Goal: Book appointment/travel/reservation

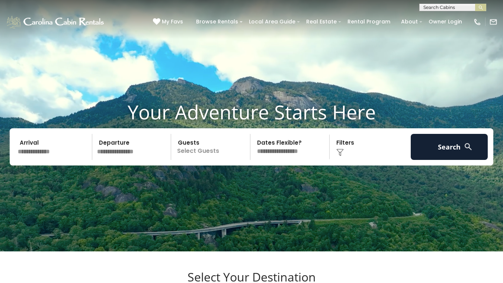
click at [36, 160] on input "text" at bounding box center [53, 147] width 77 height 26
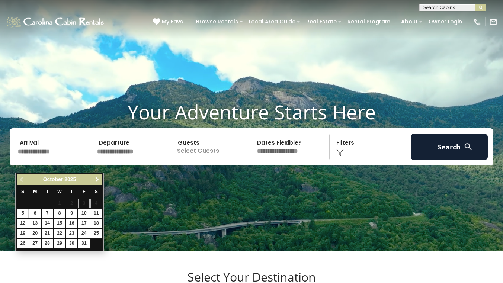
click at [97, 179] on span "Next" at bounding box center [97, 180] width 6 height 6
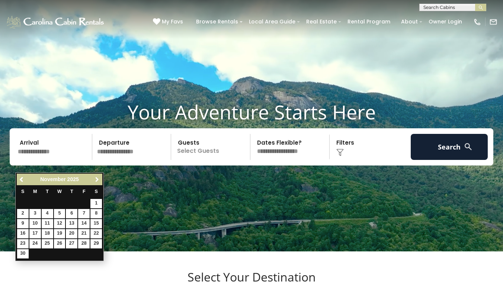
click at [97, 179] on span "Next" at bounding box center [97, 180] width 6 height 6
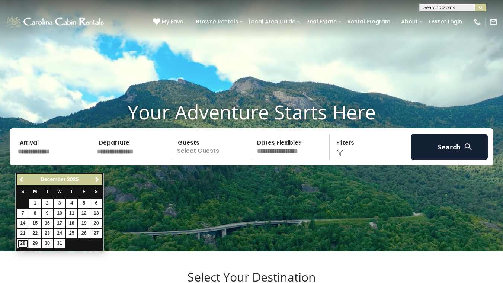
click at [22, 244] on link "28" at bounding box center [23, 243] width 12 height 9
type input "********"
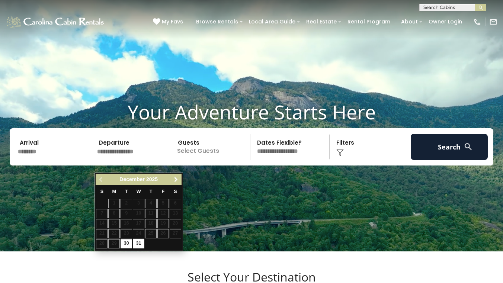
click at [178, 177] on span "Next" at bounding box center [176, 180] width 6 height 6
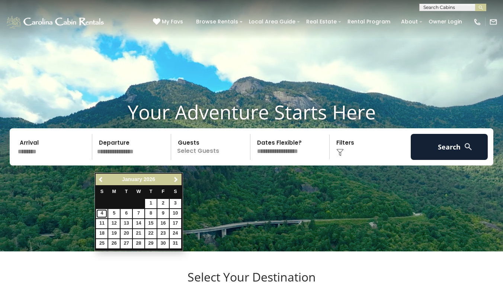
click at [102, 213] on link "4" at bounding box center [102, 213] width 12 height 9
type input "******"
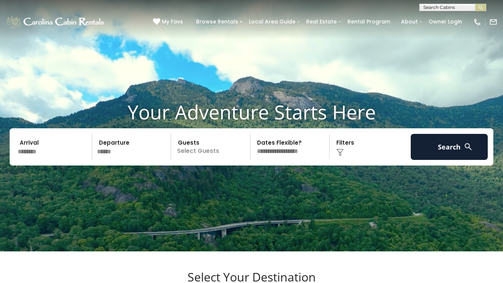
click at [198, 160] on p "Select Guests" at bounding box center [212, 147] width 77 height 26
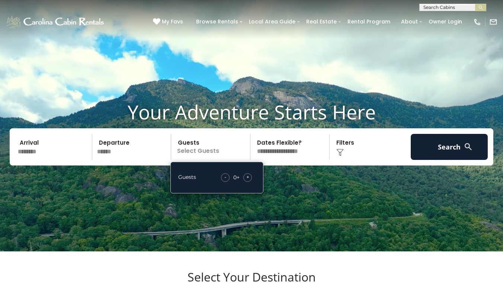
click at [251, 182] on div "+" at bounding box center [248, 178] width 9 height 9
click at [343, 156] on img at bounding box center [340, 152] width 7 height 7
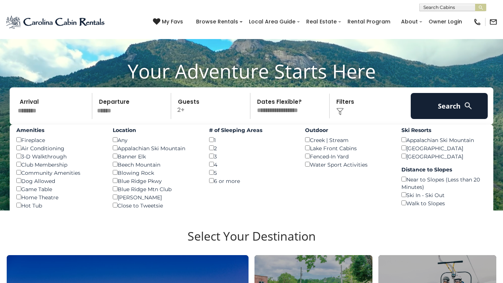
scroll to position [54, 0]
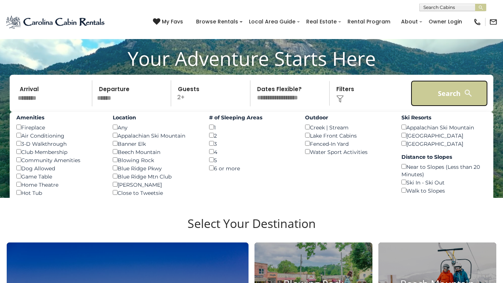
click at [453, 106] on button "Search" at bounding box center [449, 93] width 77 height 26
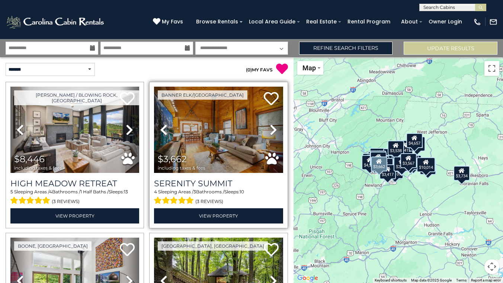
click at [274, 130] on icon at bounding box center [273, 130] width 7 height 12
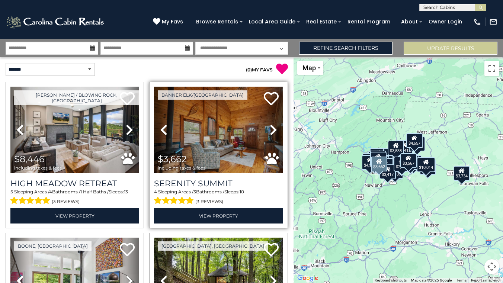
click at [274, 130] on icon at bounding box center [273, 130] width 7 height 12
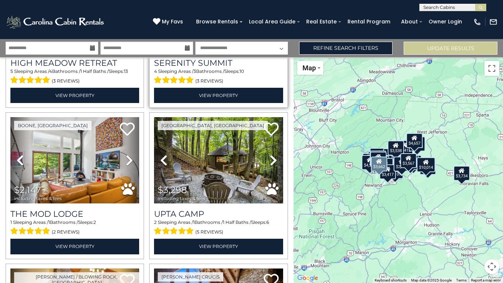
scroll to position [123, 0]
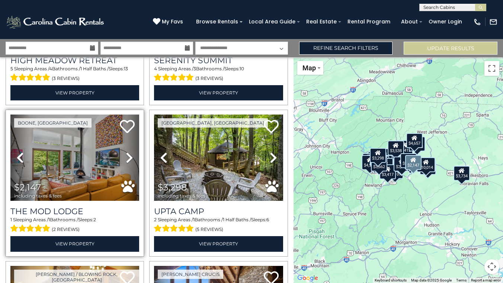
click at [129, 156] on icon at bounding box center [129, 158] width 7 height 12
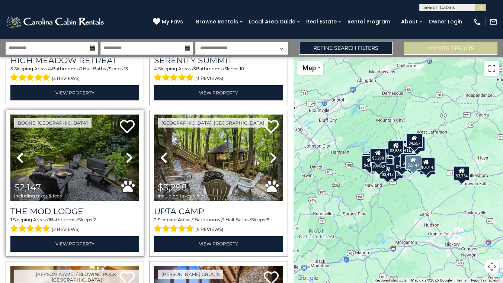
click at [129, 156] on icon at bounding box center [129, 158] width 7 height 12
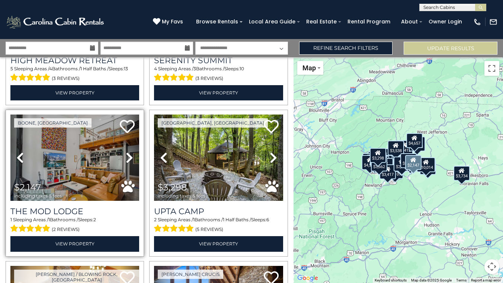
click at [129, 156] on icon at bounding box center [129, 158] width 7 height 12
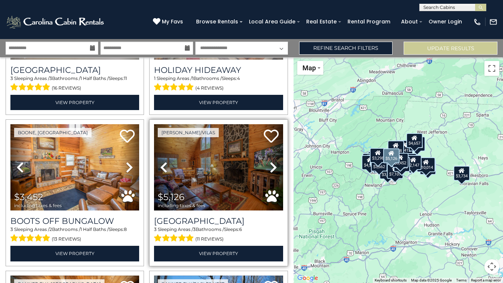
scroll to position [568, 0]
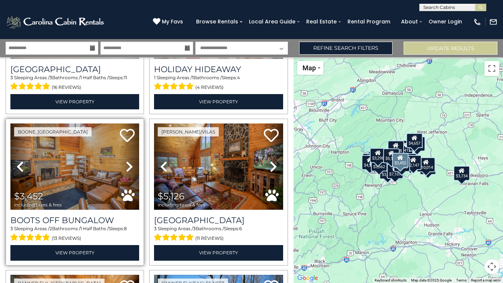
click at [129, 166] on icon at bounding box center [129, 167] width 7 height 12
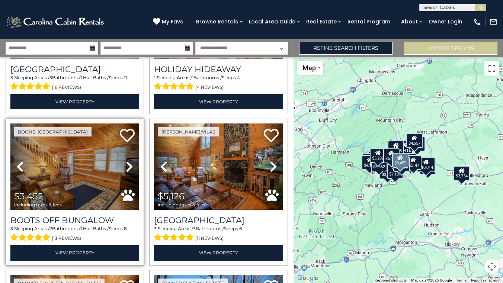
click at [129, 166] on icon at bounding box center [129, 167] width 7 height 12
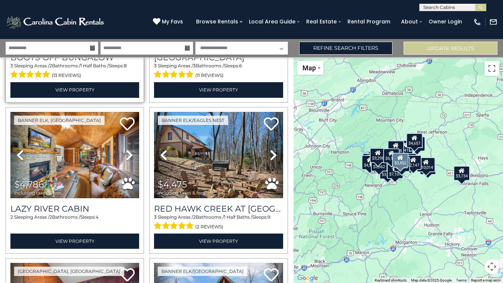
scroll to position [732, 0]
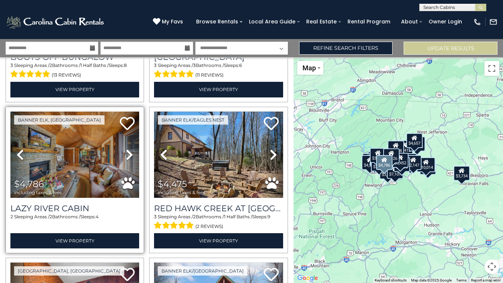
click at [130, 155] on icon at bounding box center [129, 155] width 7 height 12
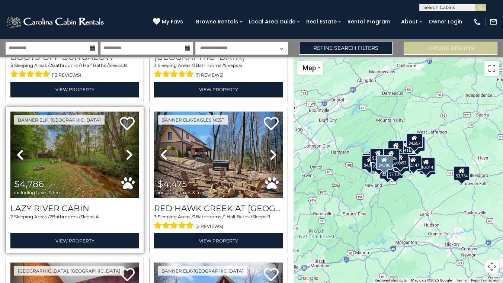
click at [130, 155] on icon at bounding box center [129, 155] width 7 height 12
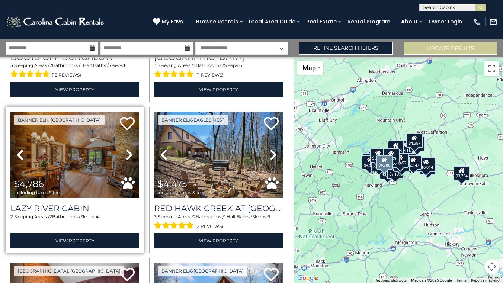
click at [130, 155] on icon at bounding box center [129, 155] width 7 height 12
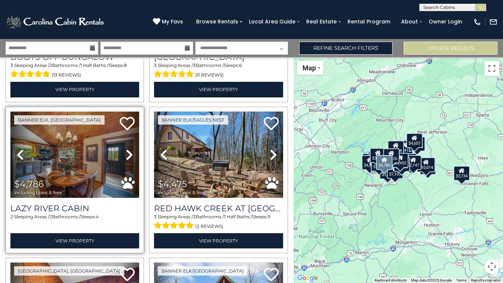
click at [130, 155] on icon at bounding box center [129, 155] width 7 height 12
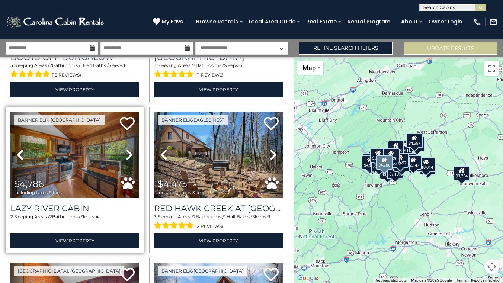
click at [130, 155] on icon at bounding box center [129, 155] width 7 height 12
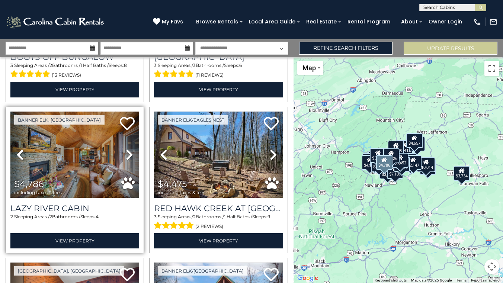
click at [130, 155] on icon at bounding box center [129, 155] width 7 height 12
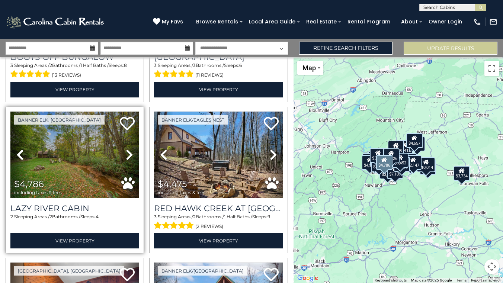
click at [130, 155] on icon at bounding box center [129, 155] width 7 height 12
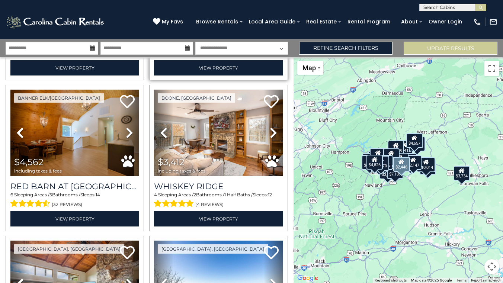
scroll to position [1368, 0]
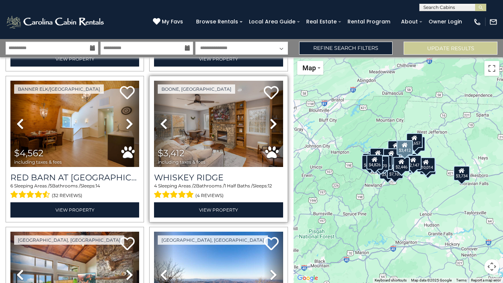
click at [272, 122] on icon at bounding box center [273, 124] width 7 height 12
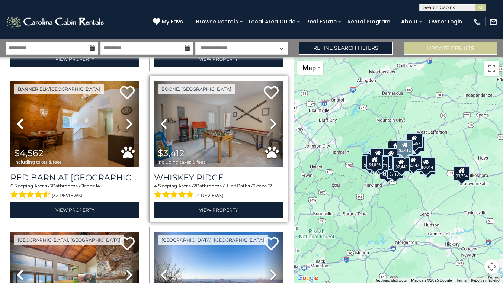
click at [272, 122] on icon at bounding box center [273, 124] width 7 height 12
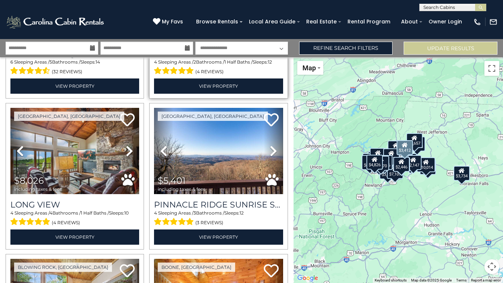
scroll to position [1492, 0]
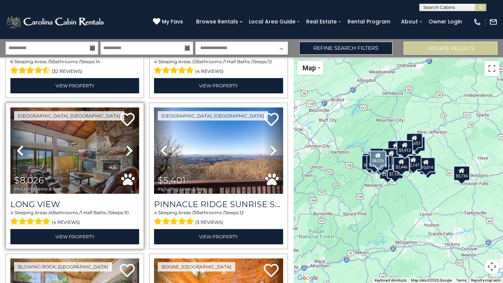
click at [129, 150] on icon at bounding box center [129, 151] width 7 height 12
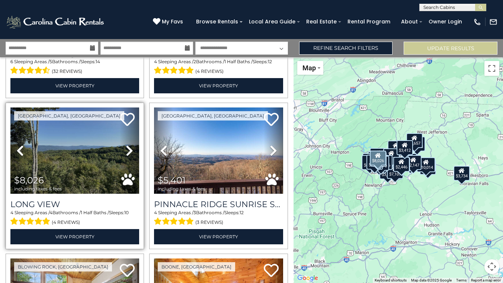
click at [129, 150] on icon at bounding box center [129, 151] width 7 height 12
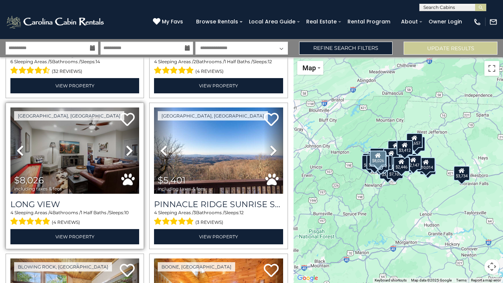
click at [129, 150] on icon at bounding box center [129, 151] width 7 height 12
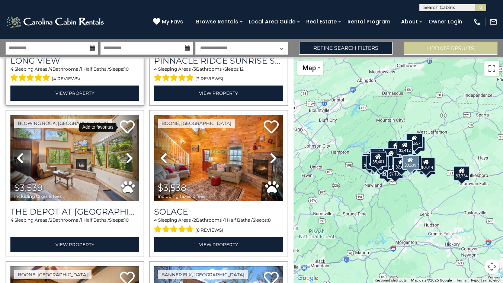
scroll to position [1638, 0]
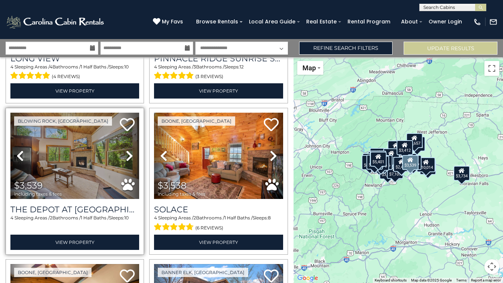
click at [129, 155] on icon at bounding box center [129, 156] width 7 height 12
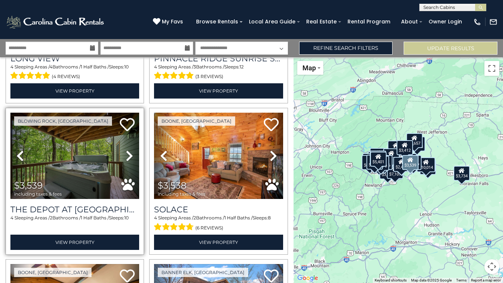
click at [129, 155] on icon at bounding box center [129, 156] width 7 height 12
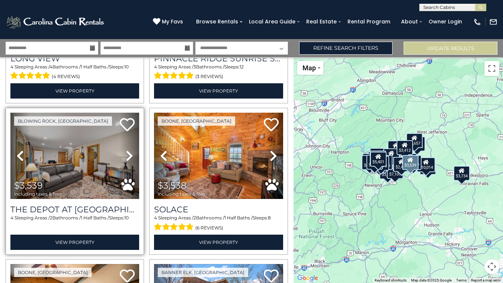
click at [129, 155] on icon at bounding box center [129, 156] width 7 height 12
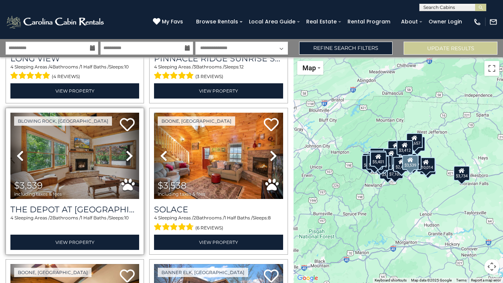
click at [129, 155] on icon at bounding box center [129, 156] width 7 height 12
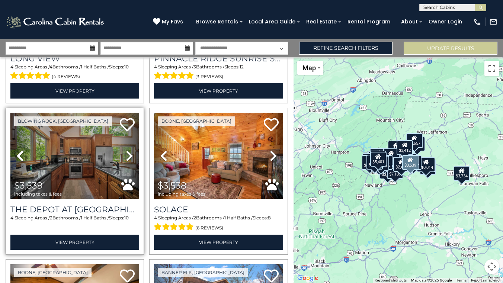
click at [129, 155] on icon at bounding box center [129, 156] width 7 height 12
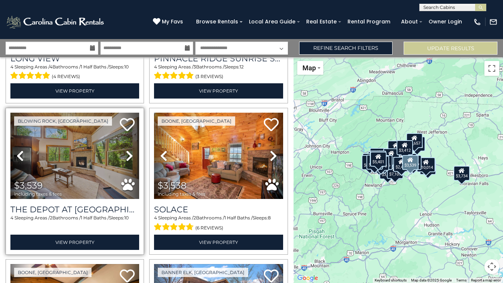
click at [129, 155] on icon at bounding box center [129, 156] width 7 height 12
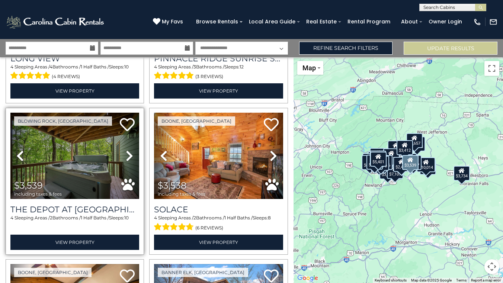
click at [129, 155] on icon at bounding box center [129, 156] width 7 height 12
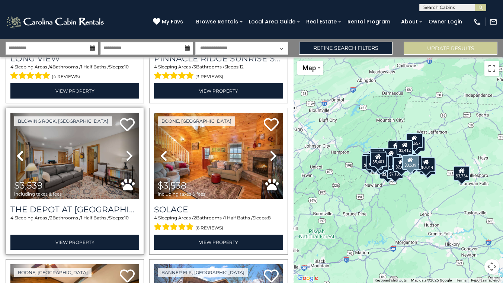
click at [129, 155] on icon at bounding box center [129, 156] width 7 height 12
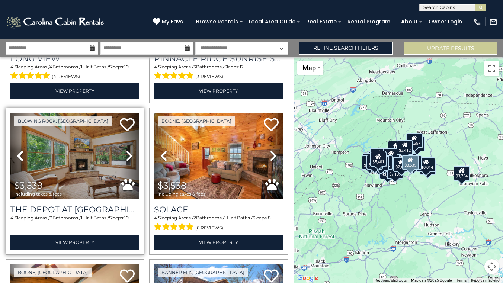
click at [129, 155] on icon at bounding box center [129, 156] width 7 height 12
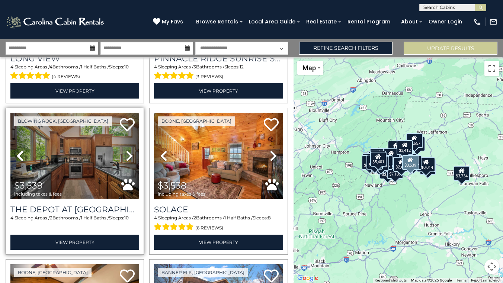
click at [83, 163] on img at bounding box center [74, 156] width 129 height 86
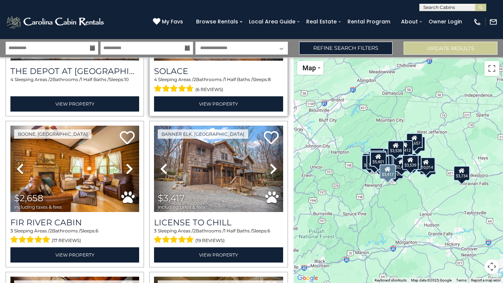
scroll to position [1788, 0]
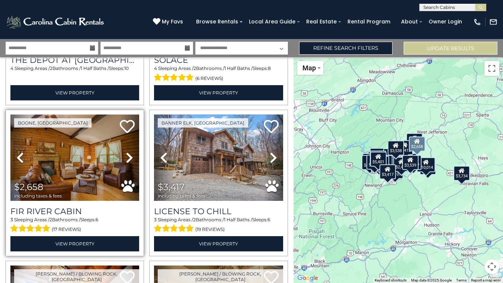
click at [131, 157] on icon at bounding box center [129, 158] width 7 height 12
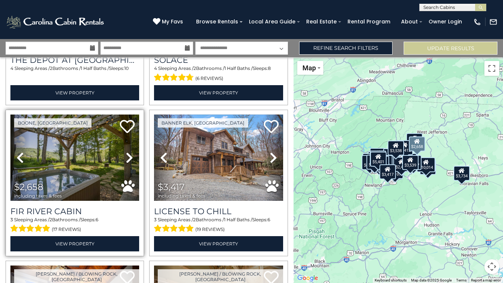
click at [131, 157] on icon at bounding box center [129, 158] width 7 height 12
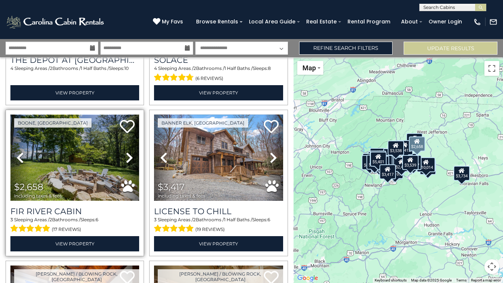
click at [84, 162] on img at bounding box center [74, 158] width 129 height 86
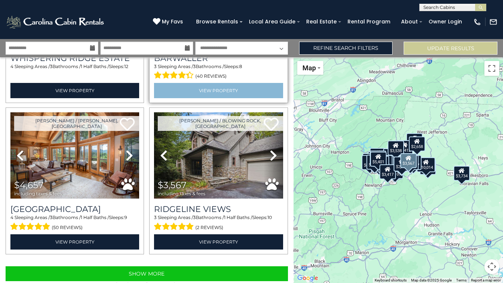
scroll to position [2094, 0]
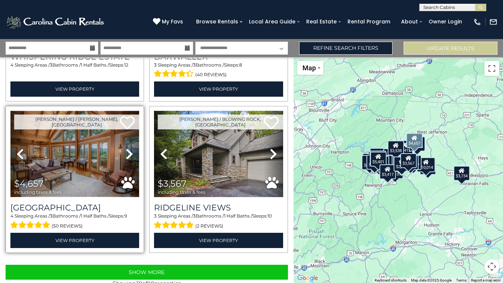
click at [60, 162] on img at bounding box center [74, 154] width 129 height 86
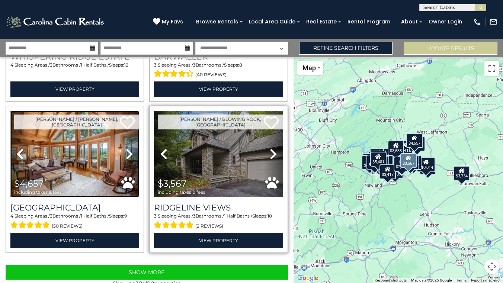
scroll to position [2109, 0]
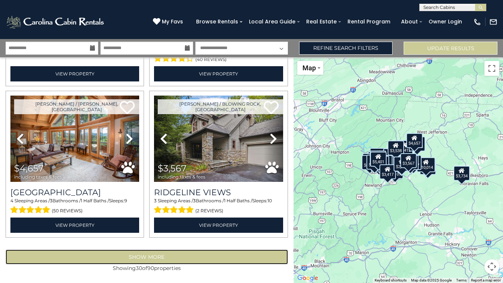
click at [175, 257] on button "Show More" at bounding box center [147, 257] width 283 height 15
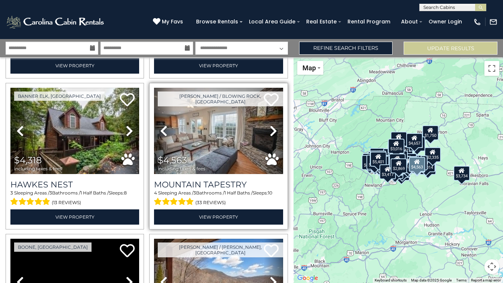
scroll to position [2726, 0]
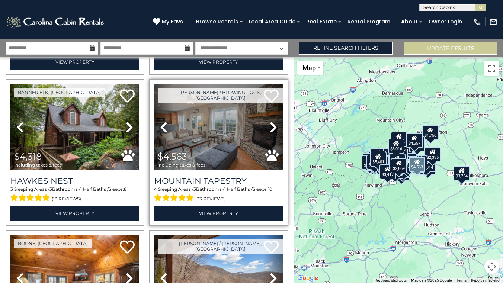
click at [220, 123] on img at bounding box center [218, 127] width 129 height 86
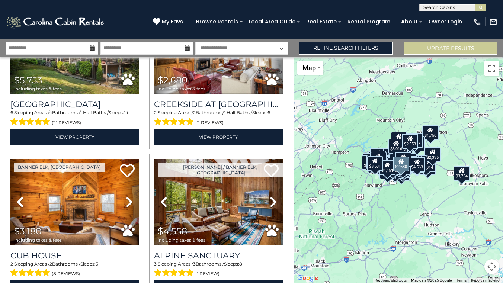
scroll to position [4172, 0]
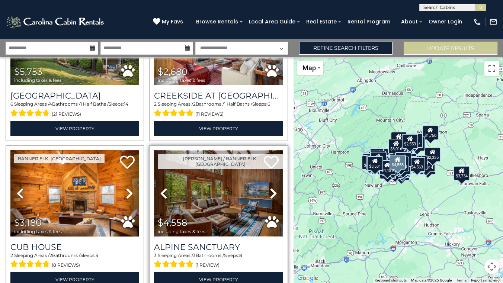
click at [222, 191] on img at bounding box center [218, 193] width 129 height 86
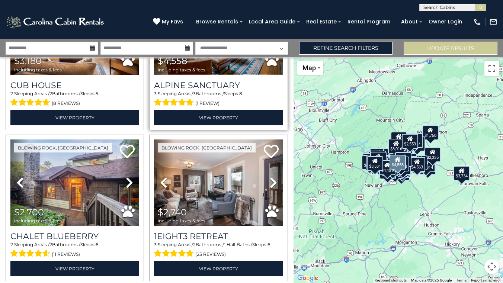
scroll to position [4378, 0]
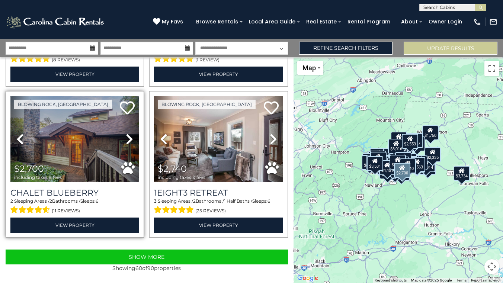
click at [94, 144] on img at bounding box center [74, 139] width 129 height 86
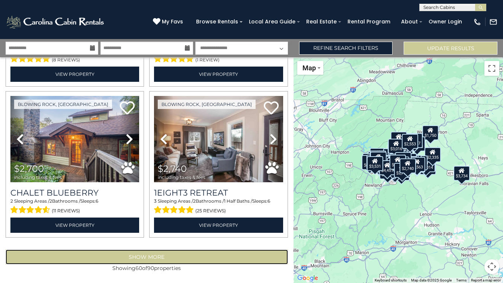
click at [164, 255] on button "Show More" at bounding box center [147, 257] width 283 height 15
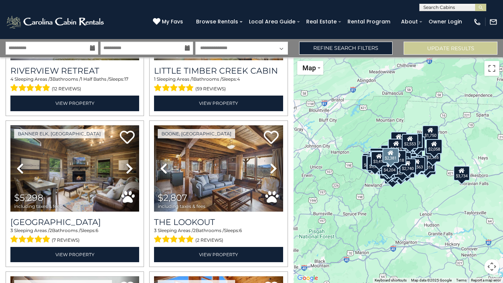
scroll to position [5107, 0]
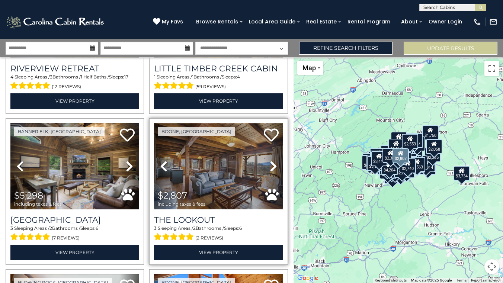
click at [210, 161] on img at bounding box center [218, 166] width 129 height 86
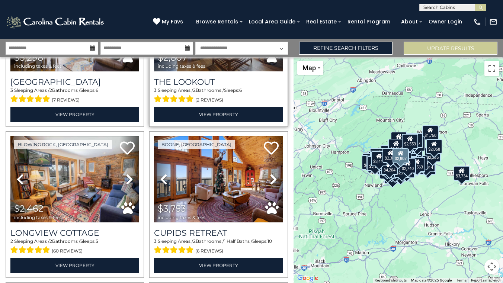
scroll to position [5272, 0]
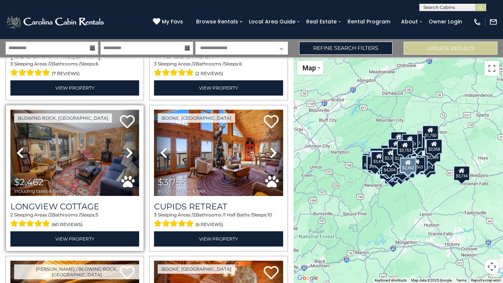
click at [74, 156] on img at bounding box center [74, 153] width 129 height 86
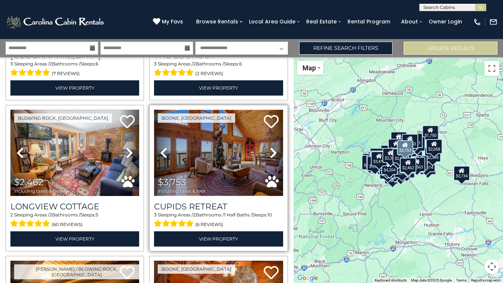
click at [237, 162] on img at bounding box center [218, 153] width 129 height 86
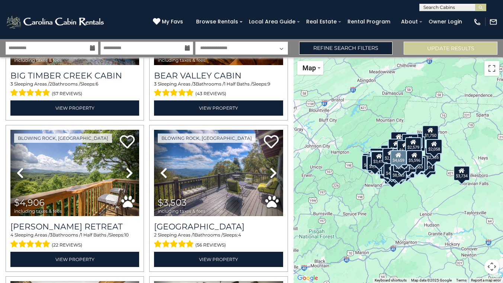
scroll to position [6463, 0]
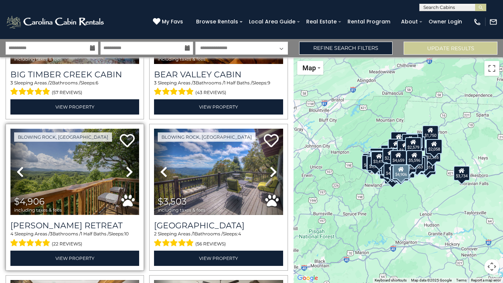
click at [90, 169] on img at bounding box center [74, 172] width 129 height 86
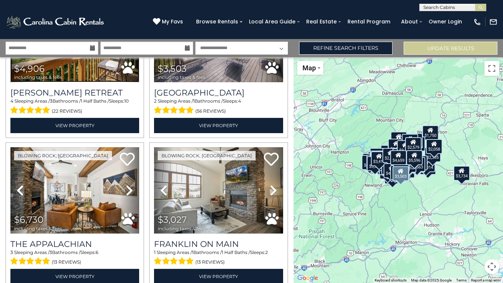
scroll to position [6632, 0]
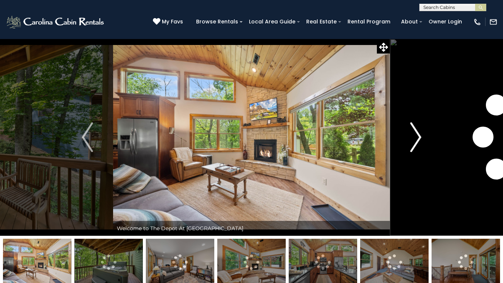
click at [421, 140] on img "Next" at bounding box center [415, 137] width 11 height 30
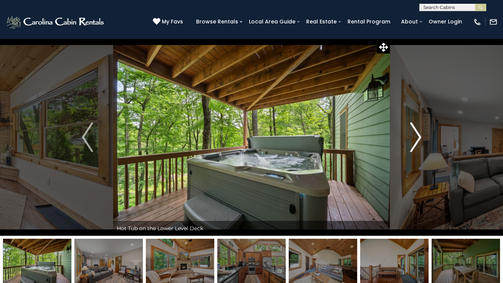
click at [421, 140] on img "Next" at bounding box center [415, 137] width 11 height 30
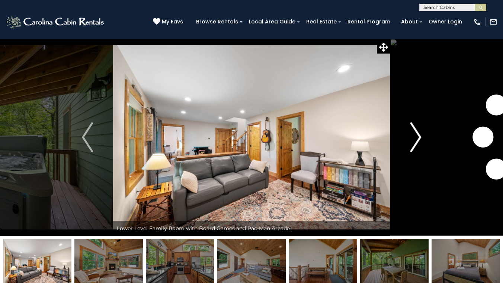
click at [421, 140] on img "Next" at bounding box center [415, 137] width 11 height 30
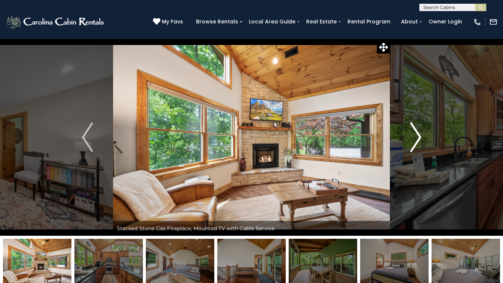
click at [421, 140] on img "Next" at bounding box center [415, 137] width 11 height 30
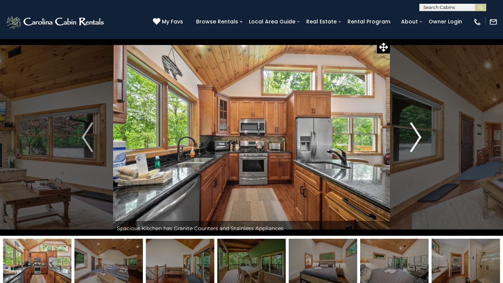
click at [421, 140] on img "Next" at bounding box center [415, 137] width 11 height 30
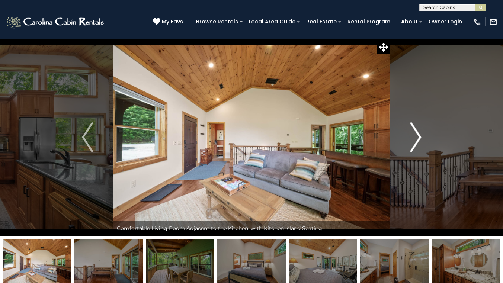
click at [421, 140] on img "Next" at bounding box center [415, 137] width 11 height 30
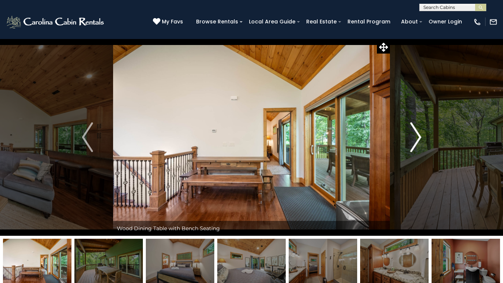
click at [421, 140] on img "Next" at bounding box center [415, 137] width 11 height 30
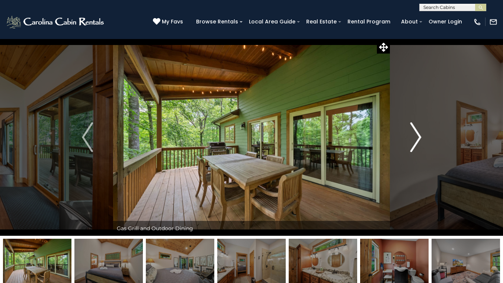
click at [421, 140] on img "Next" at bounding box center [415, 137] width 11 height 30
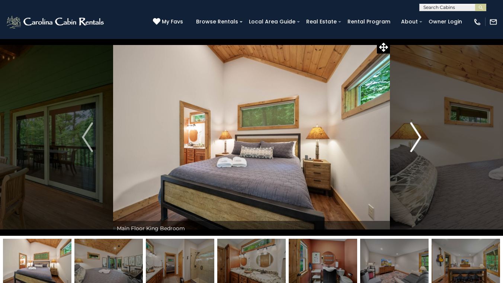
click at [421, 140] on img "Next" at bounding box center [415, 137] width 11 height 30
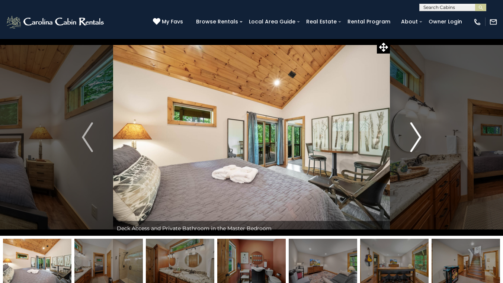
click at [421, 140] on img "Next" at bounding box center [415, 137] width 11 height 30
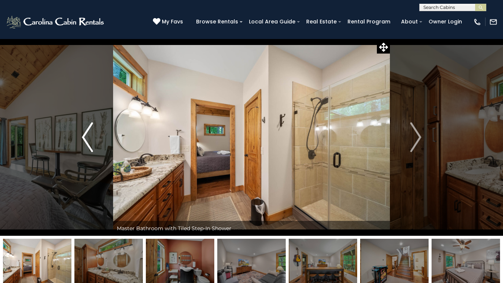
click at [86, 142] on img "Previous" at bounding box center [87, 137] width 11 height 30
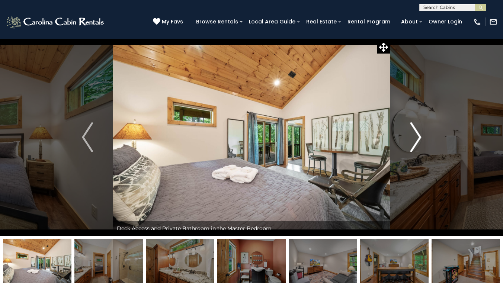
click at [419, 136] on img "Next" at bounding box center [415, 137] width 11 height 30
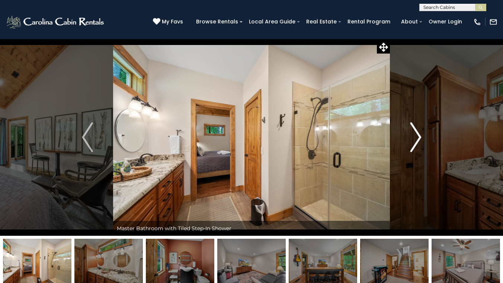
click at [419, 136] on img "Next" at bounding box center [415, 137] width 11 height 30
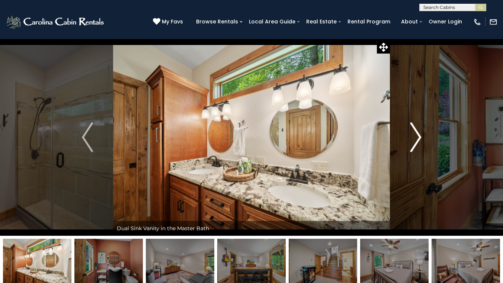
click at [419, 136] on img "Next" at bounding box center [415, 137] width 11 height 30
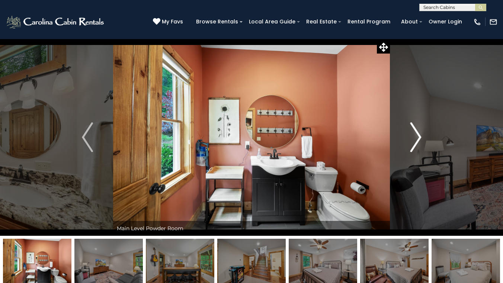
click at [419, 136] on img "Next" at bounding box center [415, 137] width 11 height 30
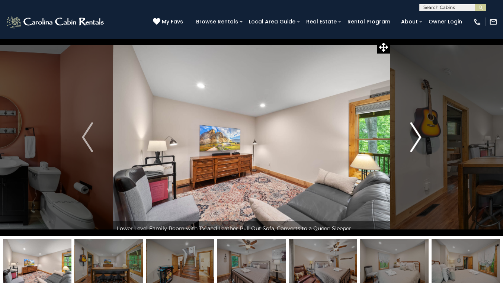
click at [419, 136] on img "Next" at bounding box center [415, 137] width 11 height 30
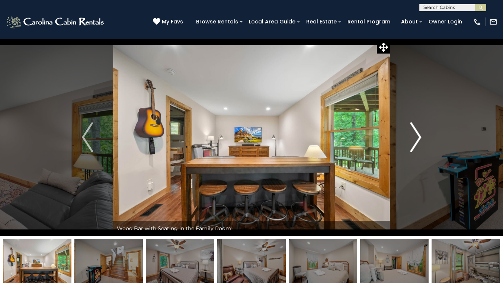
click at [419, 136] on img "Next" at bounding box center [415, 137] width 11 height 30
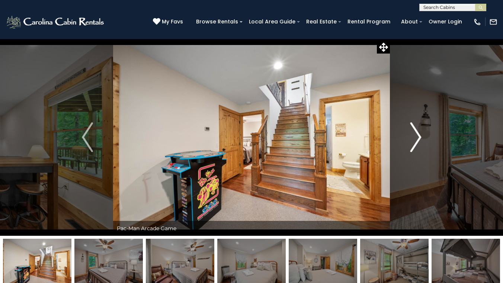
click at [419, 136] on img "Next" at bounding box center [415, 137] width 11 height 30
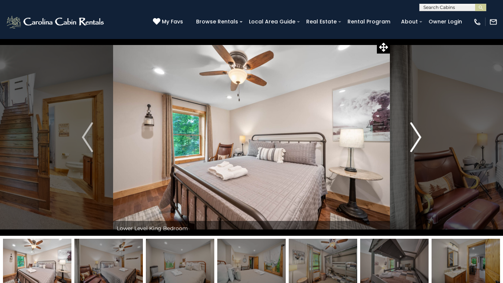
click at [419, 136] on img "Next" at bounding box center [415, 137] width 11 height 30
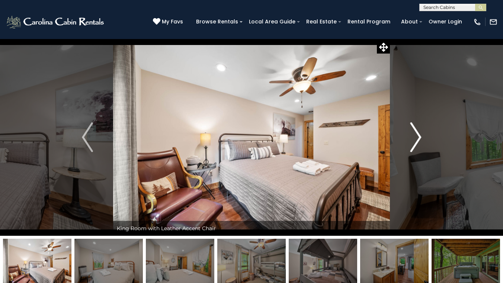
click at [419, 136] on img "Next" at bounding box center [415, 137] width 11 height 30
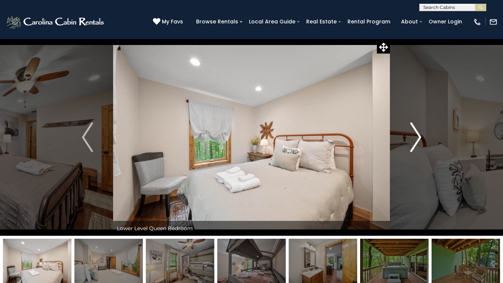
click at [419, 136] on img "Next" at bounding box center [415, 137] width 11 height 30
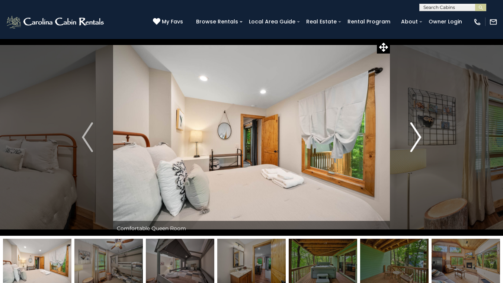
click at [419, 136] on img "Next" at bounding box center [415, 137] width 11 height 30
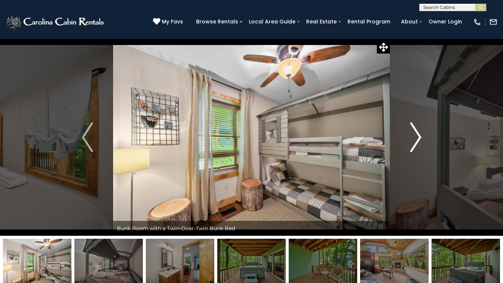
click at [419, 136] on img "Next" at bounding box center [415, 137] width 11 height 30
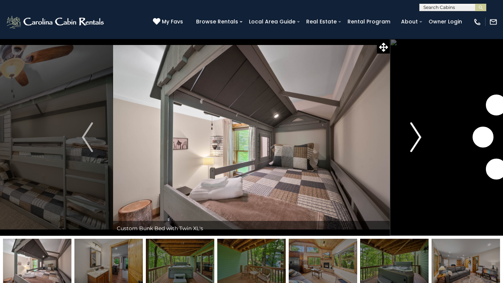
click at [419, 136] on img "Next" at bounding box center [415, 137] width 11 height 30
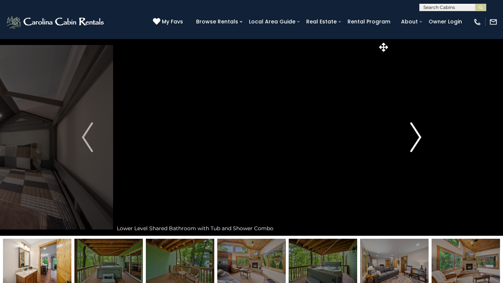
click at [419, 136] on img "Next" at bounding box center [415, 137] width 11 height 30
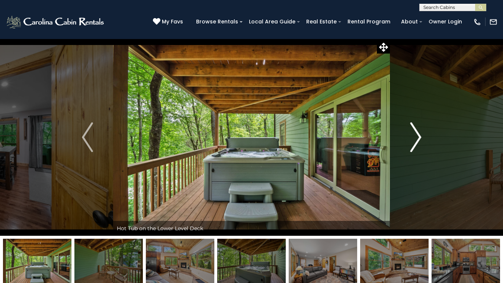
click at [419, 136] on img "Next" at bounding box center [415, 137] width 11 height 30
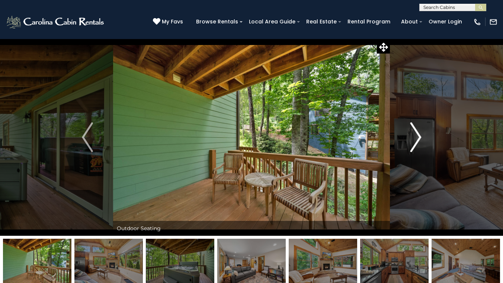
click at [419, 136] on img "Next" at bounding box center [415, 137] width 11 height 30
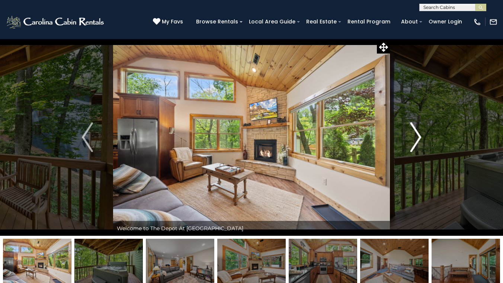
click at [419, 136] on img "Next" at bounding box center [415, 137] width 11 height 30
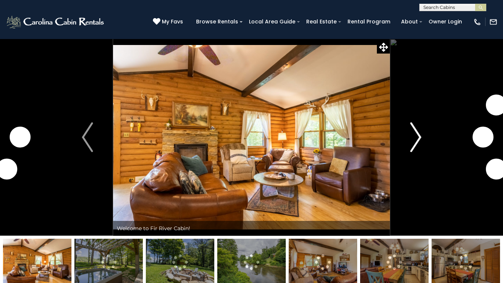
click at [417, 133] on img "Next" at bounding box center [415, 137] width 11 height 30
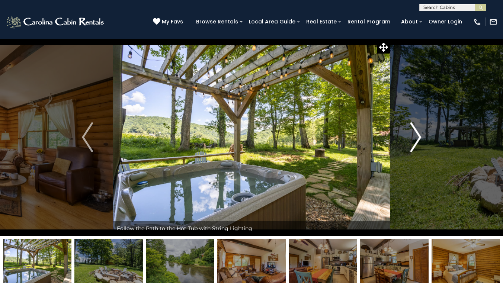
click at [417, 133] on img "Next" at bounding box center [415, 137] width 11 height 30
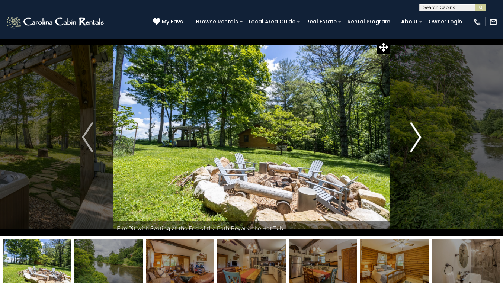
click at [417, 133] on img "Next" at bounding box center [415, 137] width 11 height 30
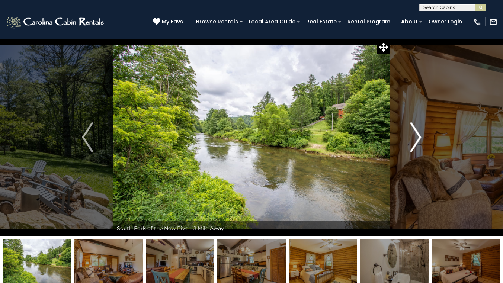
click at [417, 133] on img "Next" at bounding box center [415, 137] width 11 height 30
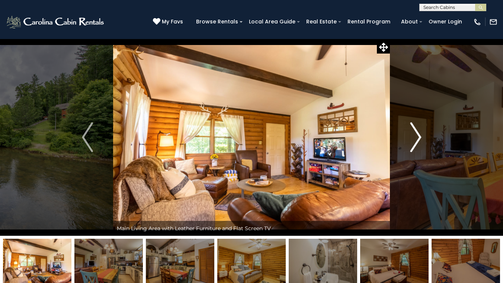
click at [417, 133] on img "Next" at bounding box center [415, 137] width 11 height 30
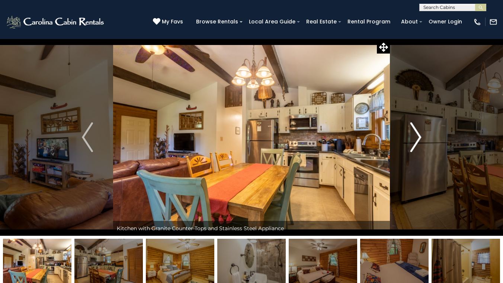
click at [417, 133] on img "Next" at bounding box center [415, 137] width 11 height 30
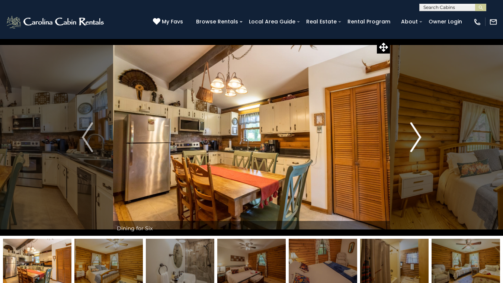
click at [417, 133] on img "Next" at bounding box center [415, 137] width 11 height 30
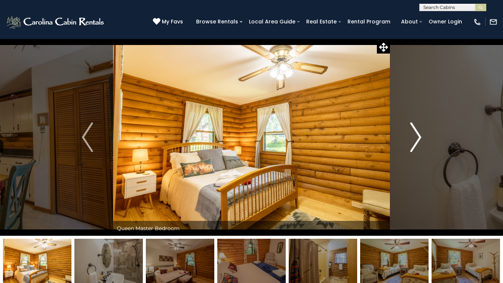
click at [417, 133] on img "Next" at bounding box center [415, 137] width 11 height 30
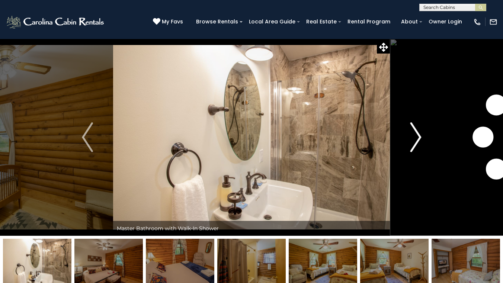
click at [417, 133] on img "Next" at bounding box center [415, 137] width 11 height 30
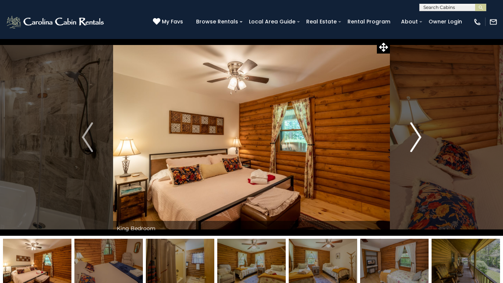
click at [417, 133] on img "Next" at bounding box center [415, 137] width 11 height 30
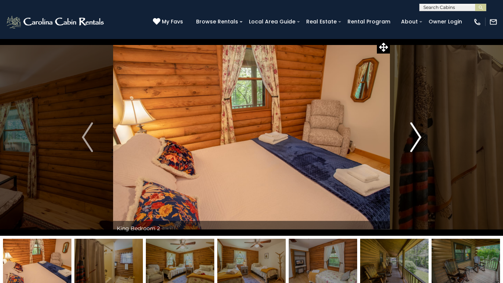
click at [417, 133] on img "Next" at bounding box center [415, 137] width 11 height 30
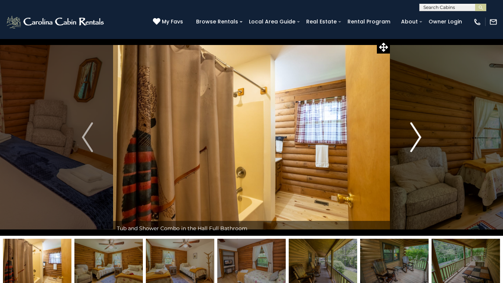
click at [417, 133] on img "Next" at bounding box center [415, 137] width 11 height 30
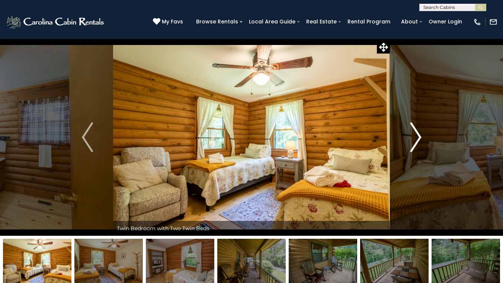
click at [417, 133] on img "Next" at bounding box center [415, 137] width 11 height 30
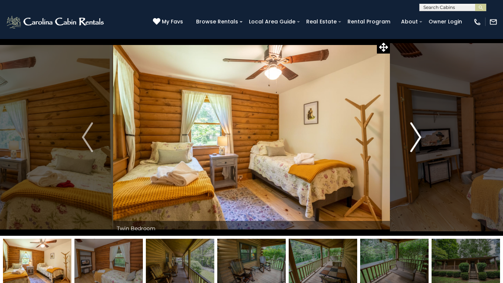
click at [417, 133] on img "Next" at bounding box center [415, 137] width 11 height 30
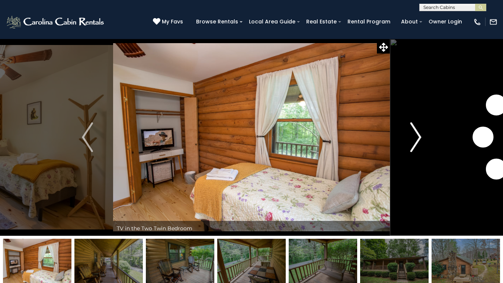
click at [417, 133] on img "Next" at bounding box center [415, 137] width 11 height 30
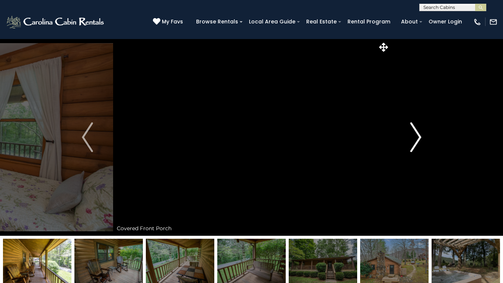
click at [417, 133] on img "Next" at bounding box center [415, 137] width 11 height 30
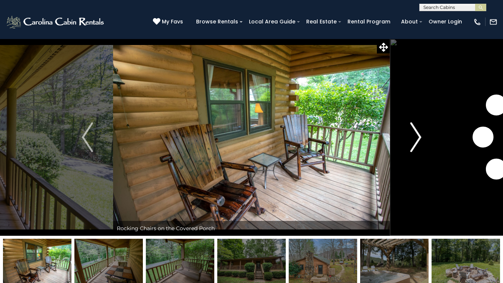
click at [417, 133] on img "Next" at bounding box center [415, 137] width 11 height 30
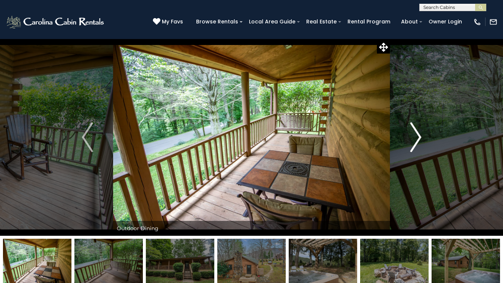
click at [417, 133] on img "Next" at bounding box center [415, 137] width 11 height 30
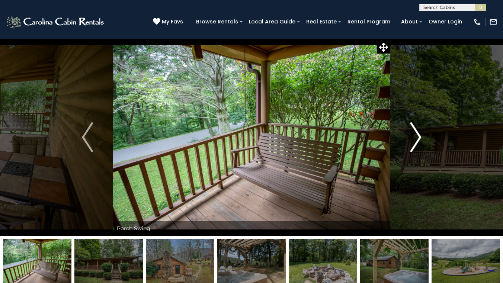
click at [417, 133] on img "Next" at bounding box center [415, 137] width 11 height 30
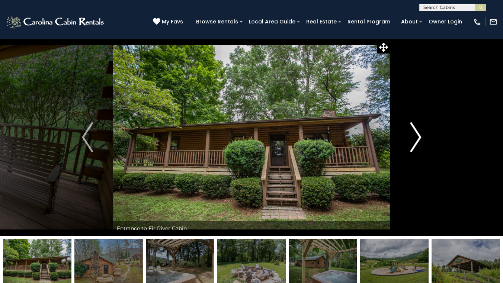
click at [417, 133] on img "Next" at bounding box center [415, 137] width 11 height 30
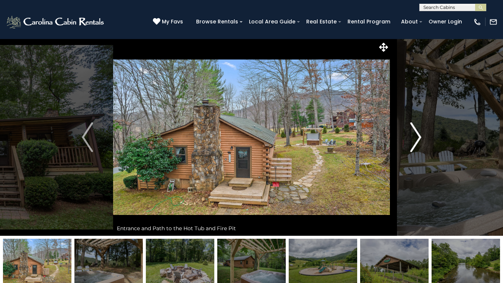
click at [417, 133] on img "Next" at bounding box center [415, 137] width 11 height 30
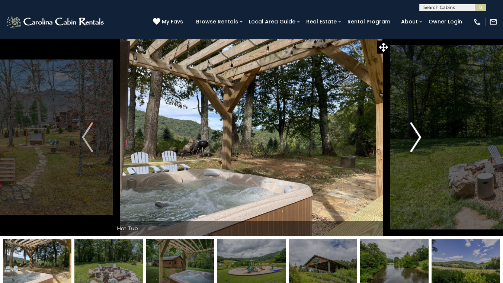
click at [417, 133] on img "Next" at bounding box center [415, 137] width 11 height 30
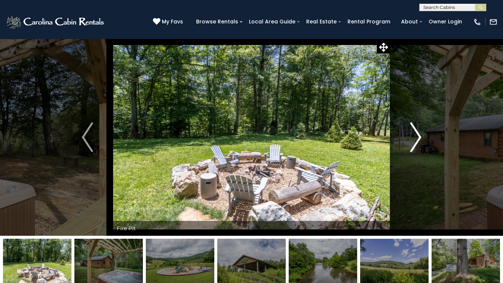
click at [417, 133] on img "Next" at bounding box center [415, 137] width 11 height 30
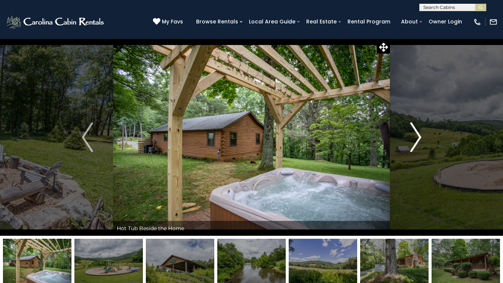
click at [417, 133] on img "Next" at bounding box center [415, 137] width 11 height 30
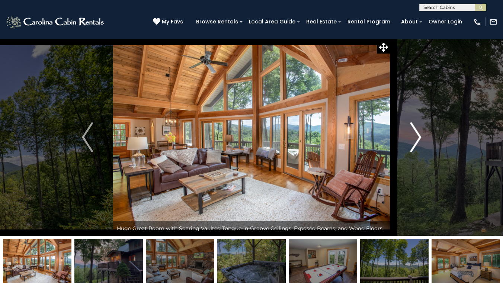
click at [413, 143] on img "Next" at bounding box center [415, 137] width 11 height 30
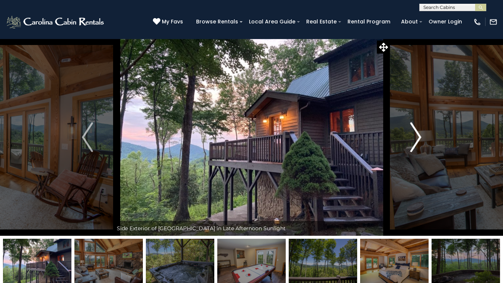
click at [413, 143] on img "Next" at bounding box center [415, 137] width 11 height 30
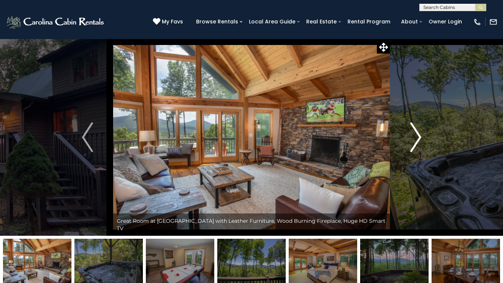
click at [413, 145] on img "Next" at bounding box center [415, 137] width 11 height 30
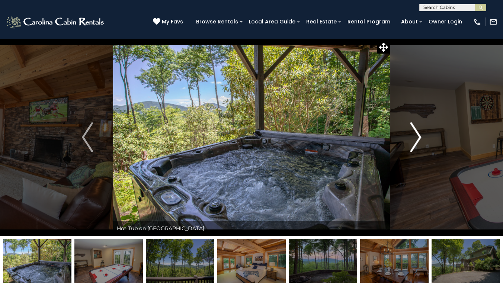
click at [413, 145] on img "Next" at bounding box center [415, 137] width 11 height 30
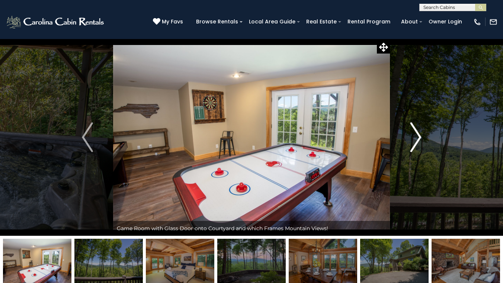
click at [413, 145] on img "Next" at bounding box center [415, 137] width 11 height 30
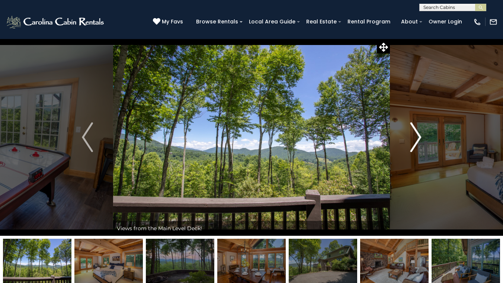
click at [413, 145] on img "Next" at bounding box center [415, 137] width 11 height 30
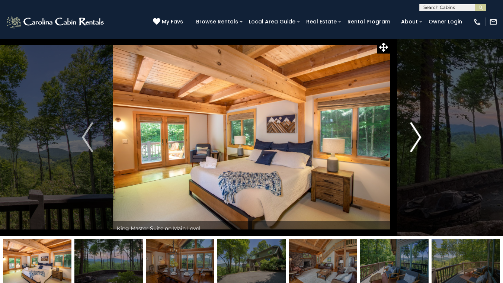
click at [412, 145] on img "Next" at bounding box center [415, 137] width 11 height 30
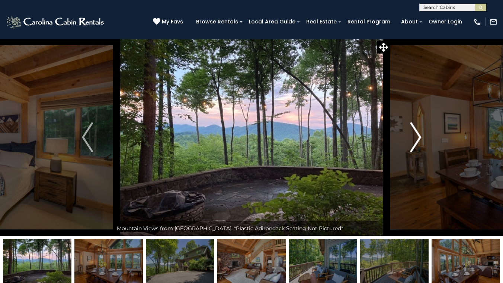
click at [412, 145] on img "Next" at bounding box center [415, 137] width 11 height 30
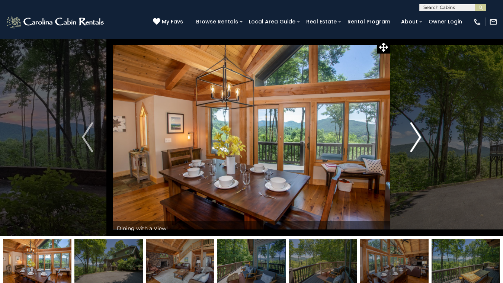
click at [412, 145] on img "Next" at bounding box center [415, 137] width 11 height 30
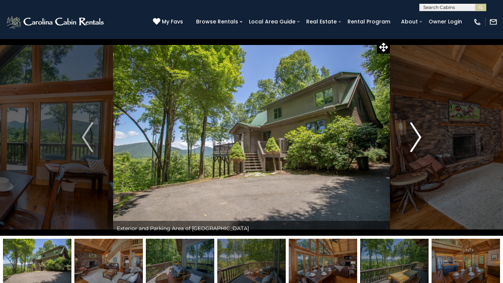
click at [412, 145] on img "Next" at bounding box center [415, 137] width 11 height 30
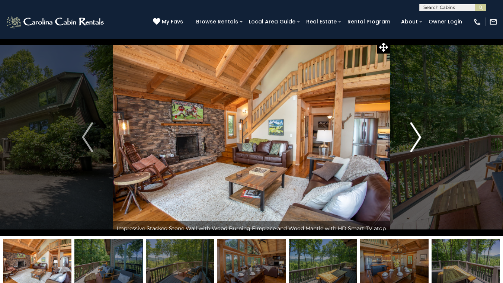
click at [412, 145] on img "Next" at bounding box center [415, 137] width 11 height 30
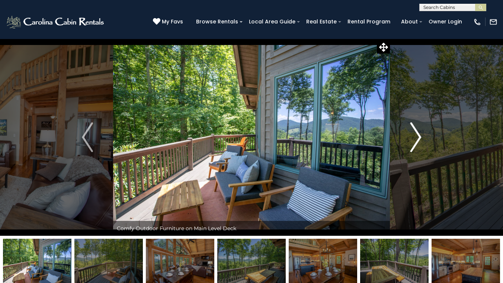
click at [412, 145] on img "Next" at bounding box center [415, 137] width 11 height 30
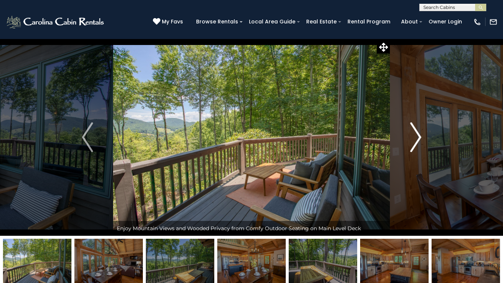
click at [411, 145] on img "Next" at bounding box center [415, 137] width 11 height 30
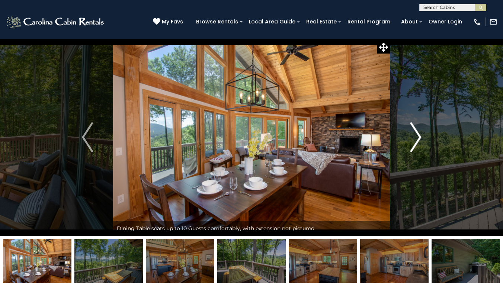
click at [411, 145] on img "Next" at bounding box center [415, 137] width 11 height 30
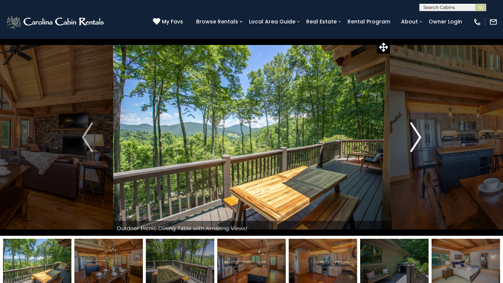
click at [411, 145] on img "Next" at bounding box center [415, 137] width 11 height 30
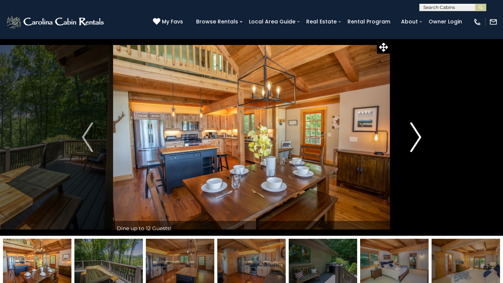
click at [411, 145] on img "Next" at bounding box center [415, 137] width 11 height 30
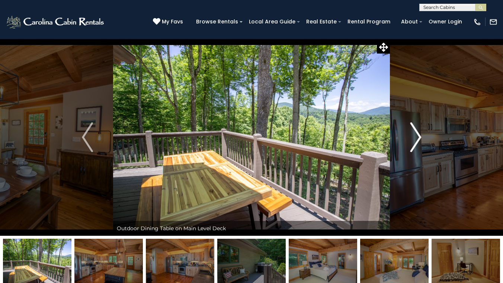
click at [411, 145] on img "Next" at bounding box center [415, 137] width 11 height 30
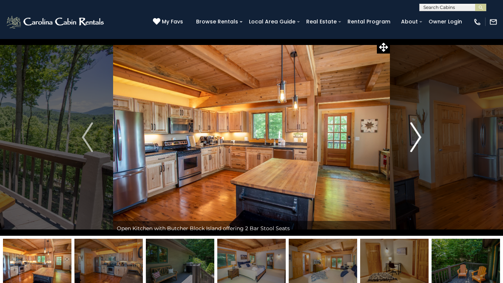
click at [411, 145] on img "Next" at bounding box center [415, 137] width 11 height 30
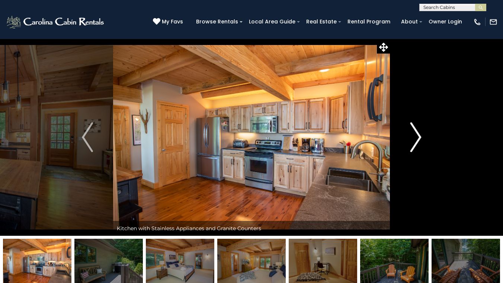
click at [411, 145] on img "Next" at bounding box center [415, 137] width 11 height 30
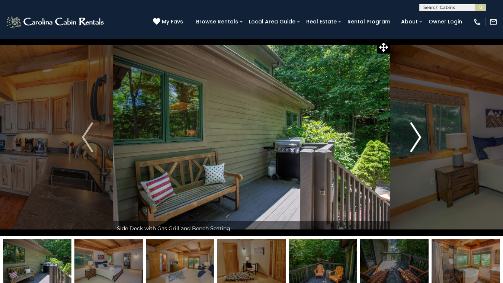
click at [411, 145] on img "Next" at bounding box center [415, 137] width 11 height 30
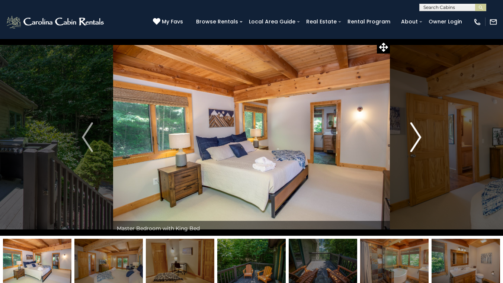
click at [411, 145] on img "Next" at bounding box center [415, 137] width 11 height 30
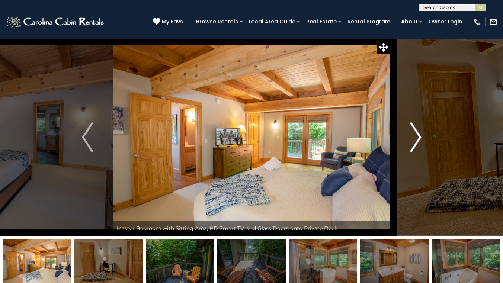
click at [411, 145] on img "Next" at bounding box center [415, 137] width 11 height 30
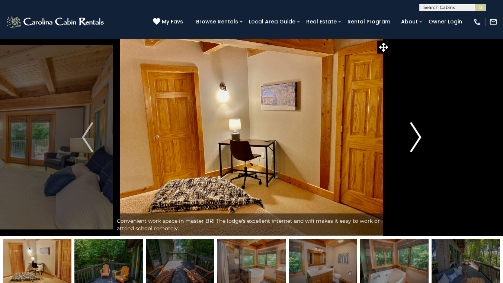
click at [411, 145] on img "Next" at bounding box center [415, 137] width 11 height 30
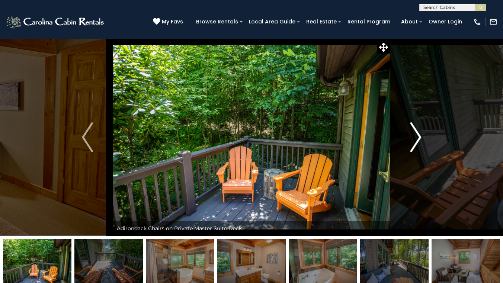
click at [411, 144] on img "Next" at bounding box center [415, 137] width 11 height 30
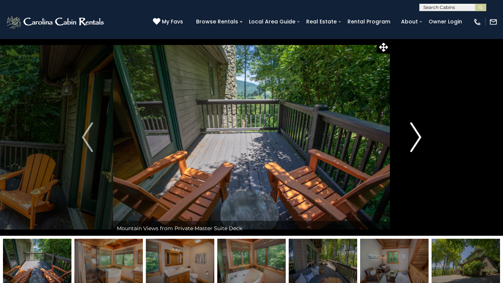
click at [411, 144] on img "Next" at bounding box center [415, 137] width 11 height 30
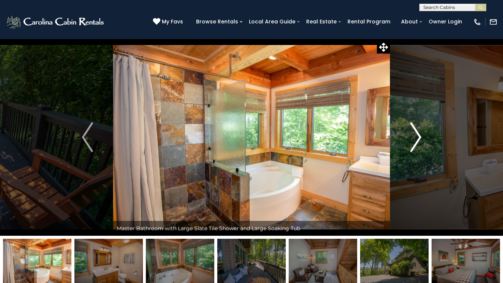
click at [411, 144] on img "Next" at bounding box center [415, 137] width 11 height 30
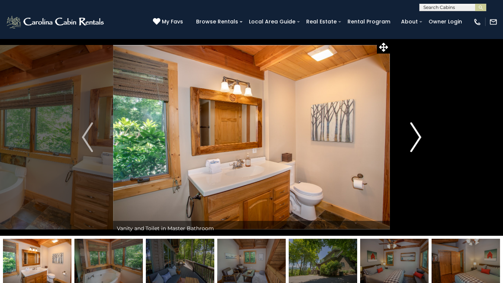
click at [411, 144] on img "Next" at bounding box center [415, 137] width 11 height 30
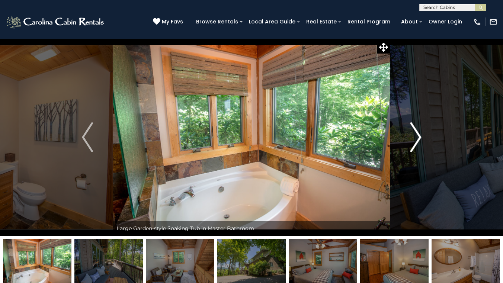
click at [411, 144] on img "Next" at bounding box center [415, 137] width 11 height 30
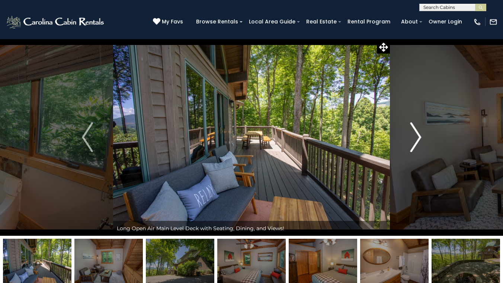
click at [411, 144] on img "Next" at bounding box center [415, 137] width 11 height 30
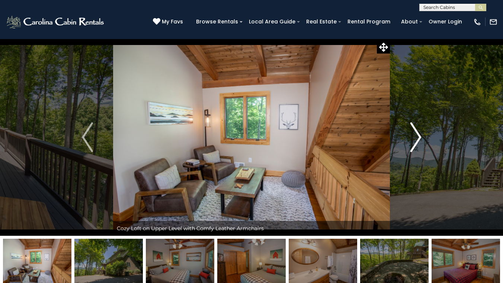
click at [411, 144] on img "Next" at bounding box center [415, 137] width 11 height 30
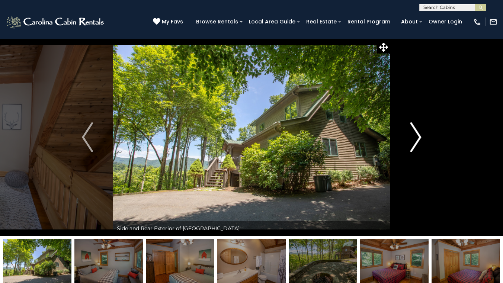
click at [411, 144] on img "Next" at bounding box center [415, 137] width 11 height 30
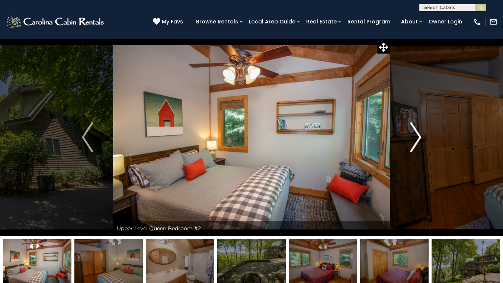
click at [411, 144] on img "Next" at bounding box center [415, 137] width 11 height 30
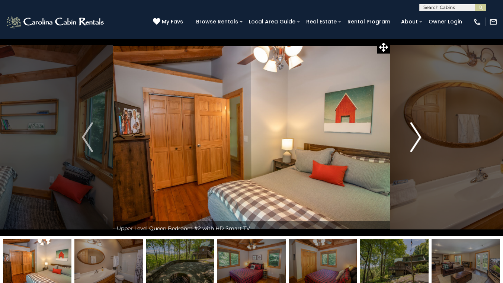
click at [411, 144] on img "Next" at bounding box center [415, 137] width 11 height 30
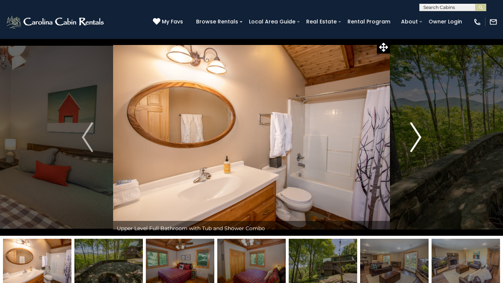
click at [411, 144] on img "Next" at bounding box center [415, 137] width 11 height 30
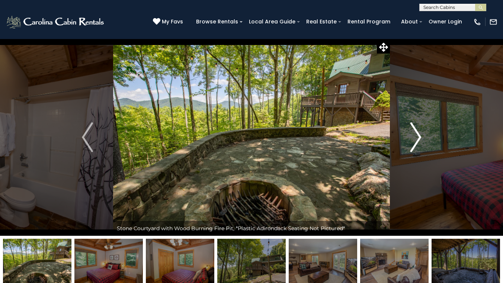
click at [411, 144] on img "Next" at bounding box center [415, 137] width 11 height 30
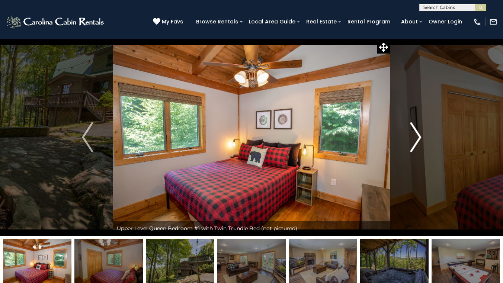
click at [410, 141] on img "Next" at bounding box center [415, 137] width 11 height 30
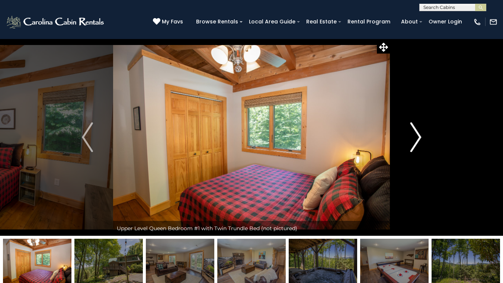
click at [410, 141] on img "Next" at bounding box center [415, 137] width 11 height 30
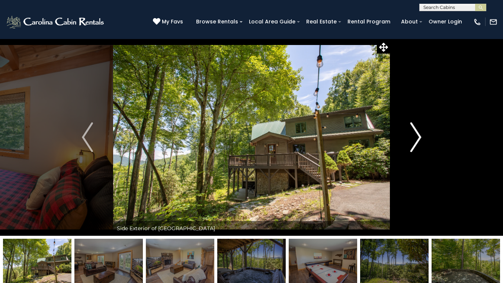
click at [410, 141] on img "Next" at bounding box center [415, 137] width 11 height 30
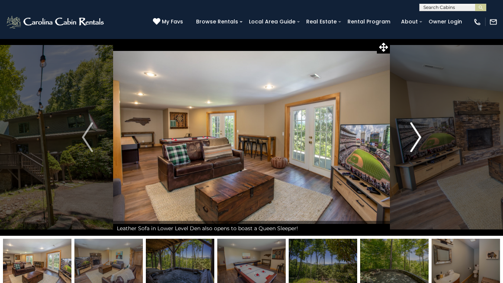
click at [410, 141] on img "Next" at bounding box center [415, 137] width 11 height 30
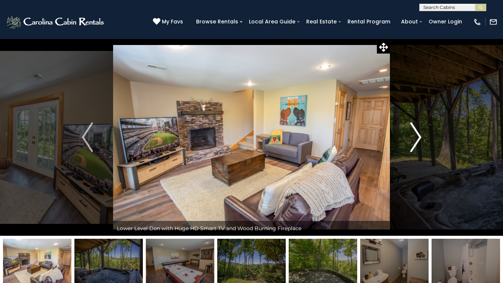
click at [410, 141] on img "Next" at bounding box center [415, 137] width 11 height 30
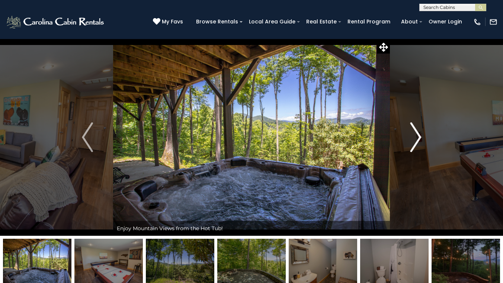
click at [410, 141] on img "Next" at bounding box center [415, 137] width 11 height 30
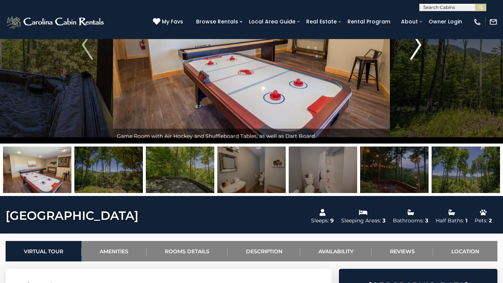
scroll to position [93, 0]
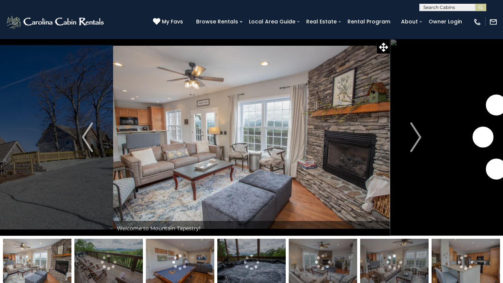
click at [120, 259] on img at bounding box center [108, 262] width 69 height 47
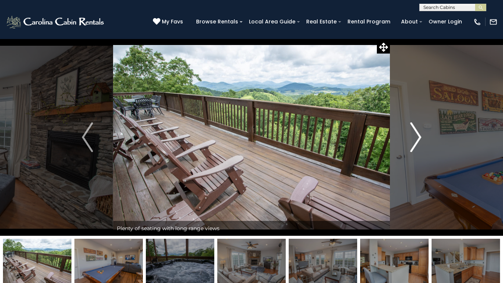
click at [415, 135] on img "Next" at bounding box center [415, 137] width 11 height 30
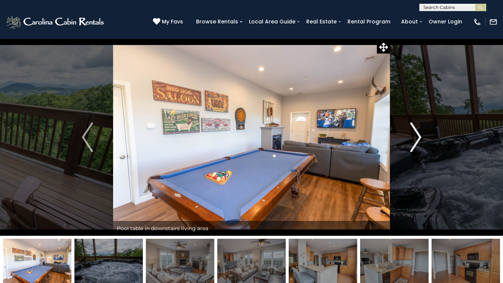
click at [415, 135] on img "Next" at bounding box center [415, 137] width 11 height 30
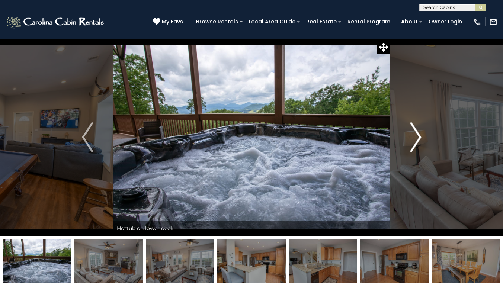
click at [415, 135] on img "Next" at bounding box center [415, 137] width 11 height 30
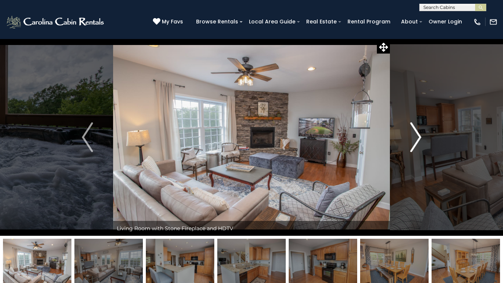
click at [415, 135] on img "Next" at bounding box center [415, 137] width 11 height 30
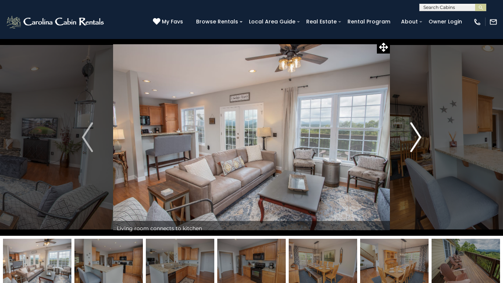
click at [415, 134] on img "Next" at bounding box center [415, 137] width 11 height 30
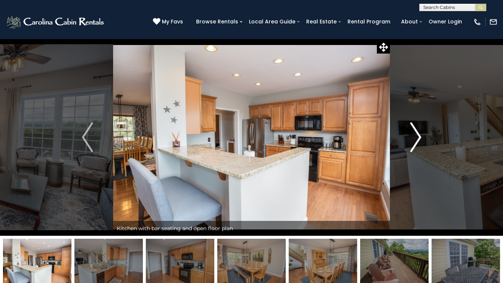
click at [415, 134] on img "Next" at bounding box center [415, 137] width 11 height 30
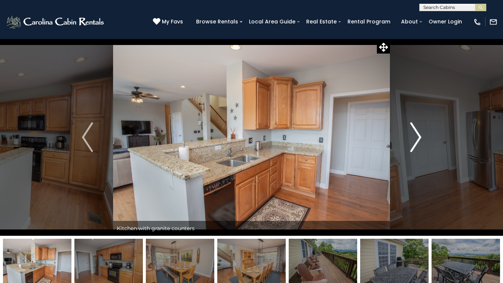
click at [414, 134] on img "Next" at bounding box center [415, 137] width 11 height 30
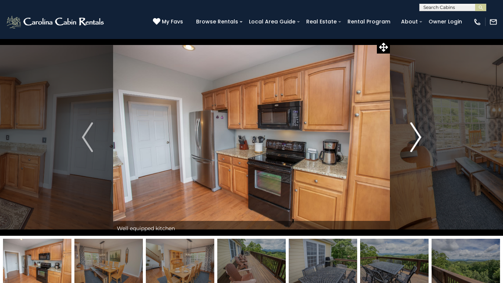
click at [414, 134] on img "Next" at bounding box center [415, 137] width 11 height 30
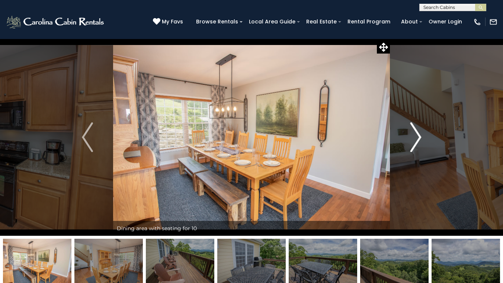
click at [414, 134] on img "Next" at bounding box center [415, 137] width 11 height 30
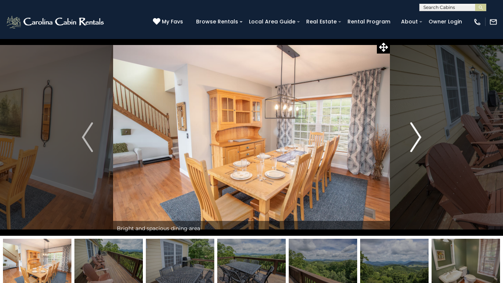
click at [414, 134] on img "Next" at bounding box center [415, 137] width 11 height 30
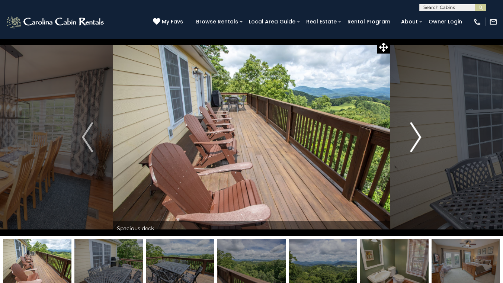
click at [414, 134] on img "Next" at bounding box center [415, 137] width 11 height 30
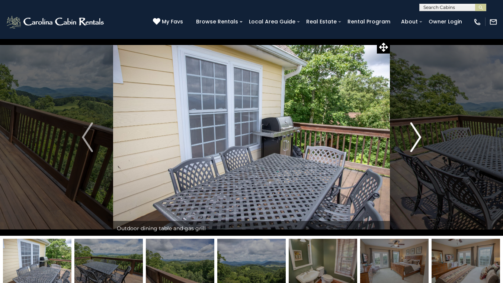
click at [414, 134] on img "Next" at bounding box center [415, 137] width 11 height 30
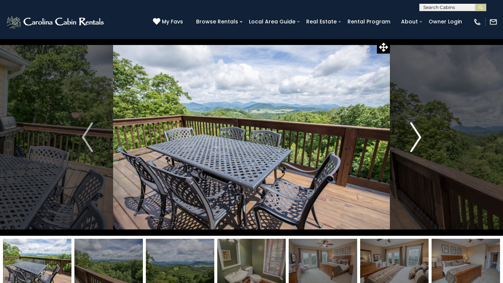
click at [414, 134] on img "Next" at bounding box center [415, 137] width 11 height 30
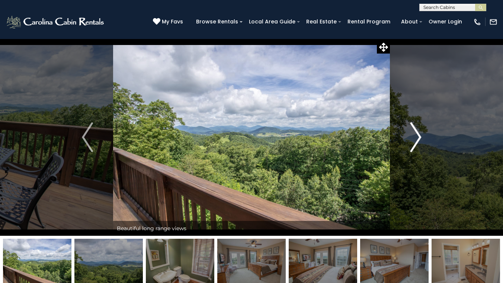
click at [414, 134] on img "Next" at bounding box center [415, 137] width 11 height 30
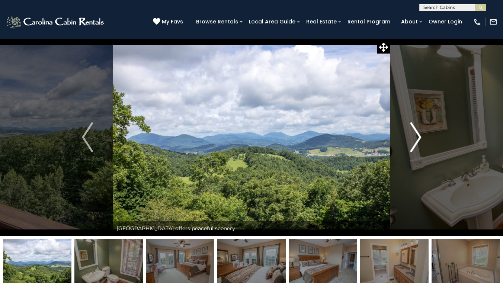
click at [414, 134] on img "Next" at bounding box center [415, 137] width 11 height 30
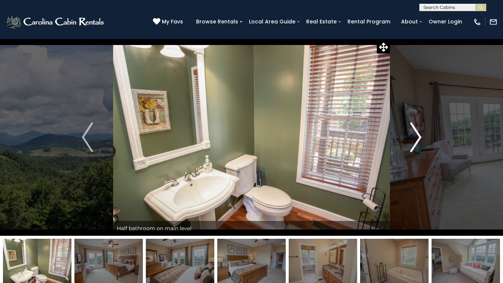
click at [414, 134] on img "Next" at bounding box center [415, 137] width 11 height 30
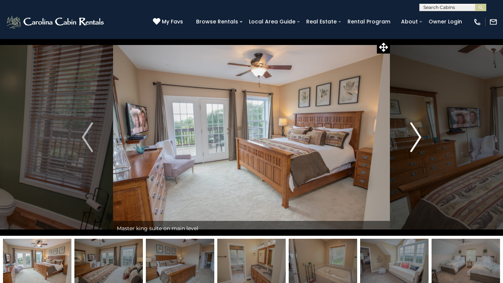
click at [414, 134] on img "Next" at bounding box center [415, 137] width 11 height 30
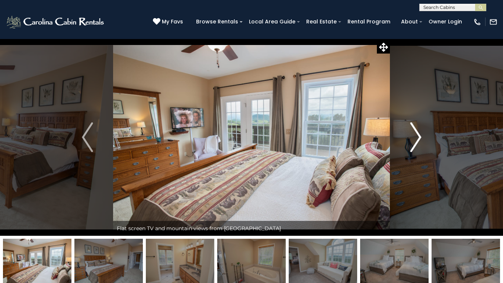
click at [414, 133] on img "Next" at bounding box center [415, 137] width 11 height 30
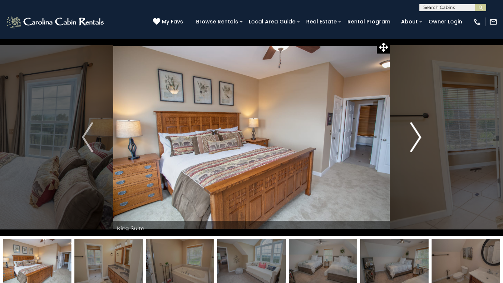
click at [414, 133] on img "Next" at bounding box center [415, 137] width 11 height 30
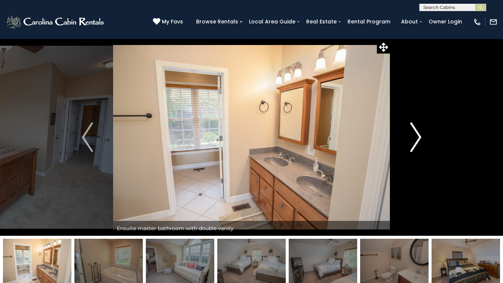
click at [414, 133] on img "Next" at bounding box center [415, 137] width 11 height 30
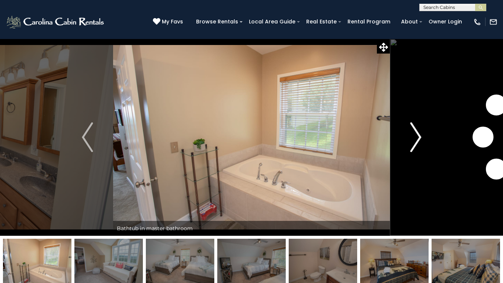
click at [414, 133] on img "Next" at bounding box center [415, 137] width 11 height 30
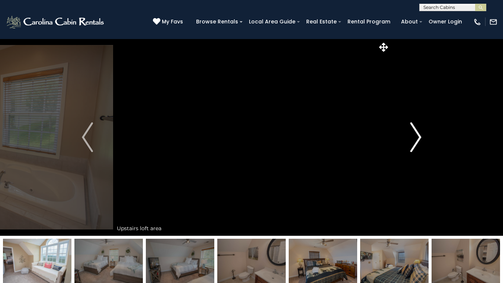
click at [414, 133] on img "Next" at bounding box center [415, 137] width 11 height 30
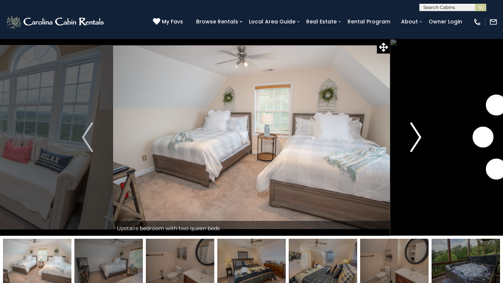
click at [414, 133] on img "Next" at bounding box center [415, 137] width 11 height 30
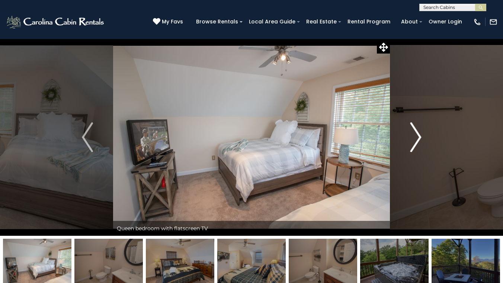
click at [414, 133] on img "Next" at bounding box center [415, 137] width 11 height 30
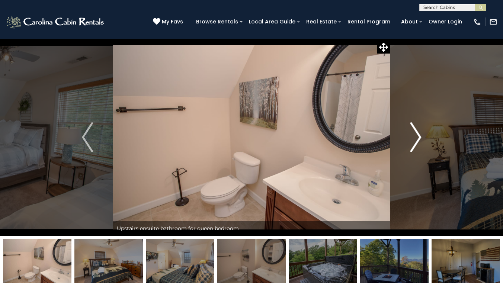
click at [414, 133] on img "Next" at bounding box center [415, 137] width 11 height 30
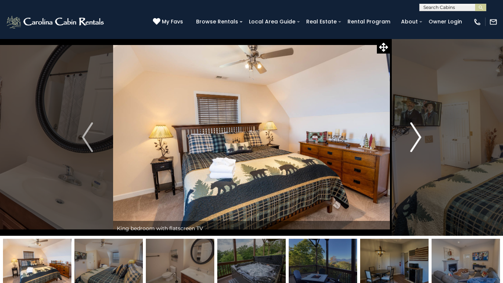
click at [414, 133] on img "Next" at bounding box center [415, 137] width 11 height 30
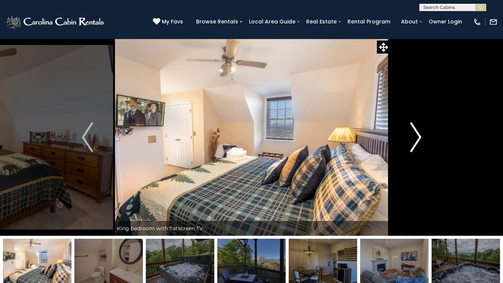
click at [414, 133] on img "Next" at bounding box center [415, 137] width 11 height 30
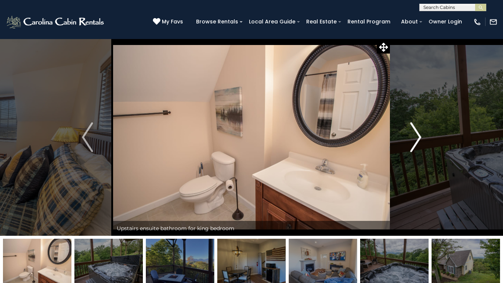
click at [414, 133] on img "Next" at bounding box center [415, 137] width 11 height 30
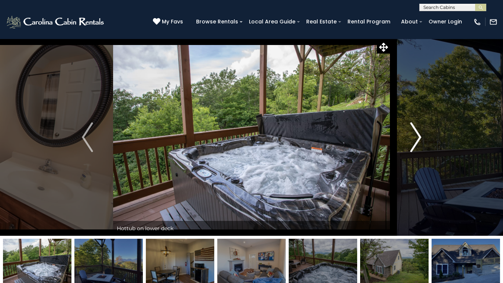
click at [414, 133] on img "Next" at bounding box center [415, 137] width 11 height 30
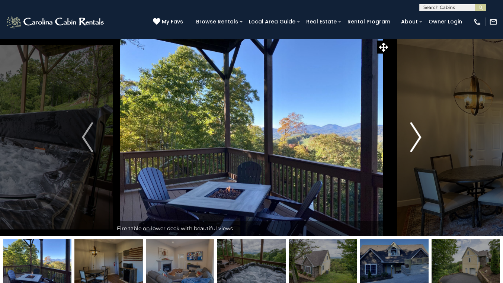
click at [414, 133] on img "Next" at bounding box center [415, 137] width 11 height 30
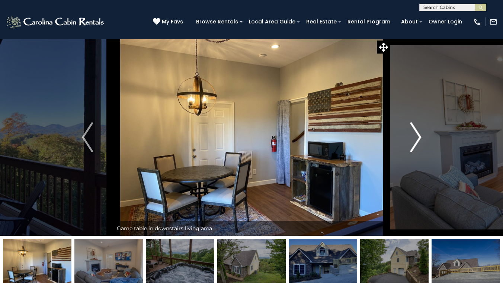
click at [414, 133] on img "Next" at bounding box center [415, 137] width 11 height 30
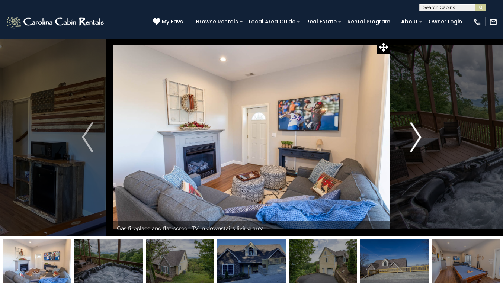
click at [414, 133] on img "Next" at bounding box center [415, 137] width 11 height 30
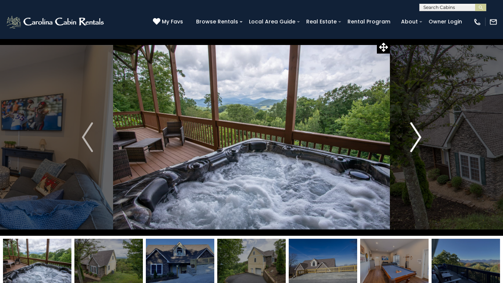
click at [414, 133] on img "Next" at bounding box center [415, 137] width 11 height 30
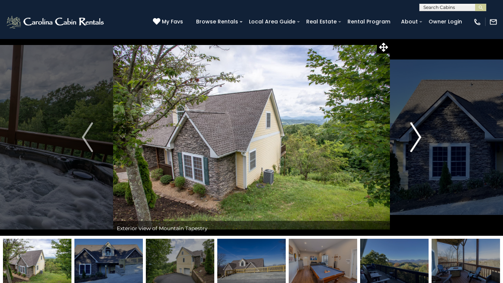
click at [414, 133] on img "Next" at bounding box center [415, 137] width 11 height 30
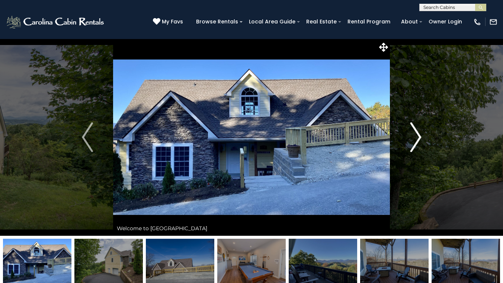
click at [414, 133] on img "Next" at bounding box center [415, 137] width 11 height 30
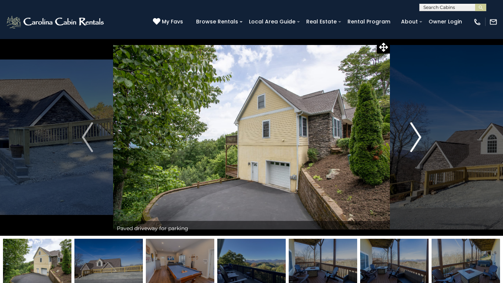
click at [414, 133] on img "Next" at bounding box center [415, 137] width 11 height 30
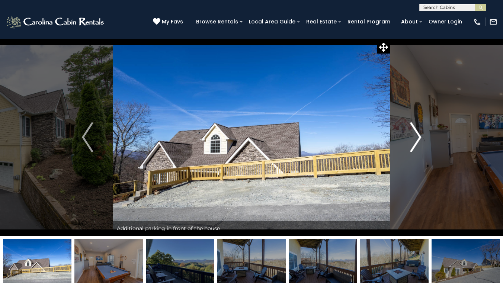
click at [414, 133] on img "Next" at bounding box center [415, 137] width 11 height 30
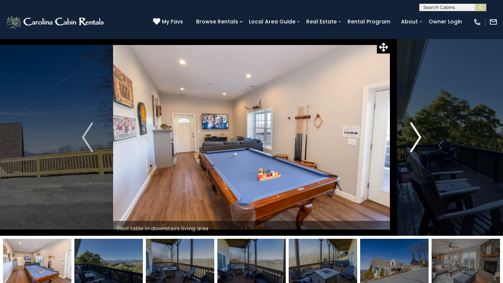
click at [414, 133] on img "Next" at bounding box center [415, 137] width 11 height 30
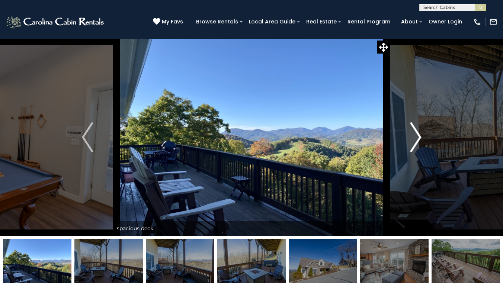
click at [414, 133] on img "Next" at bounding box center [415, 137] width 11 height 30
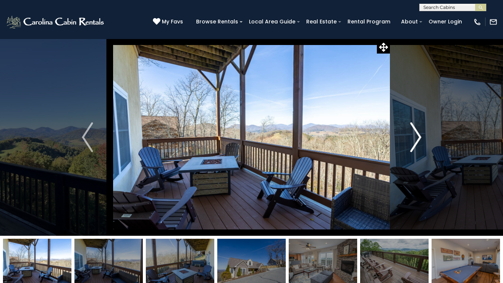
click at [414, 133] on img "Next" at bounding box center [415, 137] width 11 height 30
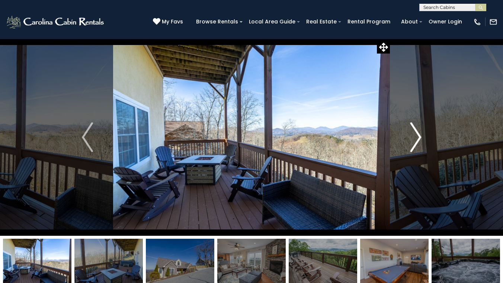
click at [414, 133] on img "Next" at bounding box center [415, 137] width 11 height 30
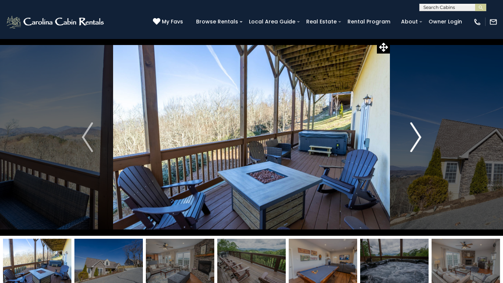
click at [414, 133] on img "Next" at bounding box center [415, 137] width 11 height 30
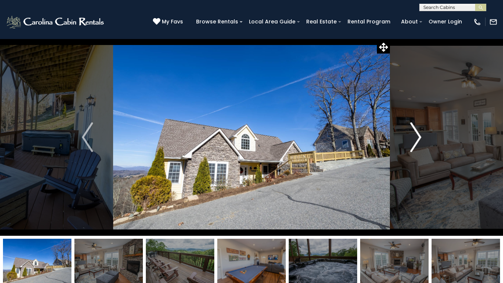
click at [414, 133] on img "Next" at bounding box center [415, 137] width 11 height 30
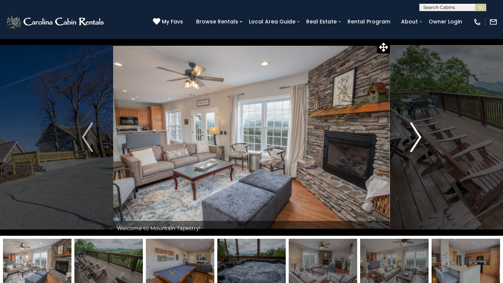
click at [414, 133] on img "Next" at bounding box center [415, 137] width 11 height 30
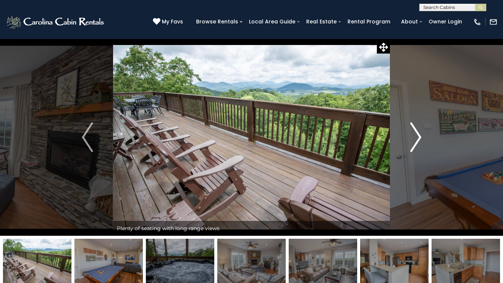
click at [414, 133] on img "Next" at bounding box center [415, 137] width 11 height 30
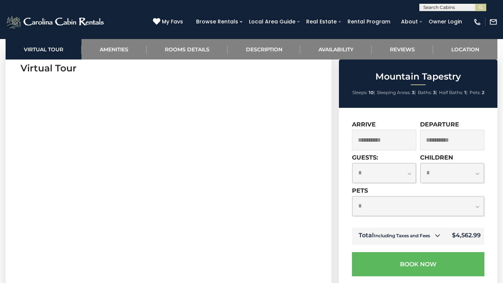
scroll to position [312, 0]
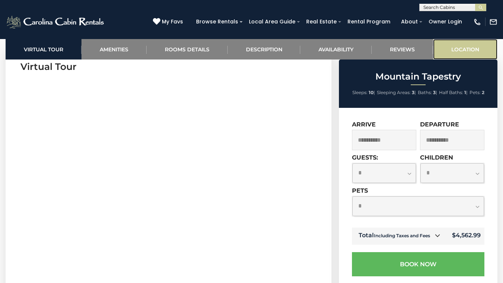
click at [455, 47] on link "Location" at bounding box center [465, 49] width 64 height 20
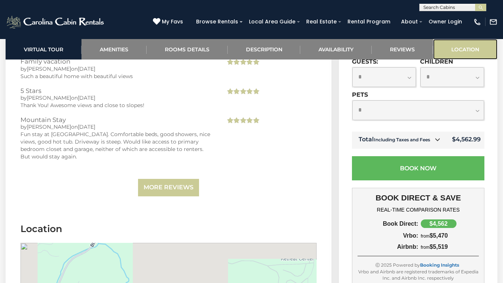
scroll to position [1914, 0]
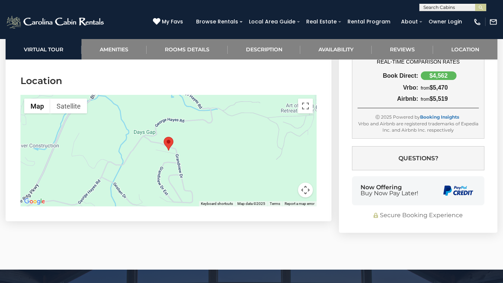
click at [311, 184] on button "Map camera controls" at bounding box center [305, 190] width 15 height 15
click at [289, 183] on button "Zoom out" at bounding box center [287, 190] width 15 height 15
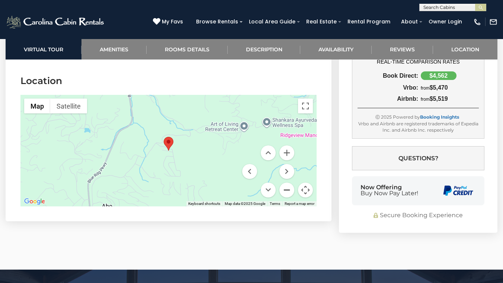
click at [289, 183] on button "Zoom out" at bounding box center [287, 190] width 15 height 15
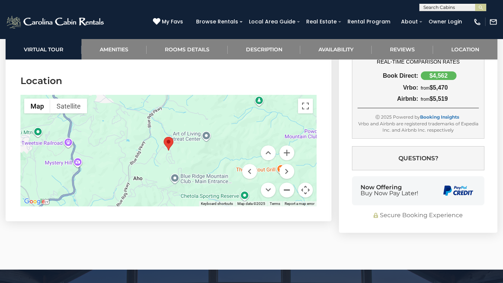
click at [289, 183] on button "Zoom out" at bounding box center [287, 190] width 15 height 15
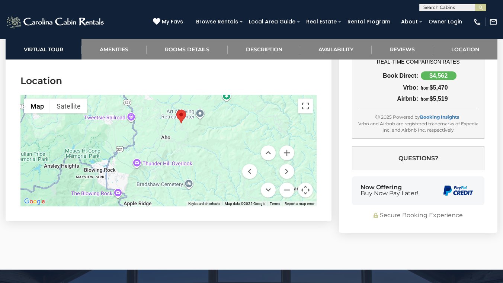
drag, startPoint x: 188, startPoint y: 173, endPoint x: 201, endPoint y: 144, distance: 31.3
click at [201, 144] on div at bounding box center [168, 151] width 296 height 112
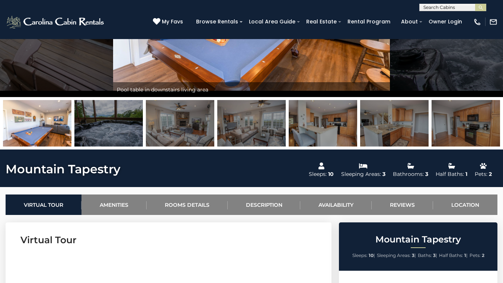
scroll to position [0, 0]
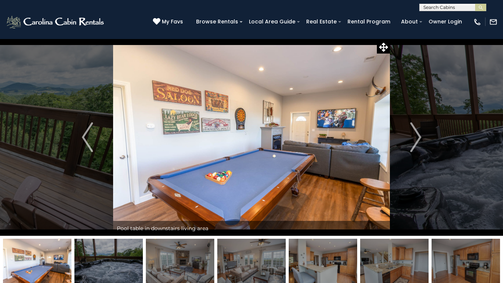
click at [116, 262] on img at bounding box center [108, 262] width 69 height 47
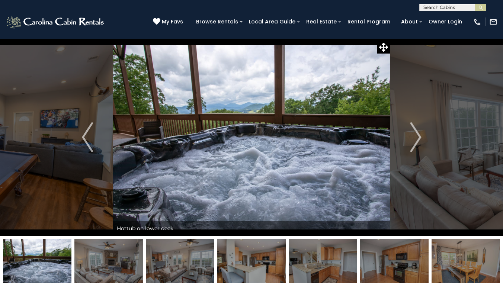
scroll to position [0, 0]
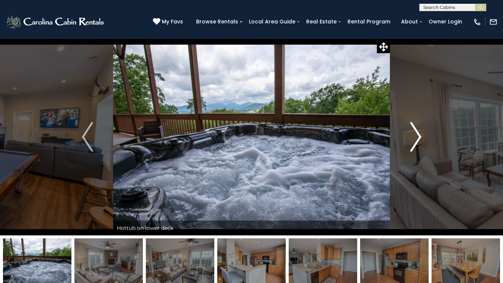
click at [416, 137] on img "Next" at bounding box center [415, 137] width 11 height 30
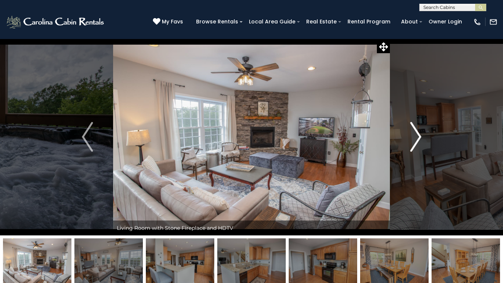
click at [416, 137] on img "Next" at bounding box center [415, 137] width 11 height 30
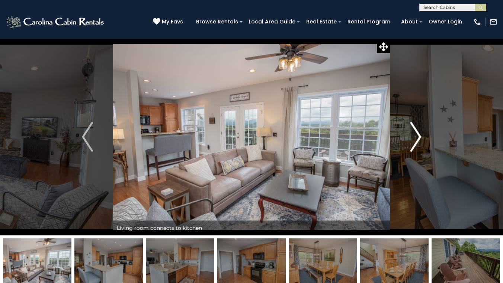
click at [416, 137] on img "Next" at bounding box center [415, 137] width 11 height 30
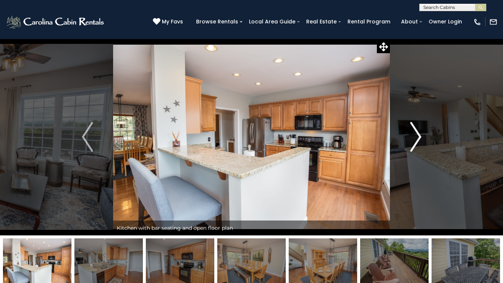
click at [416, 137] on img "Next" at bounding box center [415, 137] width 11 height 30
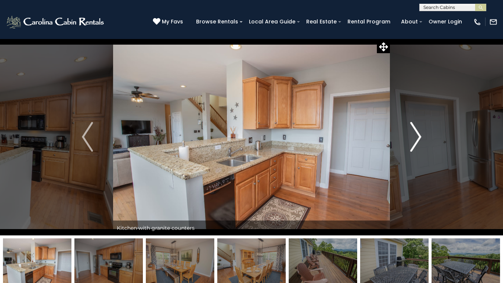
click at [416, 137] on img "Next" at bounding box center [415, 137] width 11 height 30
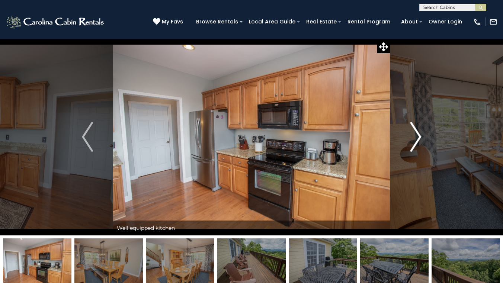
click at [416, 137] on img "Next" at bounding box center [415, 137] width 11 height 30
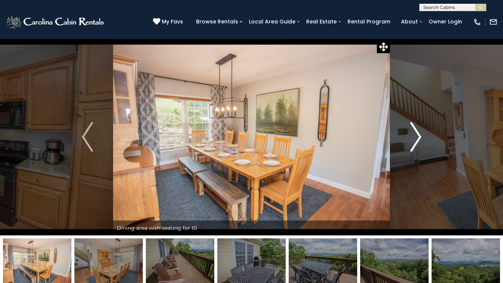
click at [416, 137] on img "Next" at bounding box center [415, 137] width 11 height 30
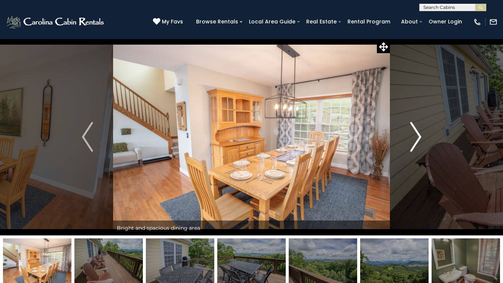
click at [416, 137] on img "Next" at bounding box center [415, 137] width 11 height 30
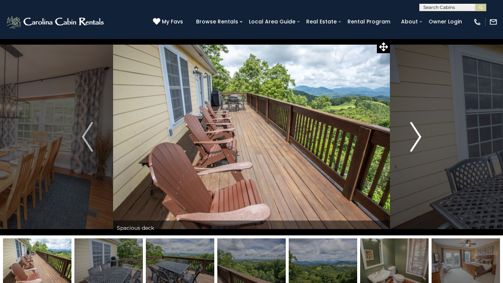
click at [416, 137] on img "Next" at bounding box center [415, 137] width 11 height 30
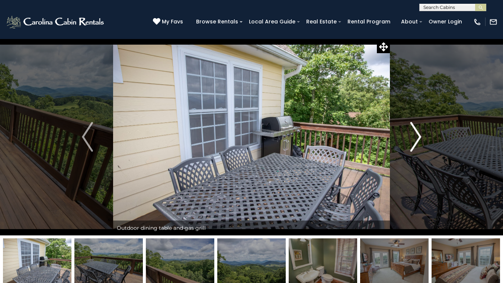
click at [416, 137] on img "Next" at bounding box center [415, 137] width 11 height 30
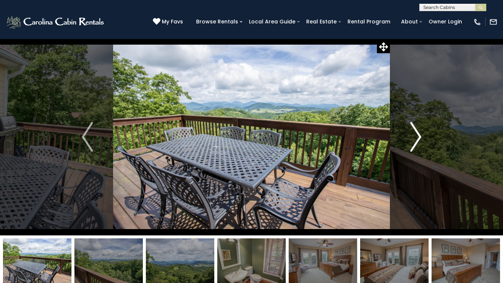
click at [416, 137] on img "Next" at bounding box center [415, 137] width 11 height 30
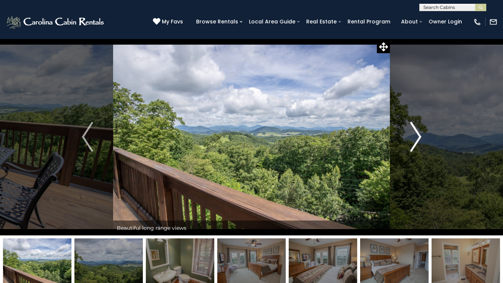
click at [416, 137] on img "Next" at bounding box center [415, 137] width 11 height 30
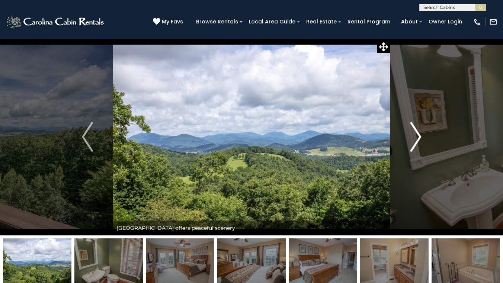
click at [416, 137] on img "Next" at bounding box center [415, 137] width 11 height 30
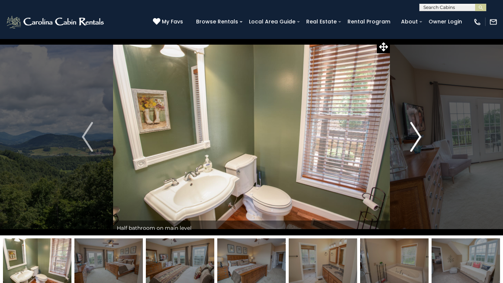
click at [416, 137] on img "Next" at bounding box center [415, 137] width 11 height 30
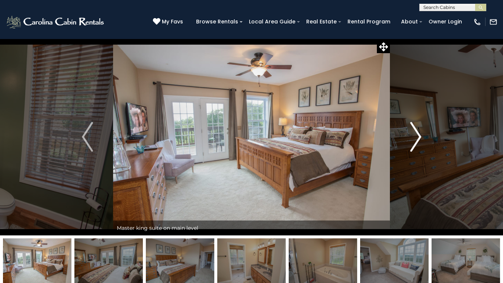
click at [416, 137] on img "Next" at bounding box center [415, 137] width 11 height 30
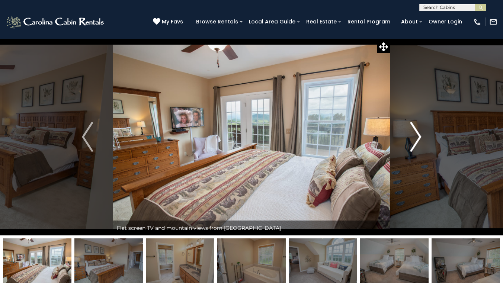
click at [416, 137] on img "Next" at bounding box center [415, 137] width 11 height 30
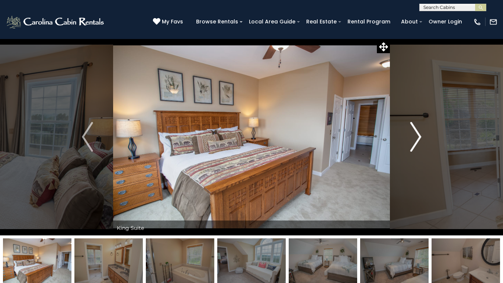
click at [416, 137] on img "Next" at bounding box center [415, 137] width 11 height 30
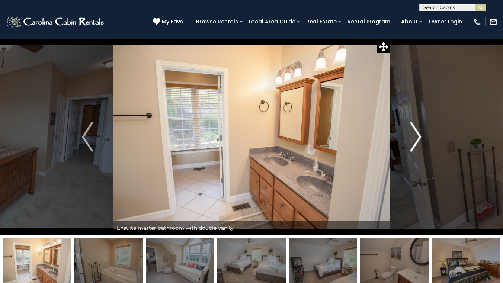
click at [416, 137] on img "Next" at bounding box center [415, 137] width 11 height 30
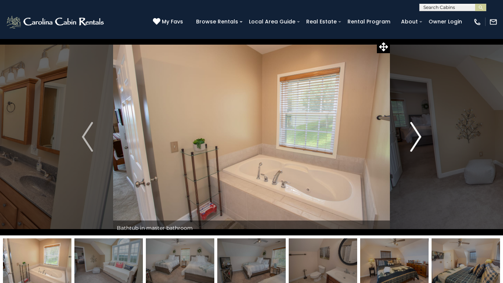
click at [416, 137] on img "Next" at bounding box center [415, 137] width 11 height 30
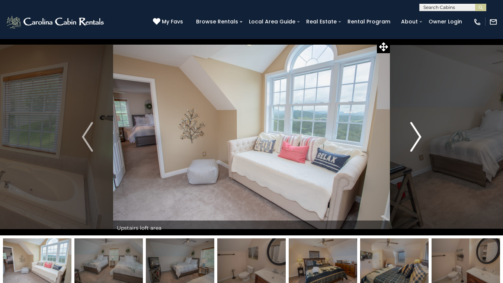
click at [416, 137] on img "Next" at bounding box center [415, 137] width 11 height 30
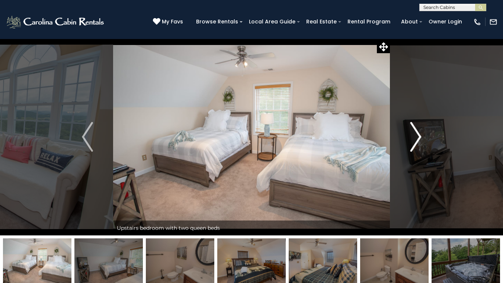
click at [416, 137] on img "Next" at bounding box center [415, 137] width 11 height 30
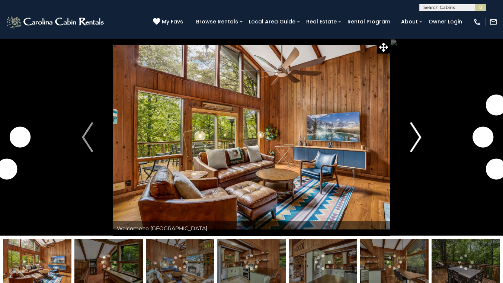
click at [416, 139] on img "Next" at bounding box center [415, 137] width 11 height 30
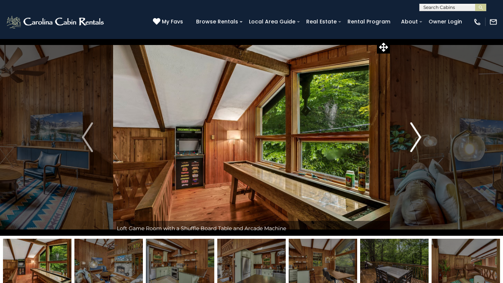
click at [416, 139] on img "Next" at bounding box center [415, 137] width 11 height 30
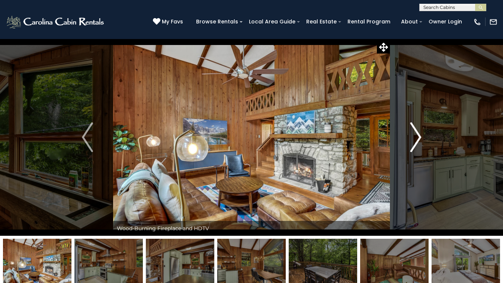
click at [416, 139] on img "Next" at bounding box center [415, 137] width 11 height 30
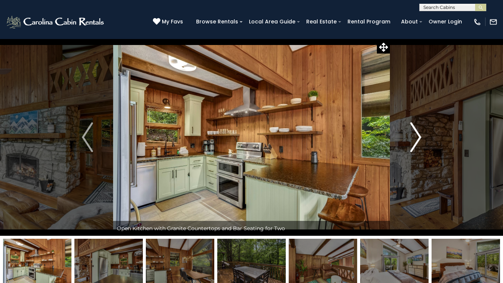
click at [416, 139] on img "Next" at bounding box center [415, 137] width 11 height 30
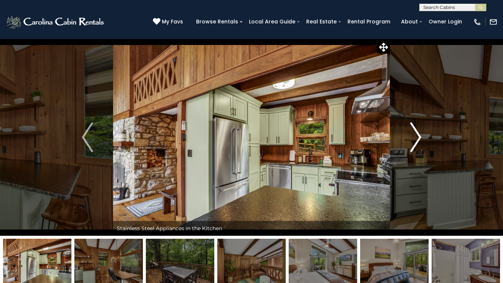
click at [416, 139] on img "Next" at bounding box center [415, 137] width 11 height 30
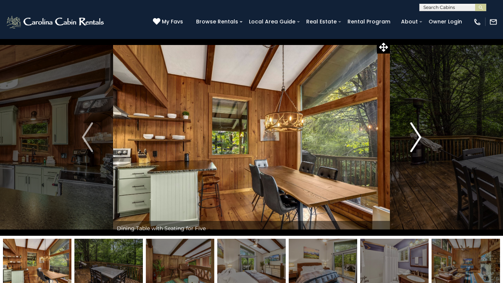
click at [416, 139] on img "Next" at bounding box center [415, 137] width 11 height 30
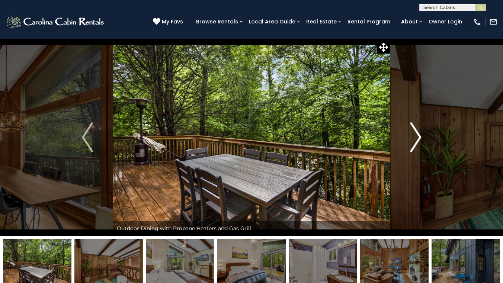
click at [416, 139] on img "Next" at bounding box center [415, 137] width 11 height 30
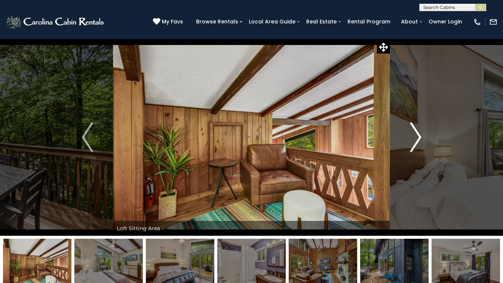
click at [416, 139] on img "Next" at bounding box center [415, 137] width 11 height 30
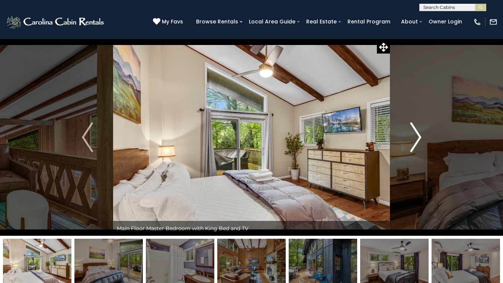
click at [416, 139] on img "Next" at bounding box center [415, 137] width 11 height 30
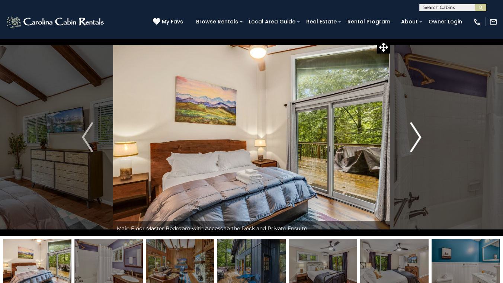
click at [416, 139] on img "Next" at bounding box center [415, 137] width 11 height 30
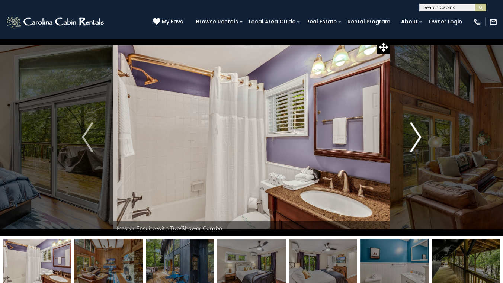
click at [416, 139] on img "Next" at bounding box center [415, 137] width 11 height 30
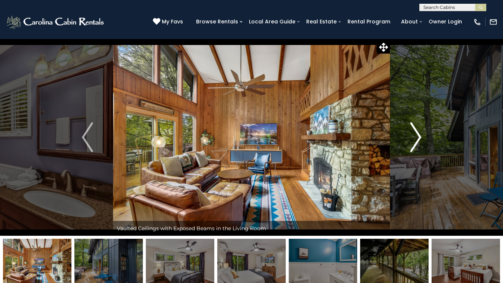
click at [416, 139] on img "Next" at bounding box center [415, 137] width 11 height 30
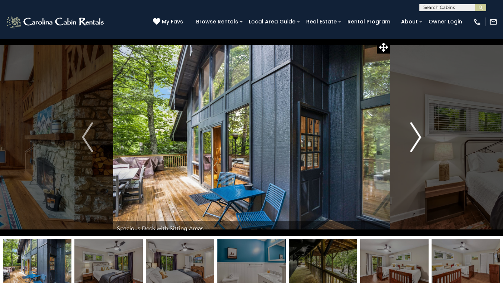
click at [416, 139] on img "Next" at bounding box center [415, 137] width 11 height 30
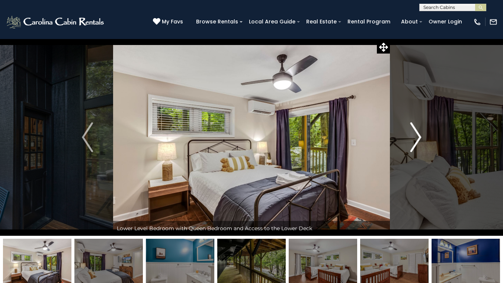
click at [416, 139] on img "Next" at bounding box center [415, 137] width 11 height 30
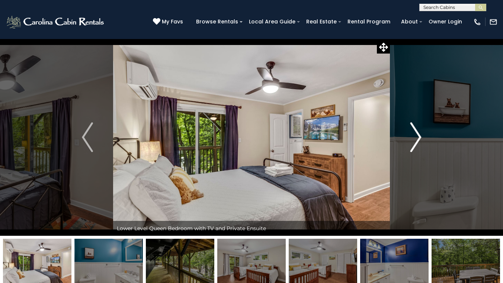
click at [416, 139] on img "Next" at bounding box center [415, 137] width 11 height 30
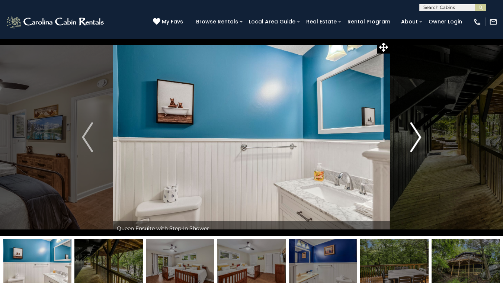
click at [416, 139] on img "Next" at bounding box center [415, 137] width 11 height 30
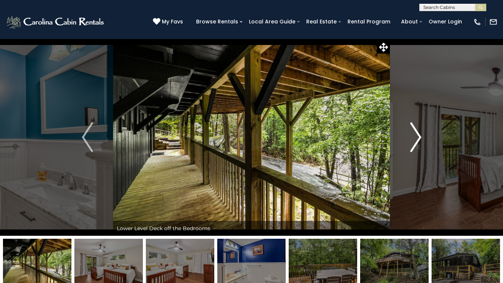
click at [416, 139] on img "Next" at bounding box center [415, 137] width 11 height 30
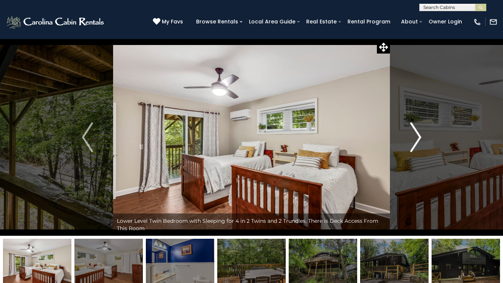
click at [416, 139] on img "Next" at bounding box center [415, 137] width 11 height 30
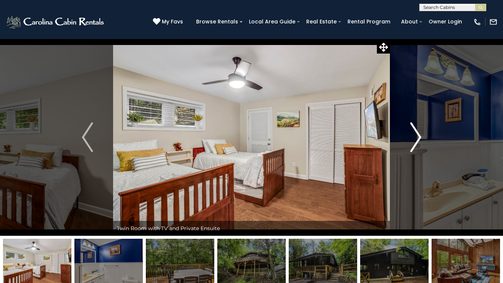
click at [416, 139] on img "Next" at bounding box center [415, 137] width 11 height 30
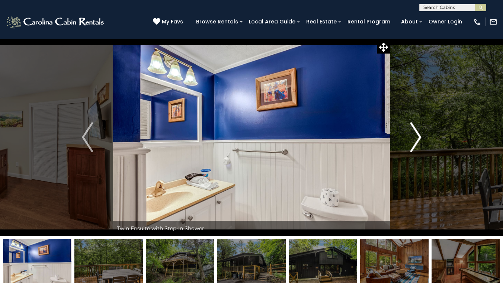
click at [416, 139] on img "Next" at bounding box center [415, 137] width 11 height 30
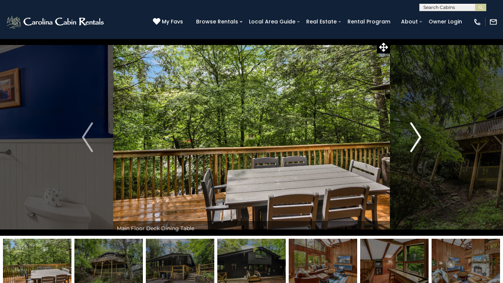
click at [416, 139] on img "Next" at bounding box center [415, 137] width 11 height 30
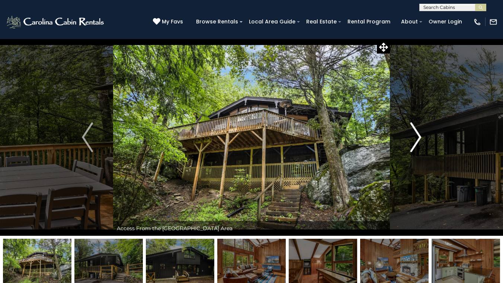
click at [416, 139] on img "Next" at bounding box center [415, 137] width 11 height 30
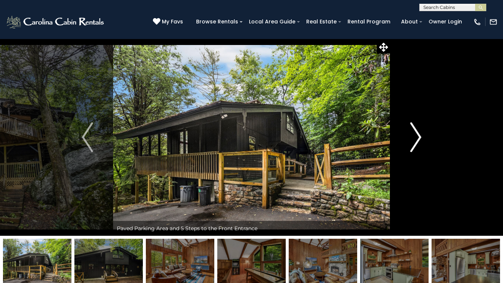
click at [416, 139] on img "Next" at bounding box center [415, 137] width 11 height 30
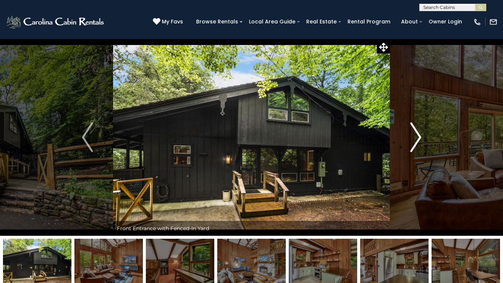
click at [416, 139] on img "Next" at bounding box center [415, 137] width 11 height 30
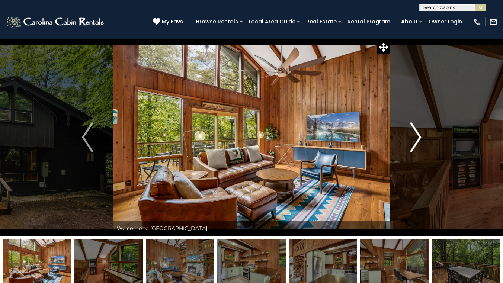
click at [416, 139] on img "Next" at bounding box center [415, 137] width 11 height 30
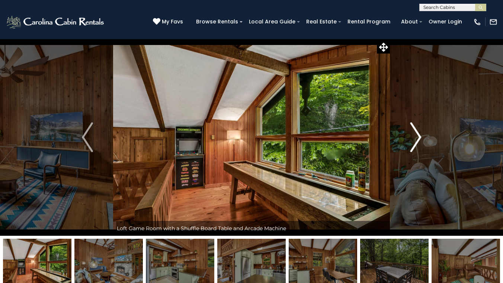
click at [416, 139] on img "Next" at bounding box center [415, 137] width 11 height 30
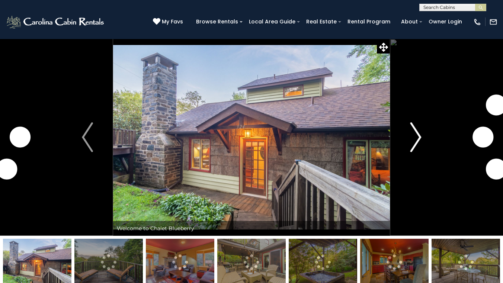
click at [417, 134] on img "Next" at bounding box center [415, 137] width 11 height 30
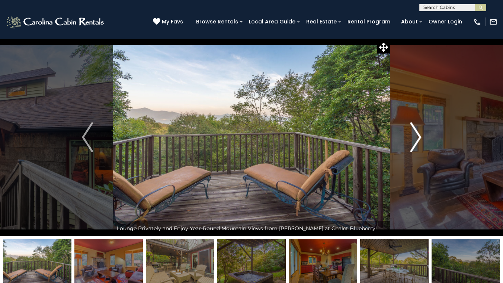
click at [417, 134] on img "Next" at bounding box center [415, 137] width 11 height 30
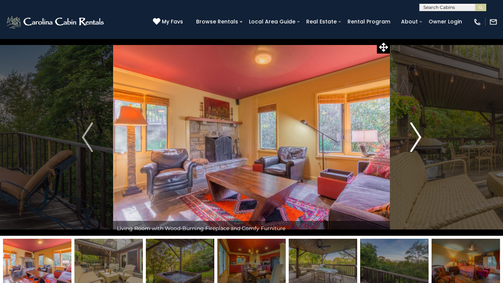
click at [417, 134] on img "Next" at bounding box center [415, 137] width 11 height 30
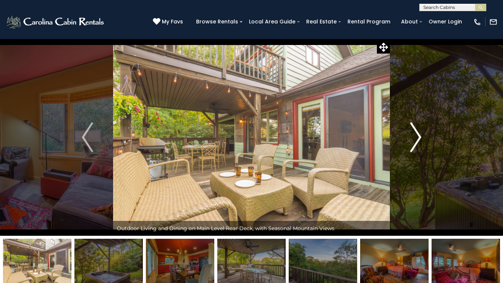
click at [417, 134] on img "Next" at bounding box center [415, 137] width 11 height 30
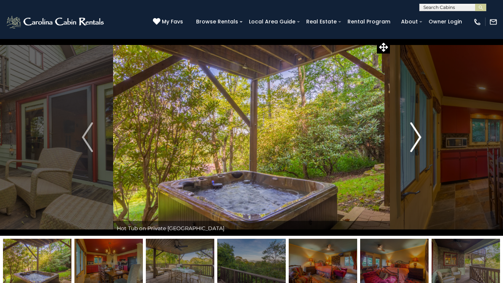
click at [417, 135] on img "Next" at bounding box center [415, 137] width 11 height 30
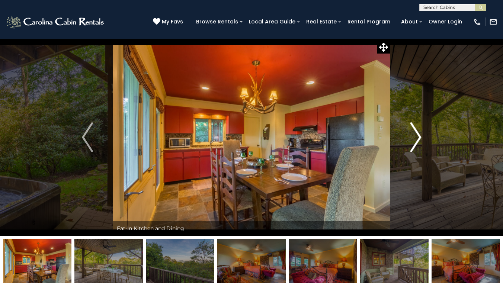
click at [417, 135] on img "Next" at bounding box center [415, 137] width 11 height 30
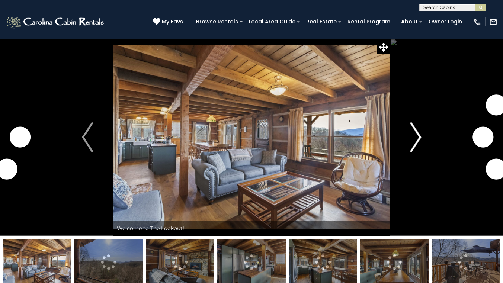
click at [420, 141] on img "Next" at bounding box center [415, 137] width 11 height 30
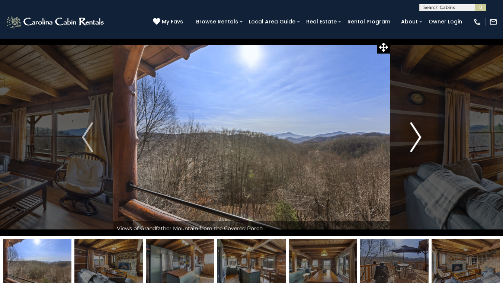
click at [420, 141] on img "Next" at bounding box center [415, 137] width 11 height 30
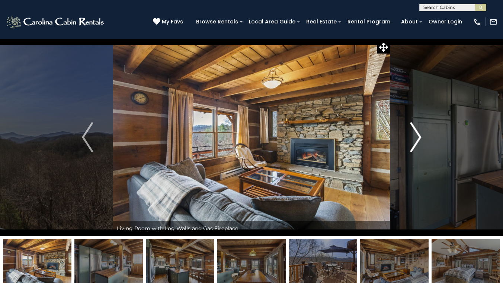
click at [420, 141] on img "Next" at bounding box center [415, 137] width 11 height 30
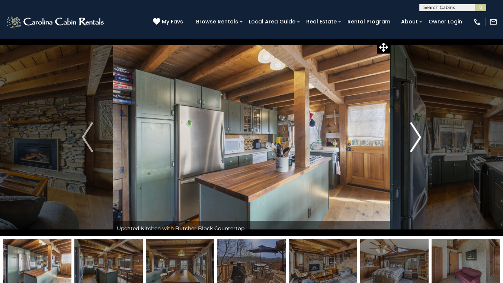
click at [420, 141] on img "Next" at bounding box center [415, 137] width 11 height 30
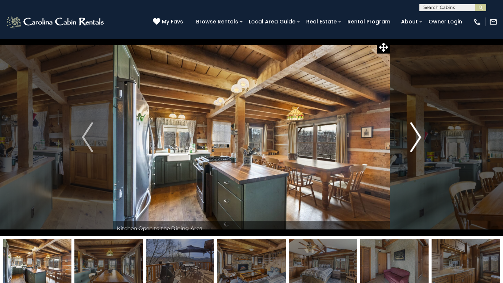
click at [420, 141] on img "Next" at bounding box center [415, 137] width 11 height 30
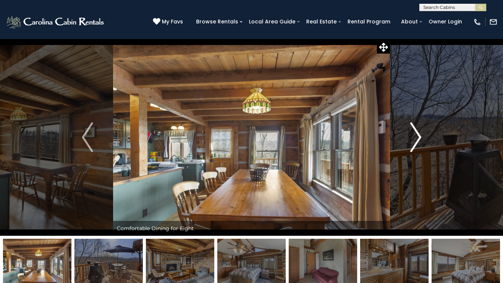
click at [420, 141] on img "Next" at bounding box center [415, 137] width 11 height 30
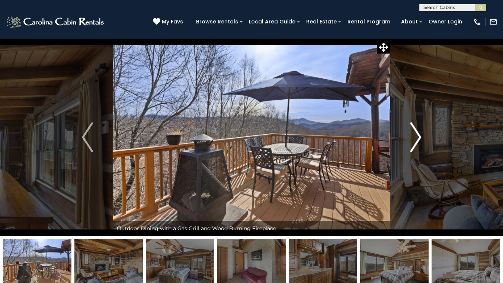
click at [420, 141] on img "Next" at bounding box center [415, 137] width 11 height 30
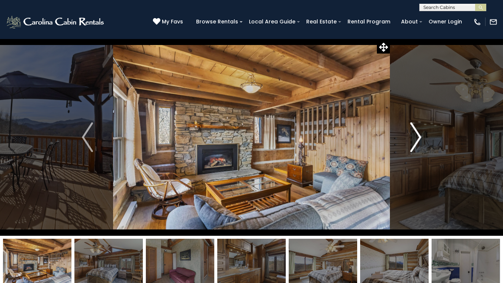
click at [420, 141] on img "Next" at bounding box center [415, 137] width 11 height 30
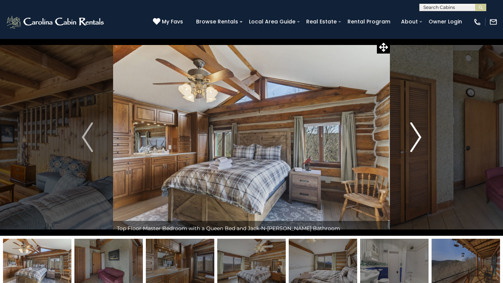
click at [420, 141] on img "Next" at bounding box center [415, 137] width 11 height 30
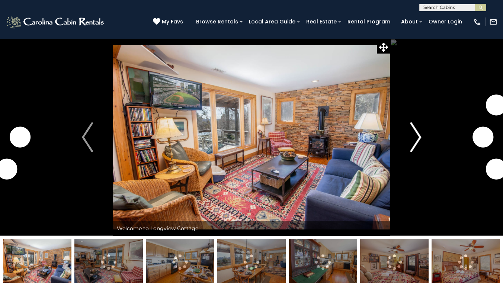
click at [419, 136] on img "Next" at bounding box center [415, 137] width 11 height 30
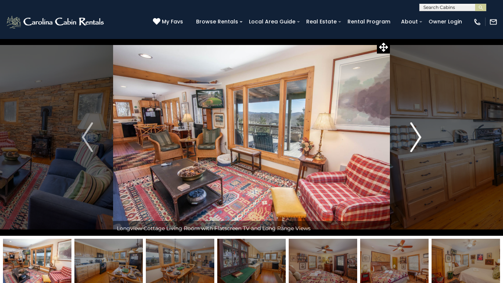
click at [419, 136] on img "Next" at bounding box center [415, 137] width 11 height 30
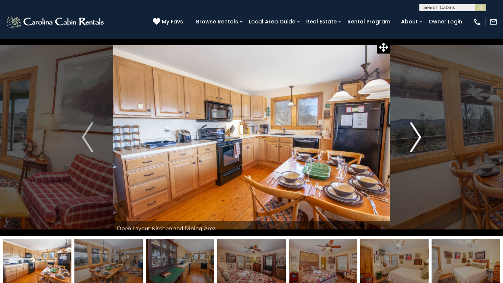
click at [419, 136] on img "Next" at bounding box center [415, 137] width 11 height 30
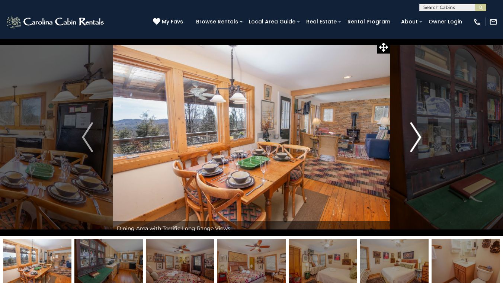
click at [419, 136] on img "Next" at bounding box center [415, 137] width 11 height 30
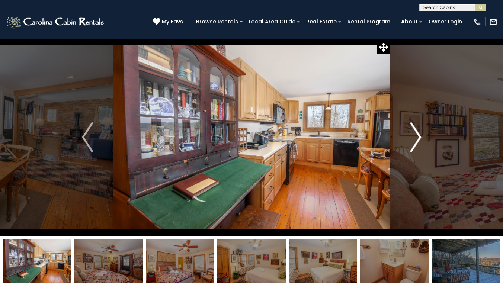
click at [419, 136] on img "Next" at bounding box center [415, 137] width 11 height 30
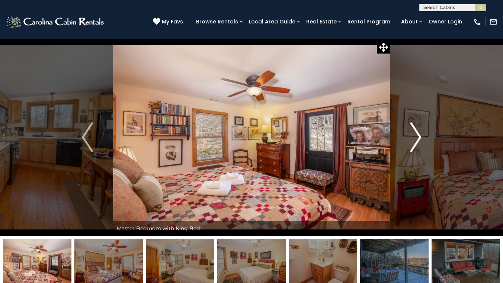
click at [419, 136] on img "Next" at bounding box center [415, 137] width 11 height 30
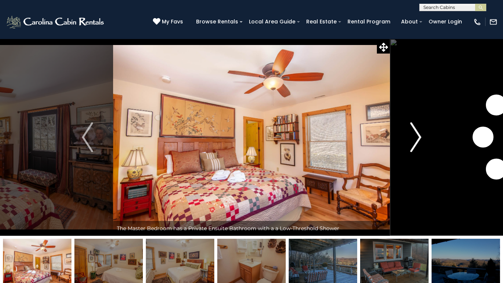
click at [419, 136] on img "Next" at bounding box center [415, 137] width 11 height 30
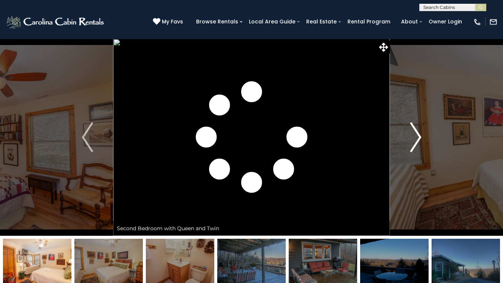
click at [419, 136] on img "Next" at bounding box center [415, 137] width 11 height 30
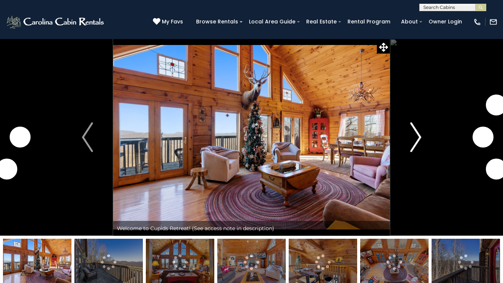
click at [417, 131] on img "Next" at bounding box center [415, 137] width 11 height 30
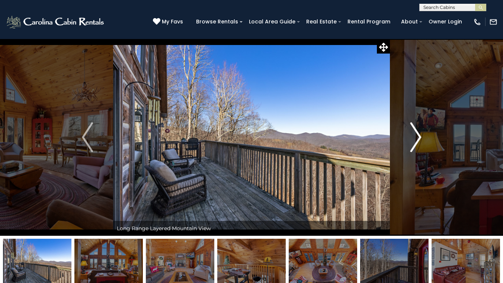
click at [417, 131] on img "Next" at bounding box center [415, 137] width 11 height 30
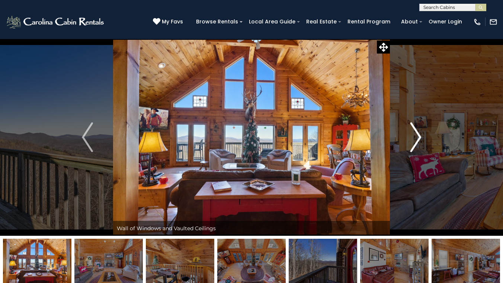
click at [417, 131] on img "Next" at bounding box center [415, 137] width 11 height 30
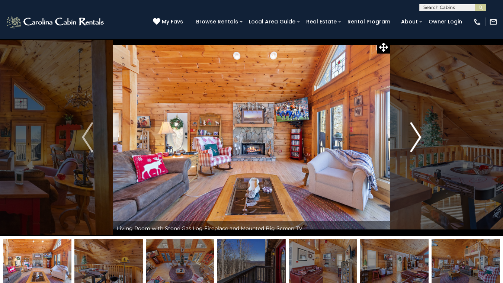
click at [417, 131] on img "Next" at bounding box center [415, 137] width 11 height 30
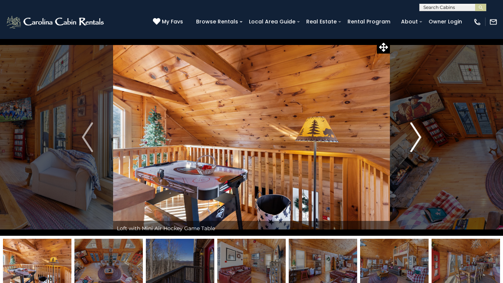
click at [417, 131] on img "Next" at bounding box center [415, 137] width 11 height 30
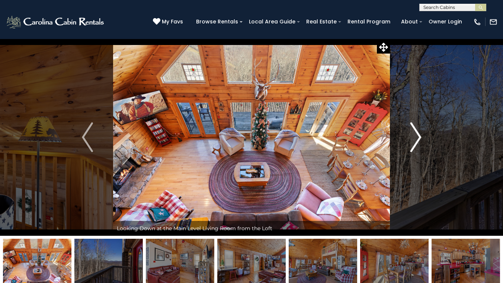
click at [417, 131] on img "Next" at bounding box center [415, 137] width 11 height 30
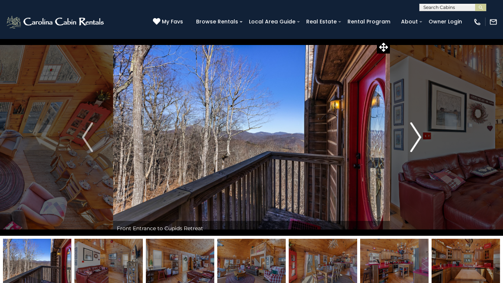
click at [417, 131] on img "Next" at bounding box center [415, 137] width 11 height 30
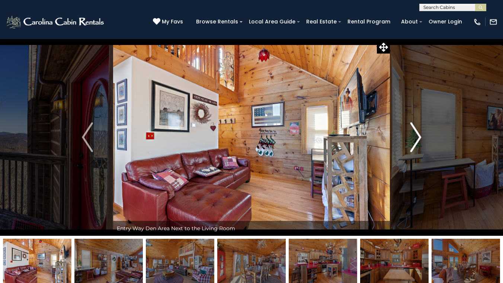
click at [417, 131] on img "Next" at bounding box center [415, 137] width 11 height 30
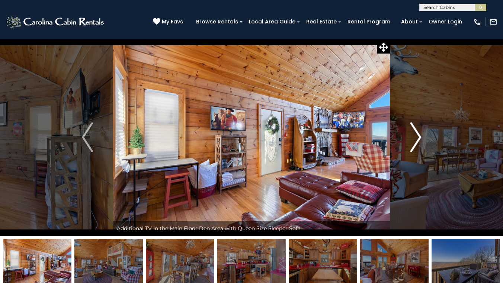
click at [417, 131] on img "Next" at bounding box center [415, 137] width 11 height 30
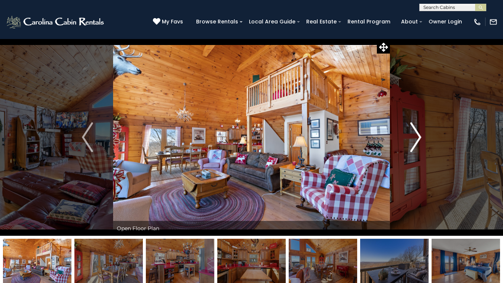
click at [417, 131] on img "Next" at bounding box center [415, 137] width 11 height 30
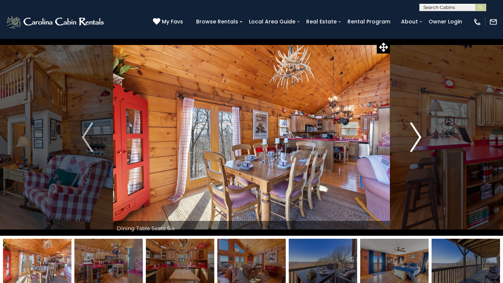
click at [417, 131] on img "Next" at bounding box center [415, 137] width 11 height 30
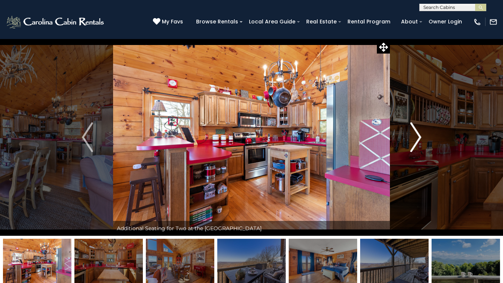
click at [417, 131] on img "Next" at bounding box center [415, 137] width 11 height 30
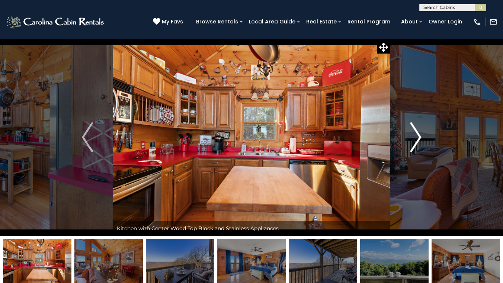
click at [417, 131] on img "Next" at bounding box center [415, 137] width 11 height 30
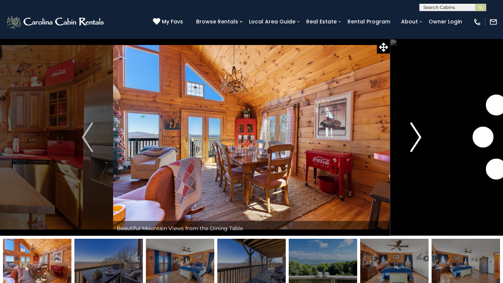
click at [417, 131] on img "Next" at bounding box center [415, 137] width 11 height 30
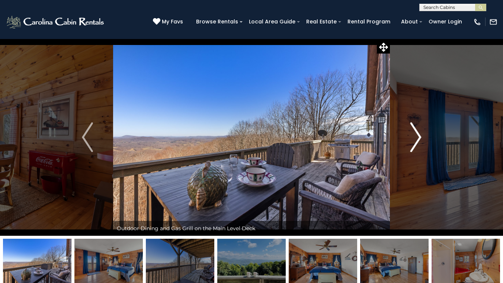
click at [417, 131] on img "Next" at bounding box center [415, 137] width 11 height 30
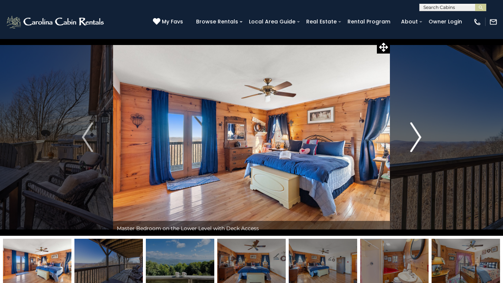
click at [417, 131] on img "Next" at bounding box center [415, 137] width 11 height 30
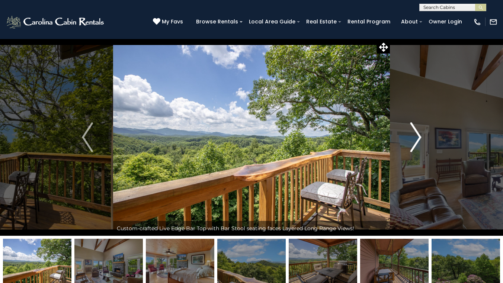
click at [415, 136] on img "Next" at bounding box center [415, 137] width 11 height 30
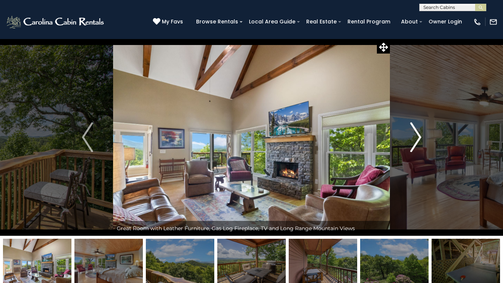
click at [415, 136] on img "Next" at bounding box center [415, 137] width 11 height 30
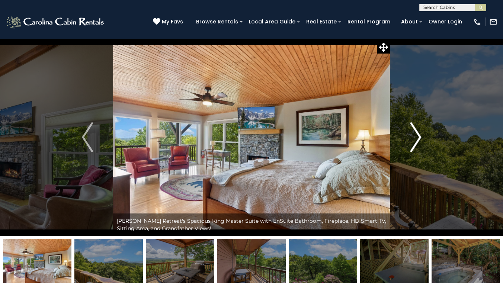
click at [415, 136] on img "Next" at bounding box center [415, 137] width 11 height 30
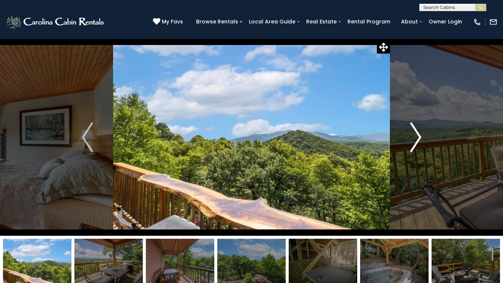
click at [415, 136] on img "Next" at bounding box center [415, 137] width 11 height 30
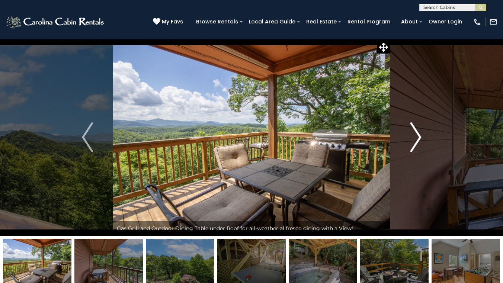
click at [415, 136] on img "Next" at bounding box center [415, 137] width 11 height 30
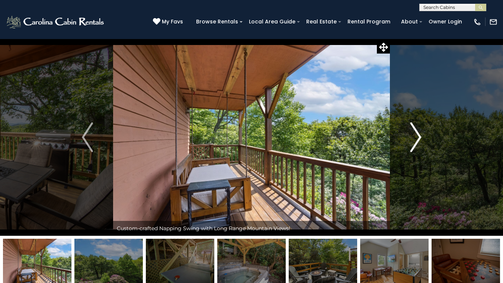
click at [415, 136] on img "Next" at bounding box center [415, 137] width 11 height 30
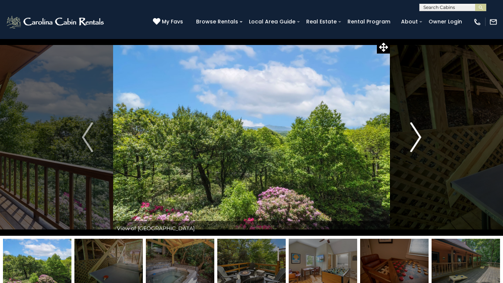
click at [415, 136] on img "Next" at bounding box center [415, 137] width 11 height 30
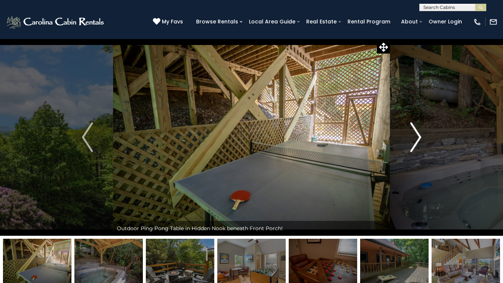
click at [415, 136] on img "Next" at bounding box center [415, 137] width 11 height 30
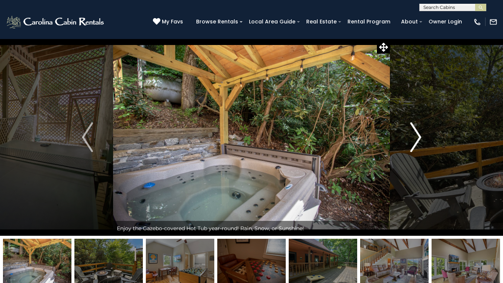
click at [415, 136] on img "Next" at bounding box center [415, 137] width 11 height 30
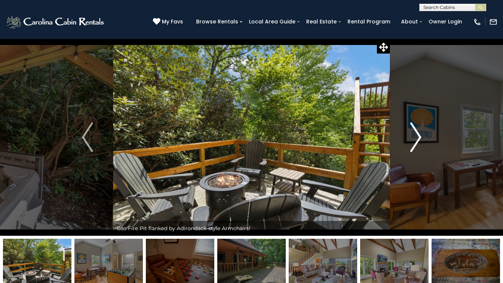
click at [415, 136] on img "Next" at bounding box center [415, 137] width 11 height 30
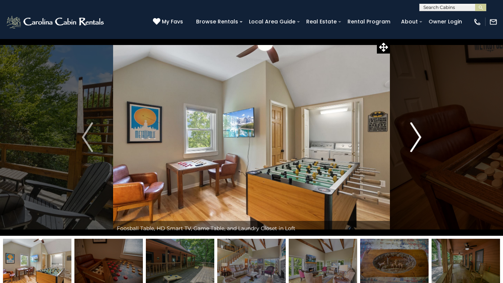
click at [415, 136] on img "Next" at bounding box center [415, 137] width 11 height 30
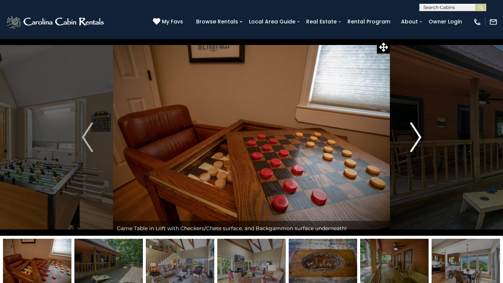
click at [415, 136] on img "Next" at bounding box center [415, 137] width 11 height 30
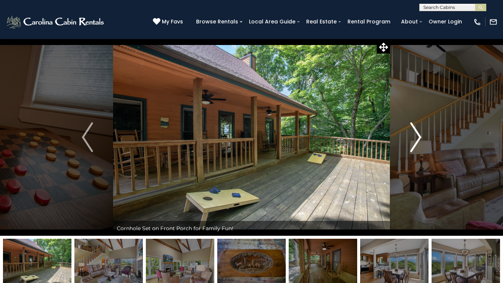
click at [415, 136] on img "Next" at bounding box center [415, 137] width 11 height 30
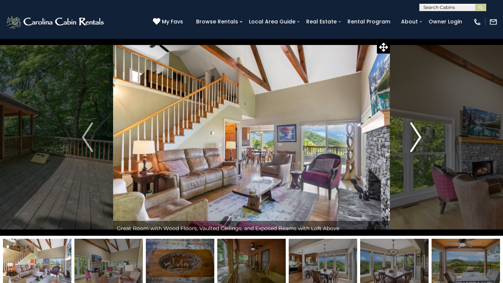
click at [415, 136] on img "Next" at bounding box center [415, 137] width 11 height 30
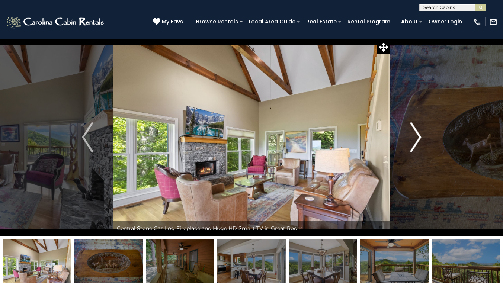
click at [415, 136] on img "Next" at bounding box center [415, 137] width 11 height 30
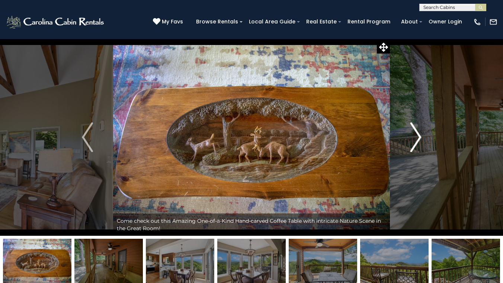
click at [415, 136] on img "Next" at bounding box center [415, 137] width 11 height 30
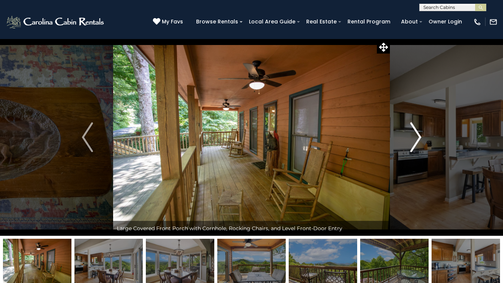
click at [415, 136] on img "Next" at bounding box center [415, 137] width 11 height 30
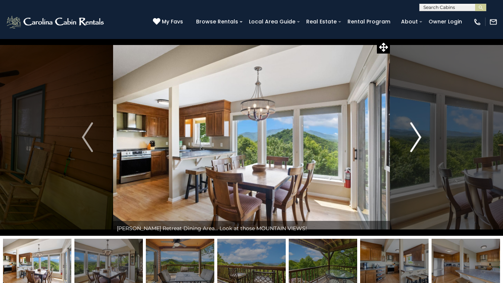
click at [415, 136] on img "Next" at bounding box center [415, 137] width 11 height 30
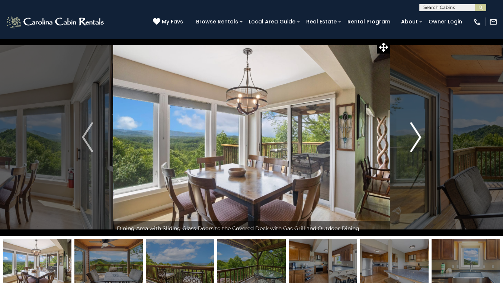
click at [415, 136] on img "Next" at bounding box center [415, 137] width 11 height 30
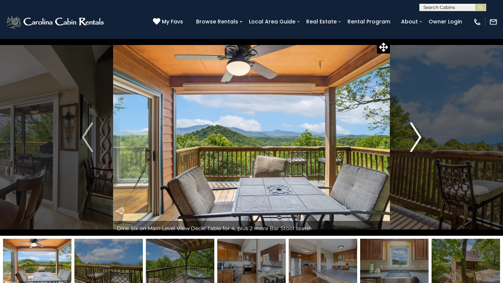
click at [415, 136] on img "Next" at bounding box center [415, 137] width 11 height 30
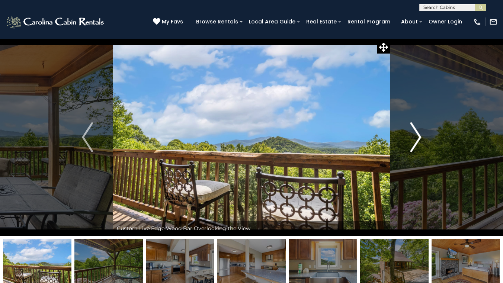
click at [415, 136] on img "Next" at bounding box center [415, 137] width 11 height 30
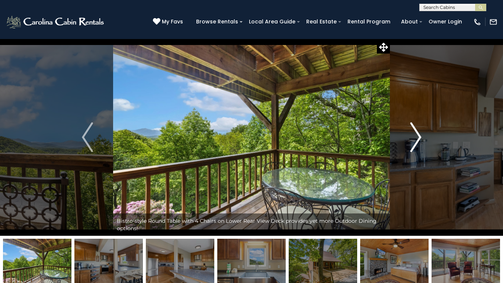
click at [415, 136] on img "Next" at bounding box center [415, 137] width 11 height 30
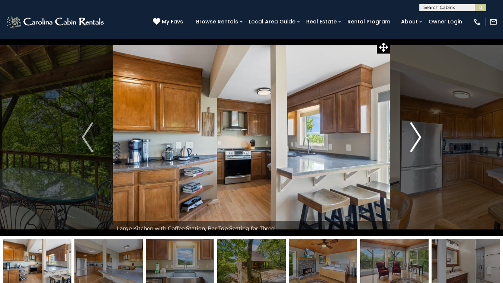
click at [415, 136] on img "Next" at bounding box center [415, 137] width 11 height 30
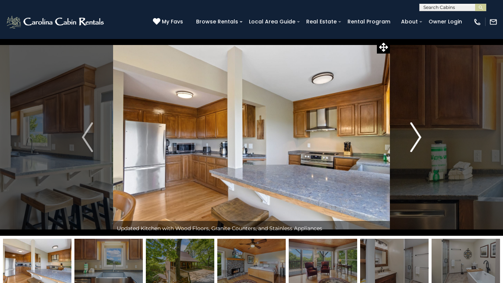
click at [415, 136] on img "Next" at bounding box center [415, 137] width 11 height 30
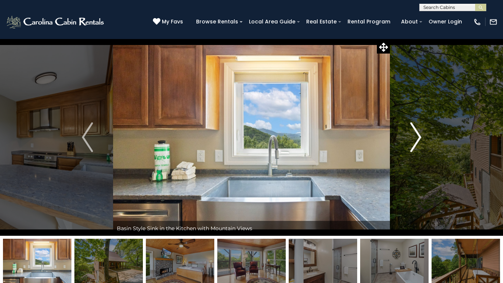
click at [415, 136] on img "Next" at bounding box center [415, 137] width 11 height 30
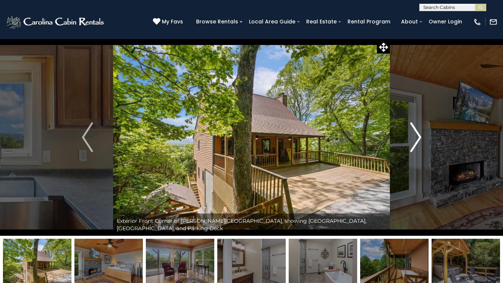
click at [415, 136] on img "Next" at bounding box center [415, 137] width 11 height 30
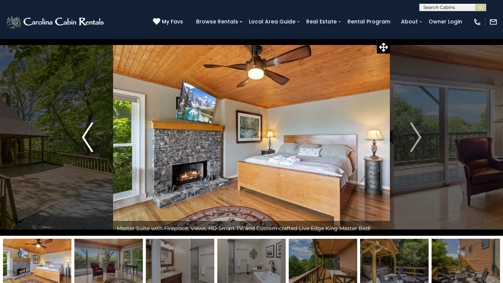
click at [90, 140] on img "Previous" at bounding box center [87, 137] width 11 height 30
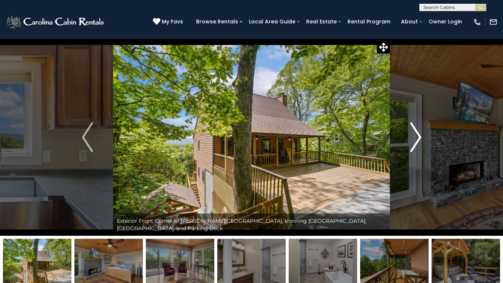
click at [420, 139] on img "Next" at bounding box center [415, 137] width 11 height 30
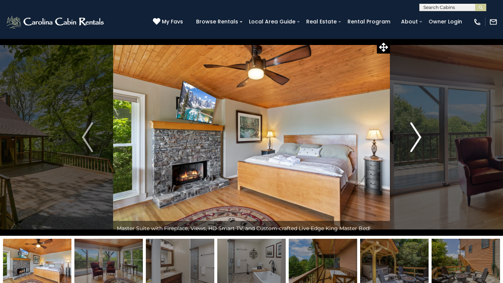
click at [420, 139] on img "Next" at bounding box center [415, 137] width 11 height 30
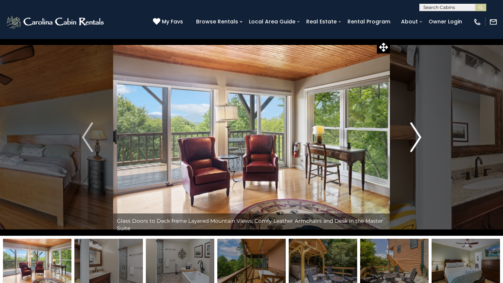
click at [420, 139] on img "Next" at bounding box center [415, 137] width 11 height 30
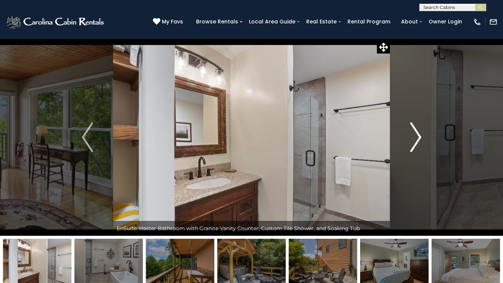
click at [420, 139] on img "Next" at bounding box center [415, 137] width 11 height 30
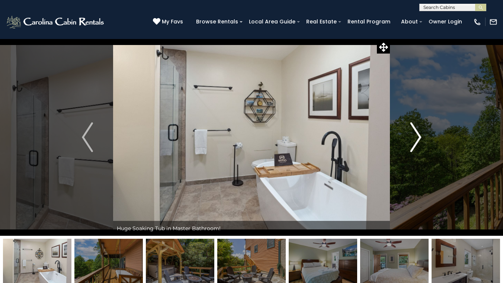
click at [420, 139] on img "Next" at bounding box center [415, 137] width 11 height 30
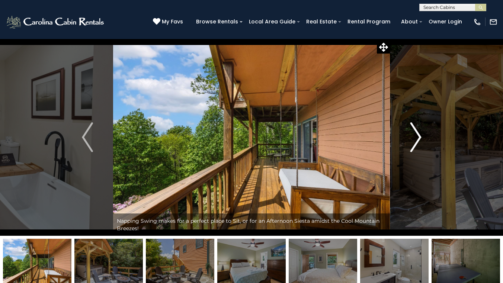
click at [420, 139] on img "Next" at bounding box center [415, 137] width 11 height 30
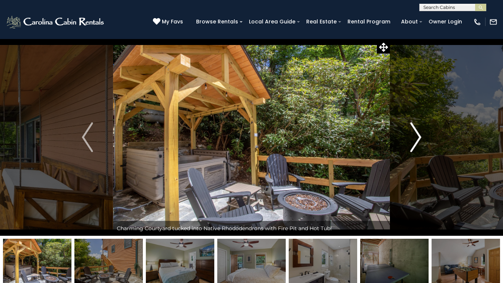
click at [420, 139] on img "Next" at bounding box center [415, 137] width 11 height 30
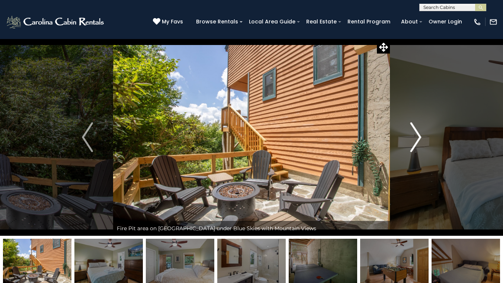
click at [420, 139] on img "Next" at bounding box center [415, 137] width 11 height 30
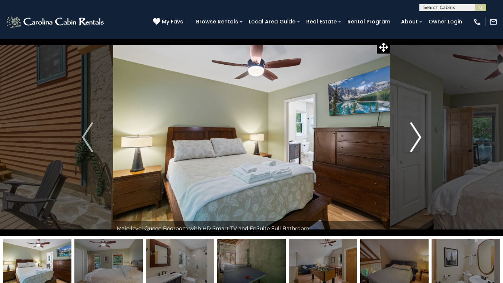
click at [420, 139] on img "Next" at bounding box center [415, 137] width 11 height 30
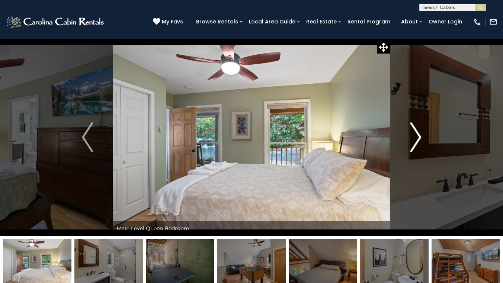
click at [420, 139] on img "Next" at bounding box center [415, 137] width 11 height 30
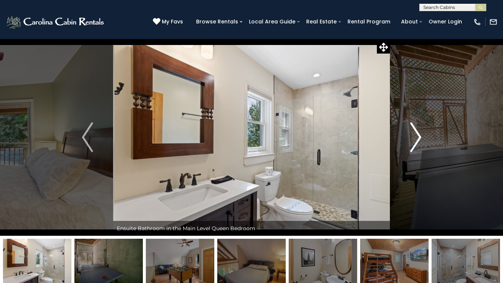
click at [420, 139] on img "Next" at bounding box center [415, 137] width 11 height 30
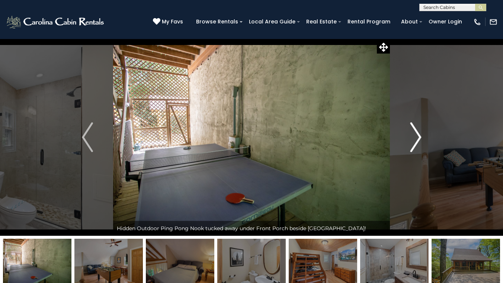
click at [420, 139] on img "Next" at bounding box center [415, 137] width 11 height 30
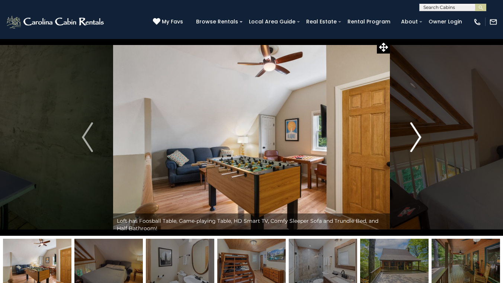
click at [420, 139] on img "Next" at bounding box center [415, 137] width 11 height 30
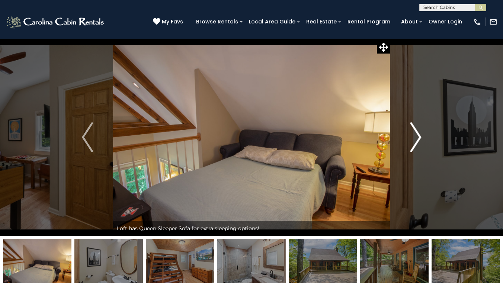
click at [420, 139] on img "Next" at bounding box center [415, 137] width 11 height 30
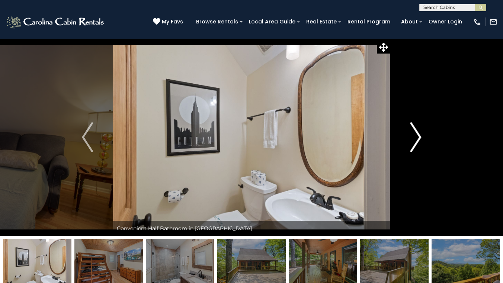
click at [420, 139] on img "Next" at bounding box center [415, 137] width 11 height 30
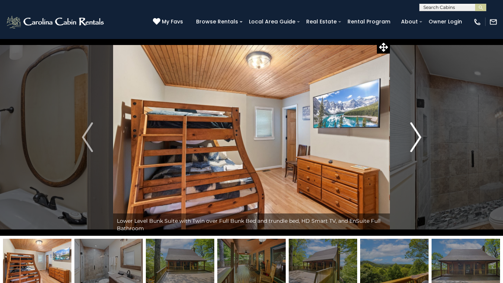
click at [420, 139] on img "Next" at bounding box center [415, 137] width 11 height 30
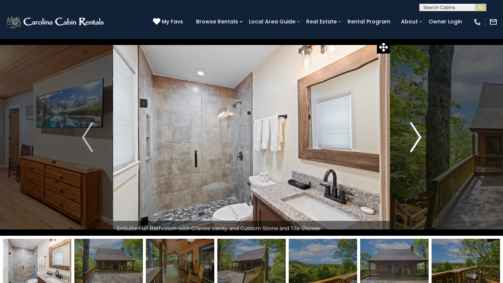
click at [420, 139] on img "Next" at bounding box center [415, 137] width 11 height 30
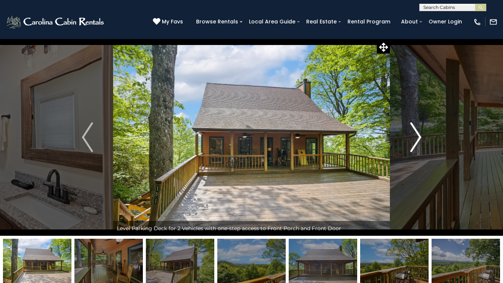
click at [420, 139] on img "Next" at bounding box center [415, 137] width 11 height 30
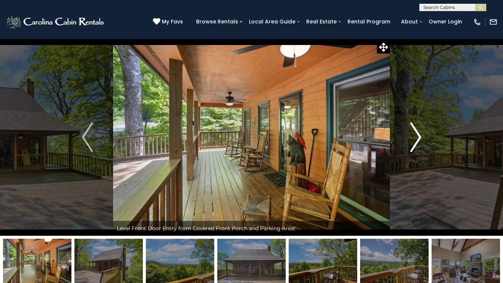
click at [421, 138] on img "Next" at bounding box center [415, 137] width 11 height 30
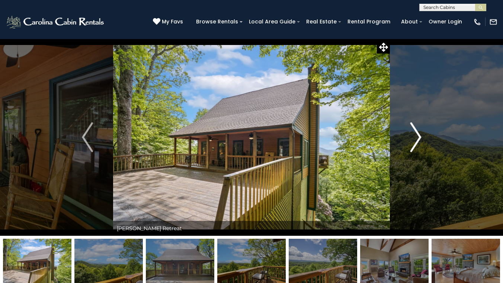
click at [421, 138] on img "Next" at bounding box center [415, 137] width 11 height 30
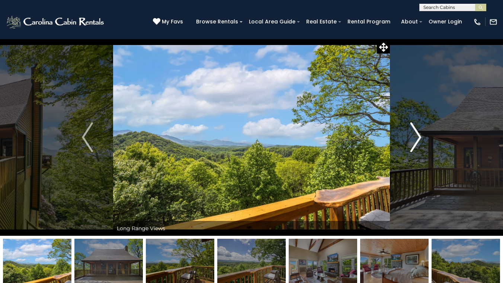
click at [421, 138] on img "Next" at bounding box center [415, 137] width 11 height 30
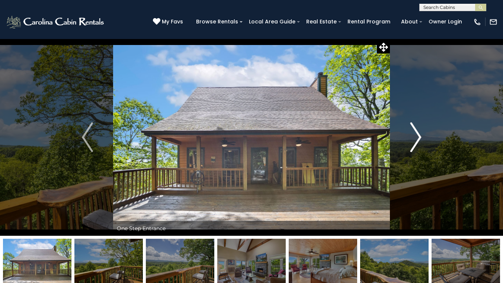
click at [421, 138] on img "Next" at bounding box center [415, 137] width 11 height 30
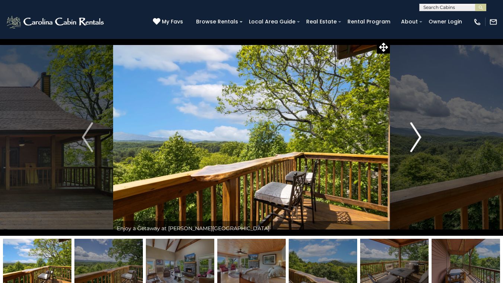
click at [421, 138] on img "Next" at bounding box center [415, 137] width 11 height 30
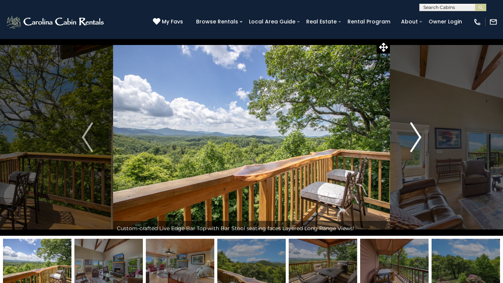
click at [421, 138] on img "Next" at bounding box center [415, 137] width 11 height 30
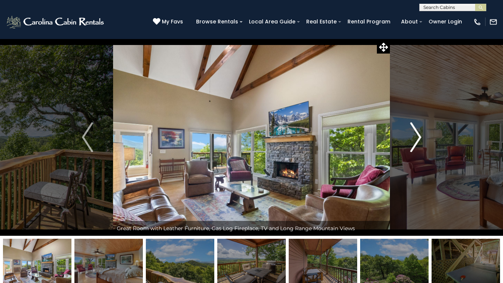
click at [421, 138] on img "Next" at bounding box center [415, 137] width 11 height 30
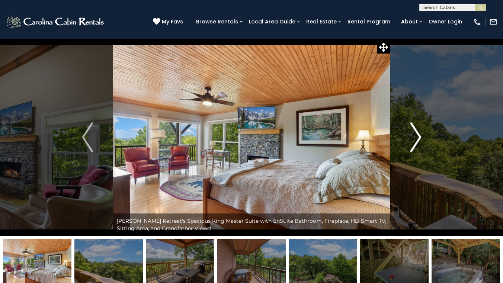
click at [421, 139] on img "Next" at bounding box center [415, 137] width 11 height 30
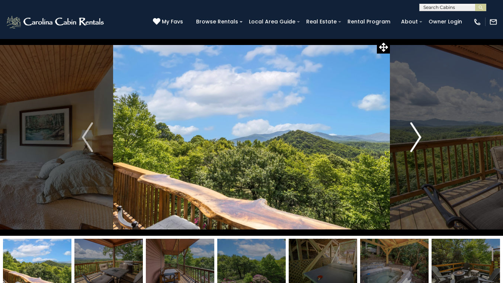
click at [421, 139] on img "Next" at bounding box center [415, 137] width 11 height 30
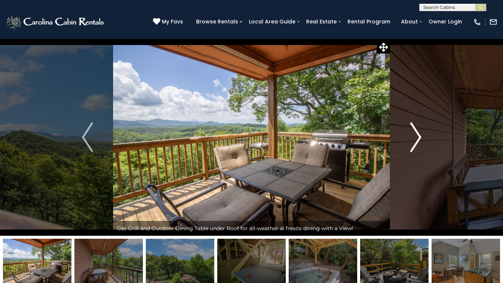
click at [421, 139] on img "Next" at bounding box center [415, 137] width 11 height 30
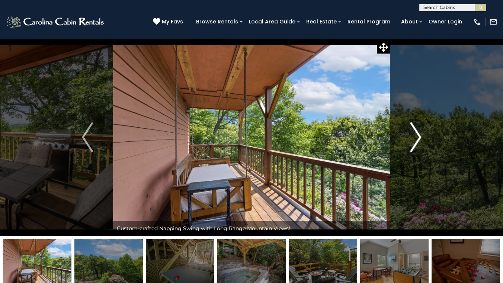
click at [421, 139] on img "Next" at bounding box center [415, 137] width 11 height 30
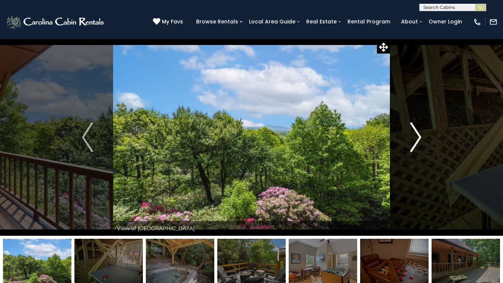
click at [421, 139] on img "Next" at bounding box center [415, 137] width 11 height 30
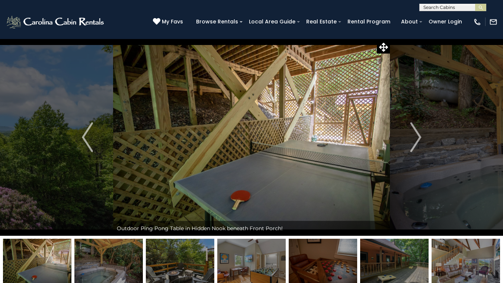
click at [186, 262] on img at bounding box center [180, 262] width 69 height 47
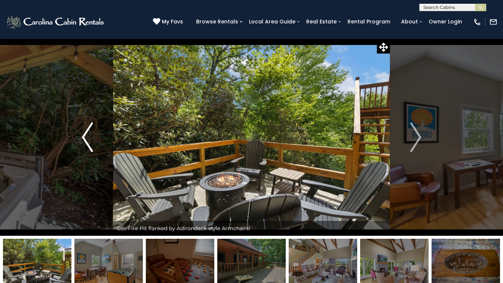
click at [82, 139] on img "Previous" at bounding box center [87, 137] width 11 height 30
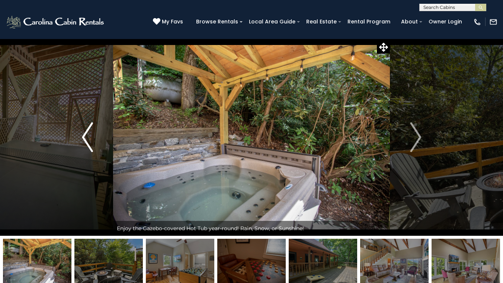
click at [82, 139] on img "Previous" at bounding box center [87, 137] width 11 height 30
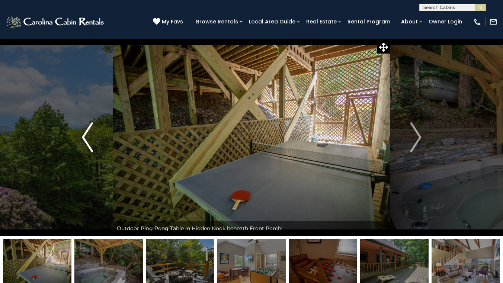
click at [82, 139] on img "Previous" at bounding box center [87, 137] width 11 height 30
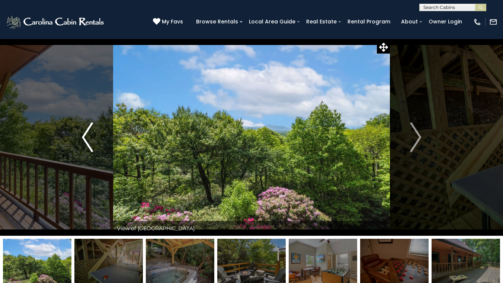
click at [82, 139] on img "Previous" at bounding box center [87, 137] width 11 height 30
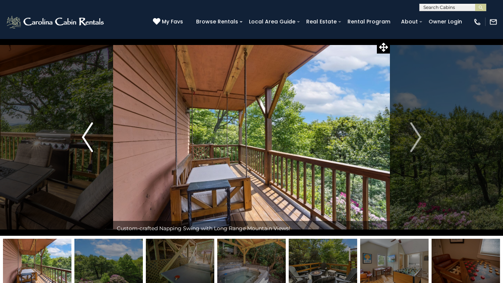
click at [82, 139] on img "Previous" at bounding box center [87, 137] width 11 height 30
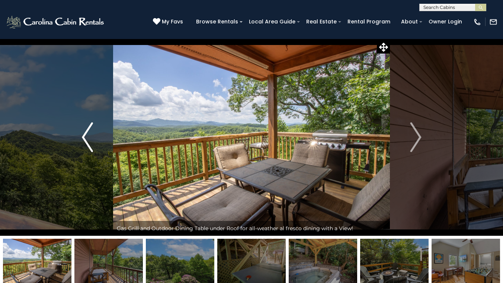
click at [82, 139] on img "Previous" at bounding box center [87, 137] width 11 height 30
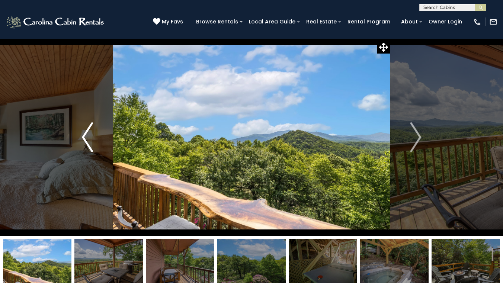
click at [82, 139] on img "Previous" at bounding box center [87, 137] width 11 height 30
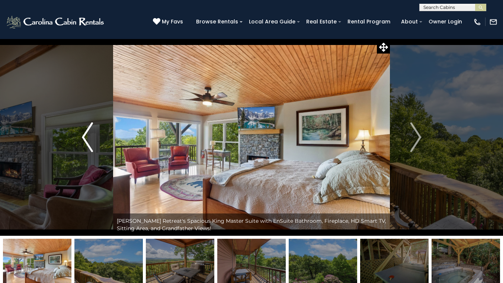
click at [82, 139] on img "Previous" at bounding box center [87, 137] width 11 height 30
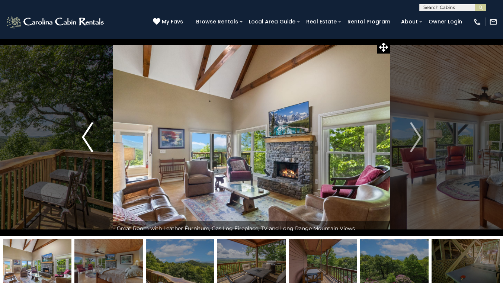
click at [82, 139] on img "Previous" at bounding box center [87, 137] width 11 height 30
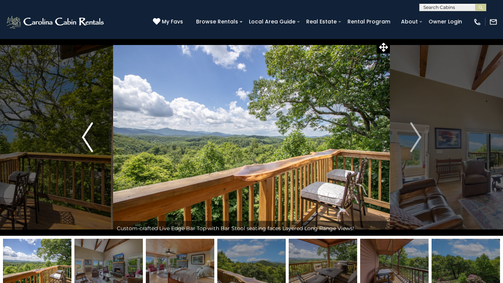
click at [82, 139] on img "Previous" at bounding box center [87, 137] width 11 height 30
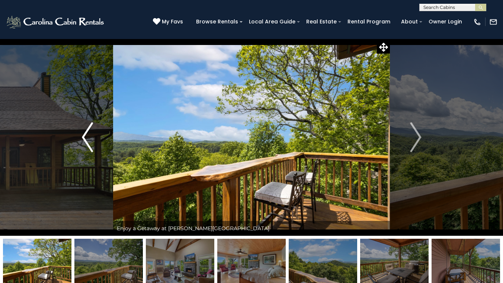
click at [82, 139] on img "Previous" at bounding box center [87, 137] width 11 height 30
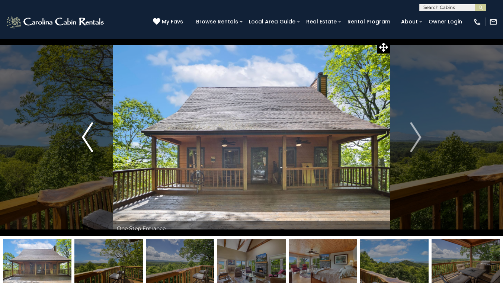
click at [82, 139] on img "Previous" at bounding box center [87, 137] width 11 height 30
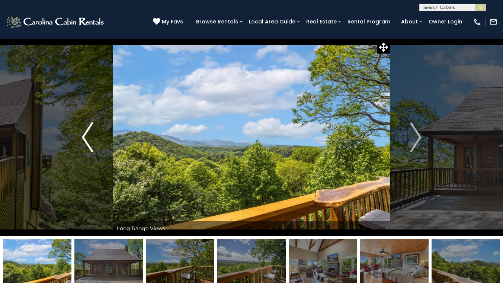
click at [82, 139] on img "Previous" at bounding box center [87, 137] width 11 height 30
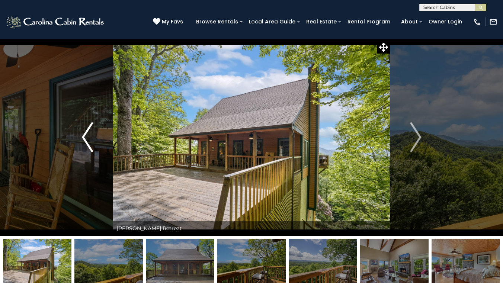
click at [82, 139] on img "Previous" at bounding box center [87, 137] width 11 height 30
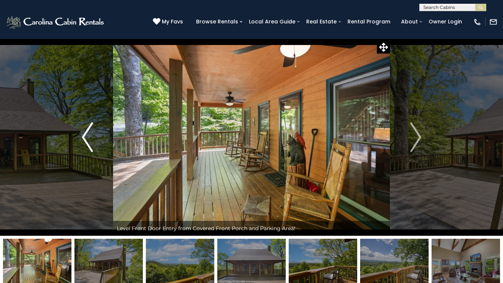
click at [82, 139] on img "Previous" at bounding box center [87, 137] width 11 height 30
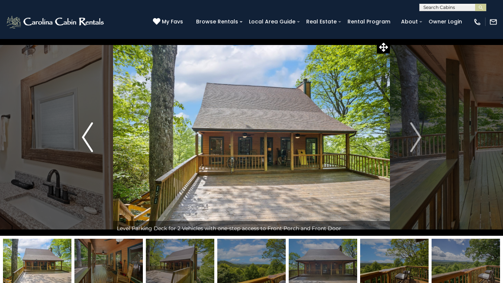
click at [82, 139] on img "Previous" at bounding box center [87, 137] width 11 height 30
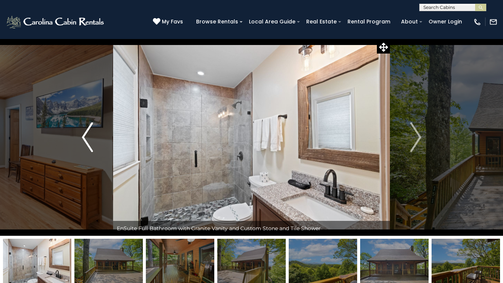
click at [82, 139] on img "Previous" at bounding box center [87, 137] width 11 height 30
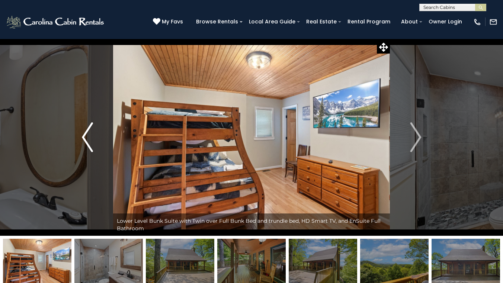
click at [82, 139] on img "Previous" at bounding box center [87, 137] width 11 height 30
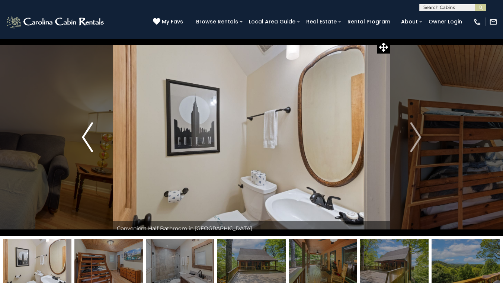
click at [82, 139] on img "Previous" at bounding box center [87, 137] width 11 height 30
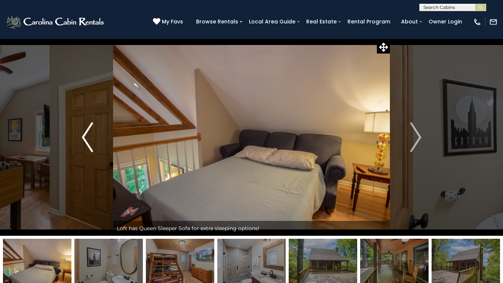
click at [82, 139] on img "Previous" at bounding box center [87, 137] width 11 height 30
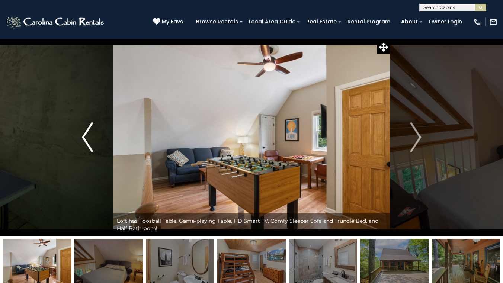
click at [82, 139] on img "Previous" at bounding box center [87, 137] width 11 height 30
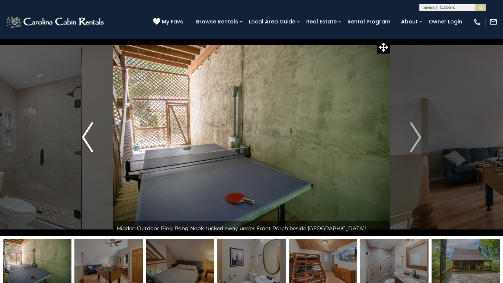
click at [82, 139] on img "Previous" at bounding box center [87, 137] width 11 height 30
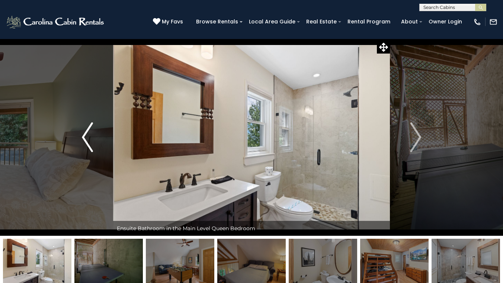
click at [82, 139] on img "Previous" at bounding box center [87, 137] width 11 height 30
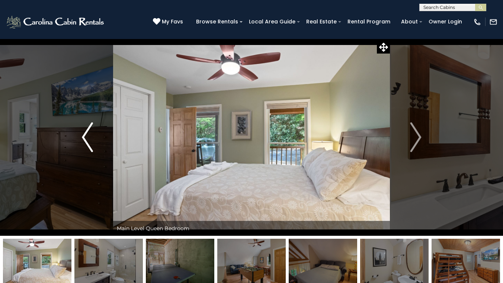
click at [82, 139] on img "Previous" at bounding box center [87, 137] width 11 height 30
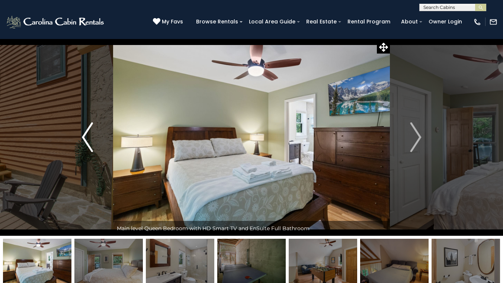
click at [82, 139] on img "Previous" at bounding box center [87, 137] width 11 height 30
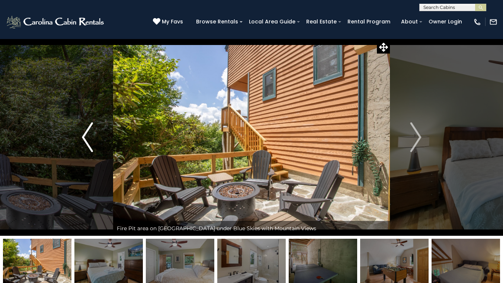
click at [82, 139] on img "Previous" at bounding box center [87, 137] width 11 height 30
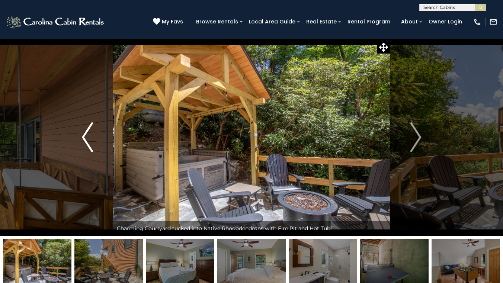
click at [82, 139] on img "Previous" at bounding box center [87, 137] width 11 height 30
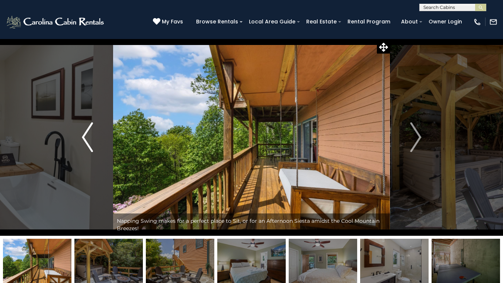
click at [82, 139] on img "Previous" at bounding box center [87, 137] width 11 height 30
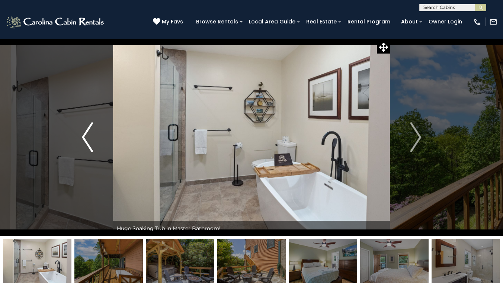
click at [82, 139] on img "Previous" at bounding box center [87, 137] width 11 height 30
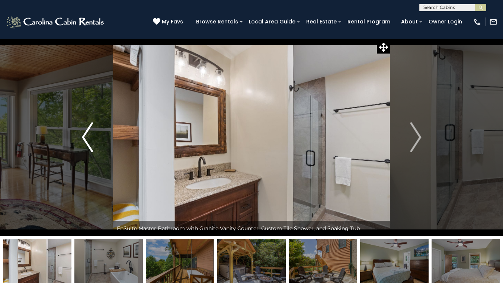
click at [82, 139] on img "Previous" at bounding box center [87, 137] width 11 height 30
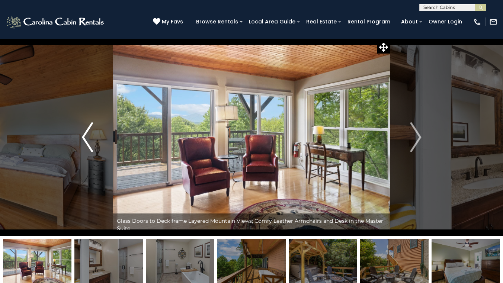
click at [82, 139] on img "Previous" at bounding box center [87, 137] width 11 height 30
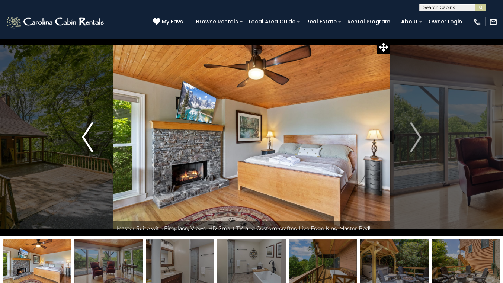
click at [82, 139] on img "Previous" at bounding box center [87, 137] width 11 height 30
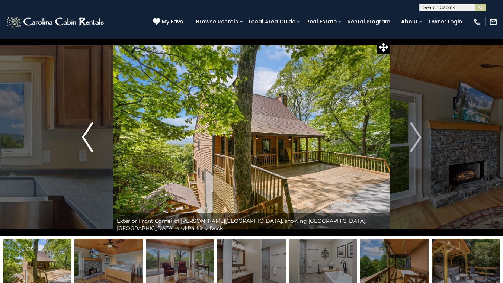
click at [82, 139] on img "Previous" at bounding box center [87, 137] width 11 height 30
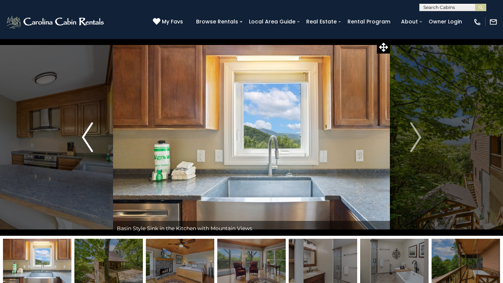
click at [82, 139] on img "Previous" at bounding box center [87, 137] width 11 height 30
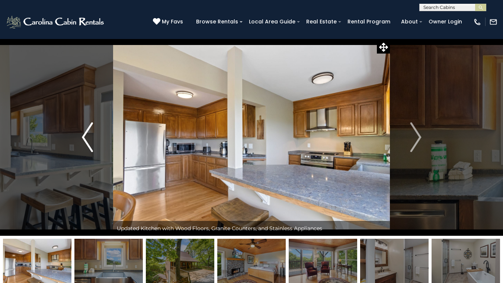
click at [82, 139] on img "Previous" at bounding box center [87, 137] width 11 height 30
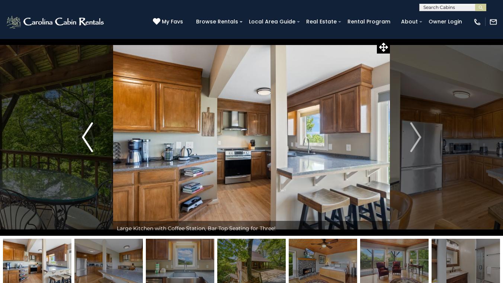
click at [82, 139] on img "Previous" at bounding box center [87, 137] width 11 height 30
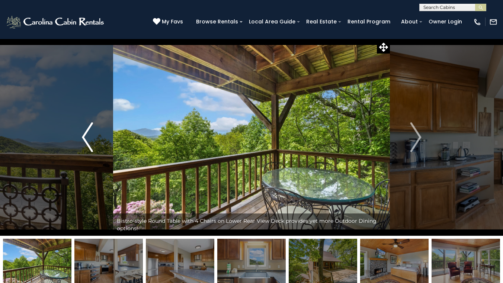
click at [82, 139] on img "Previous" at bounding box center [87, 137] width 11 height 30
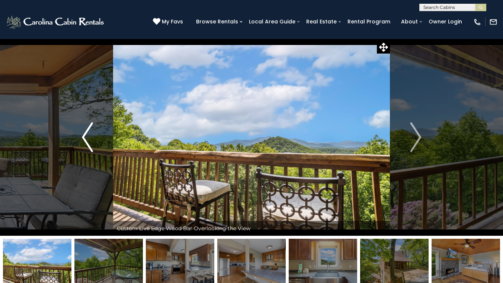
click at [82, 139] on img "Previous" at bounding box center [87, 137] width 11 height 30
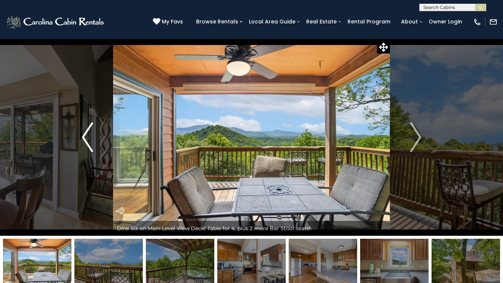
click at [82, 139] on img "Previous" at bounding box center [87, 137] width 11 height 30
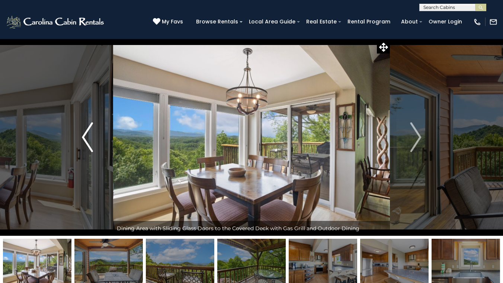
click at [84, 139] on img "Previous" at bounding box center [87, 137] width 11 height 30
